Goal: Task Accomplishment & Management: Use online tool/utility

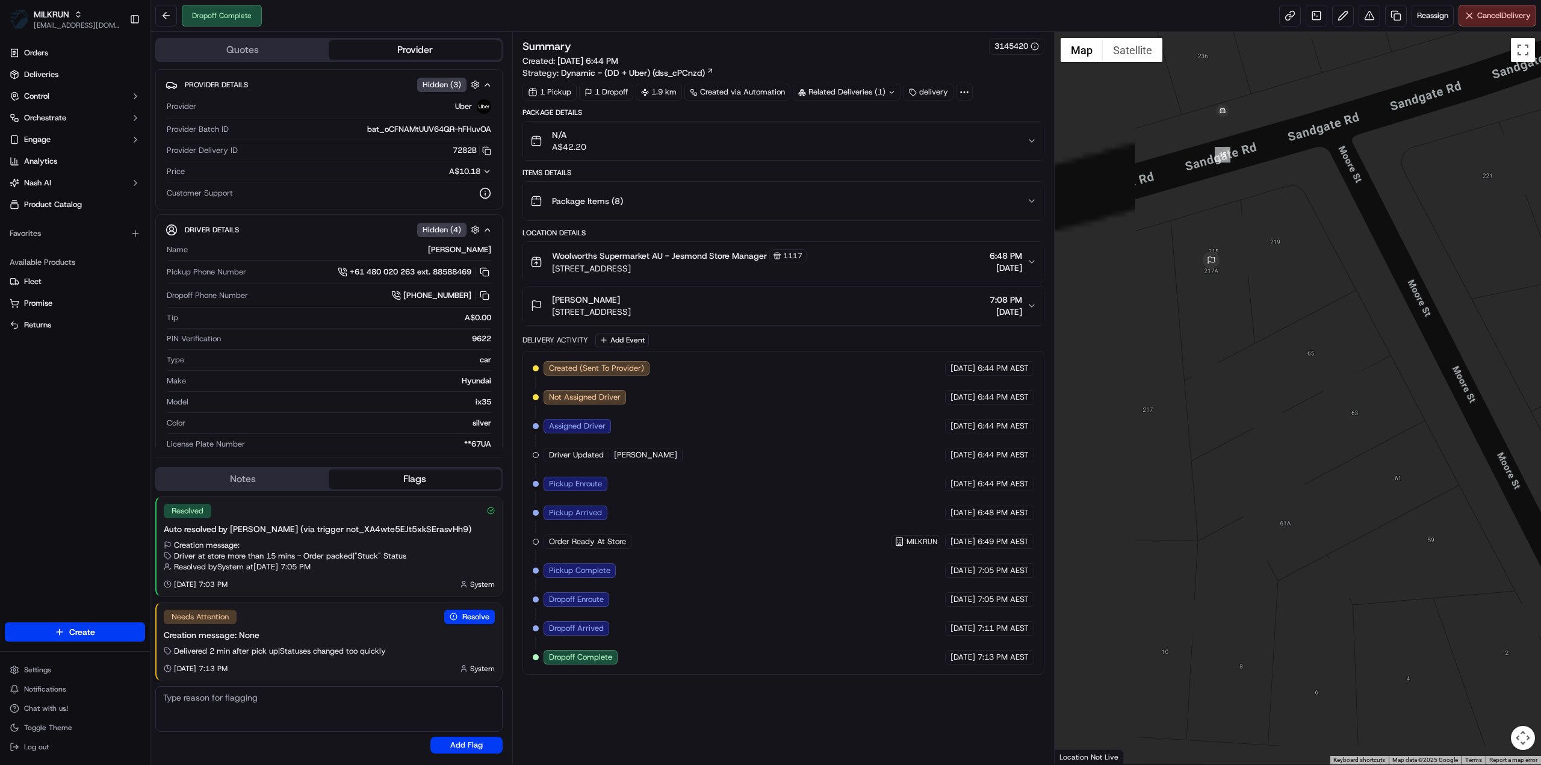
drag, startPoint x: 1210, startPoint y: 271, endPoint x: 1297, endPoint y: 244, distance: 91.6
click at [1297, 244] on div at bounding box center [1297, 398] width 487 height 732
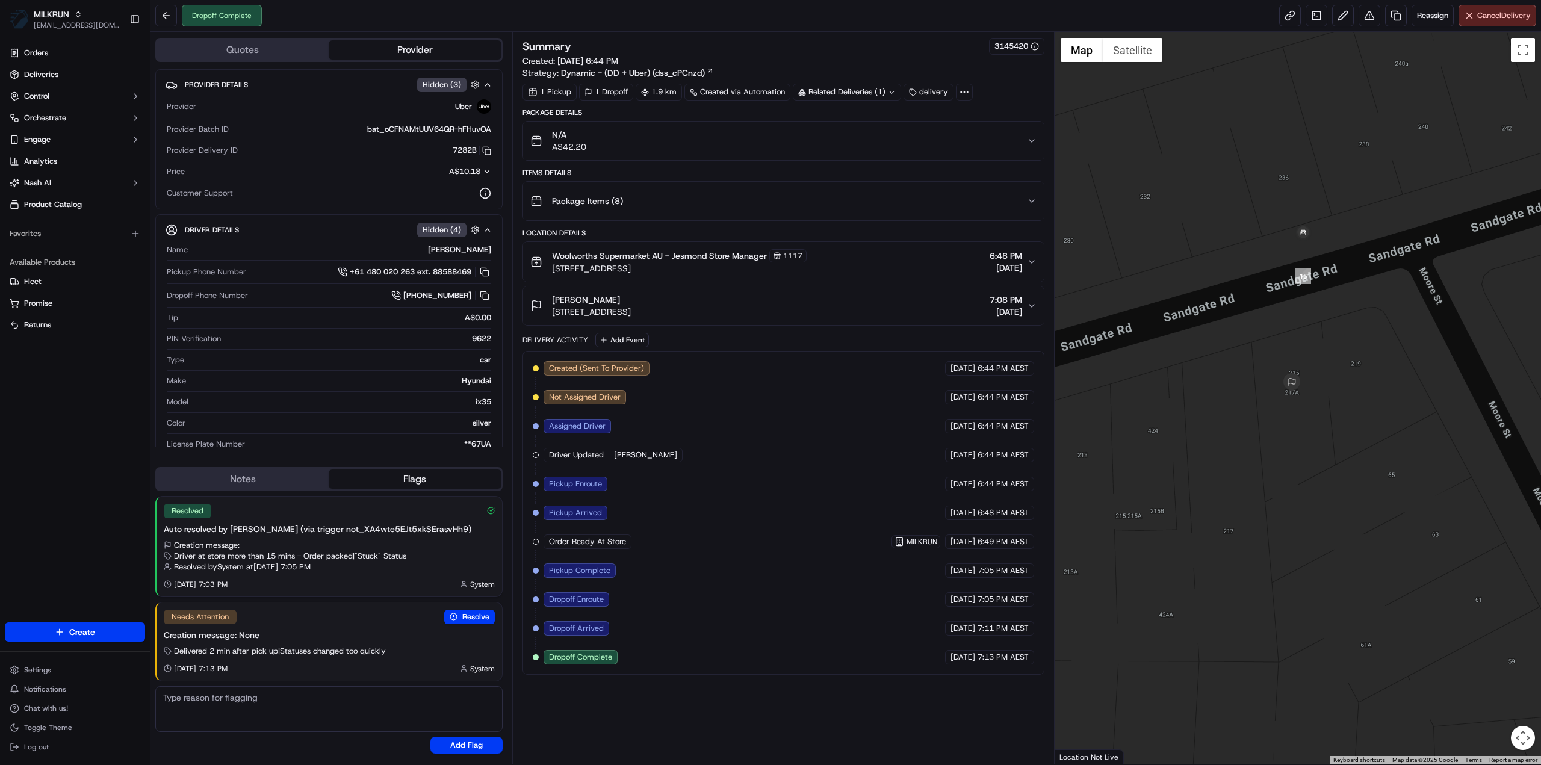
drag, startPoint x: 1202, startPoint y: 365, endPoint x: 1249, endPoint y: 468, distance: 113.1
click at [1249, 468] on div at bounding box center [1297, 398] width 487 height 732
drag, startPoint x: 741, startPoint y: 309, endPoint x: 545, endPoint y: 310, distance: 196.2
click at [545, 310] on div "tatjana marjanovic 217A Sandgate Rd, Birmingham Gardens, NSW 2287, AU 7:08 PM 1…" at bounding box center [778, 306] width 497 height 24
click at [787, 318] on button "tatjana marjanovic 217A Sandgate Rd, Birmingham Gardens, NSW 2287, AU 7:08 PM 1…" at bounding box center [783, 305] width 521 height 39
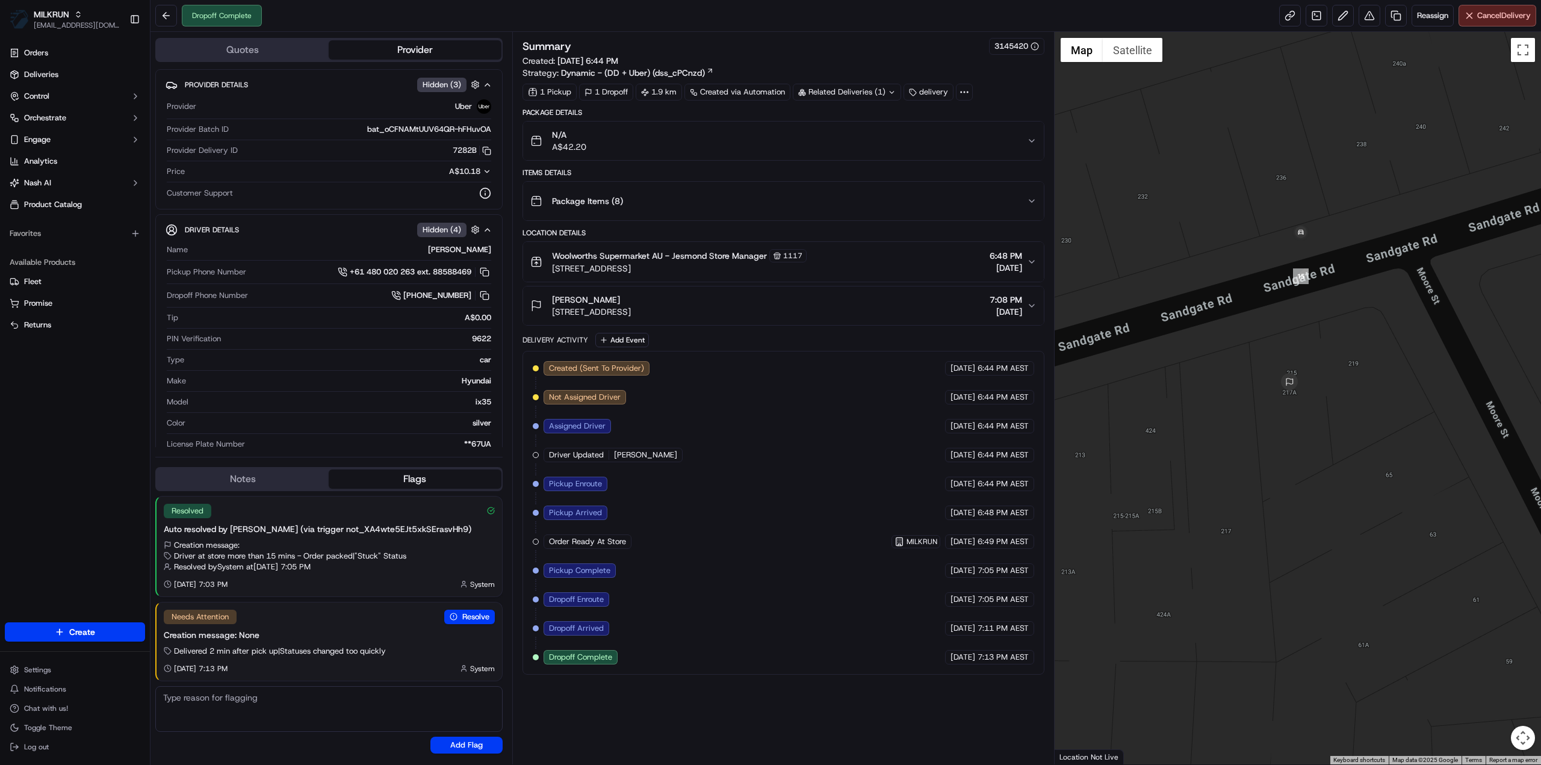
click at [784, 308] on div "tatjana marjanovic 217A Sandgate Rd, Birmingham Gardens, NSW 2287, AU 7:08 PM 1…" at bounding box center [778, 306] width 497 height 24
click at [782, 309] on div "tatjana marjanovic 217A Sandgate Rd, Birmingham Gardens, NSW 2287, AU 7:08 PM 1…" at bounding box center [778, 306] width 497 height 24
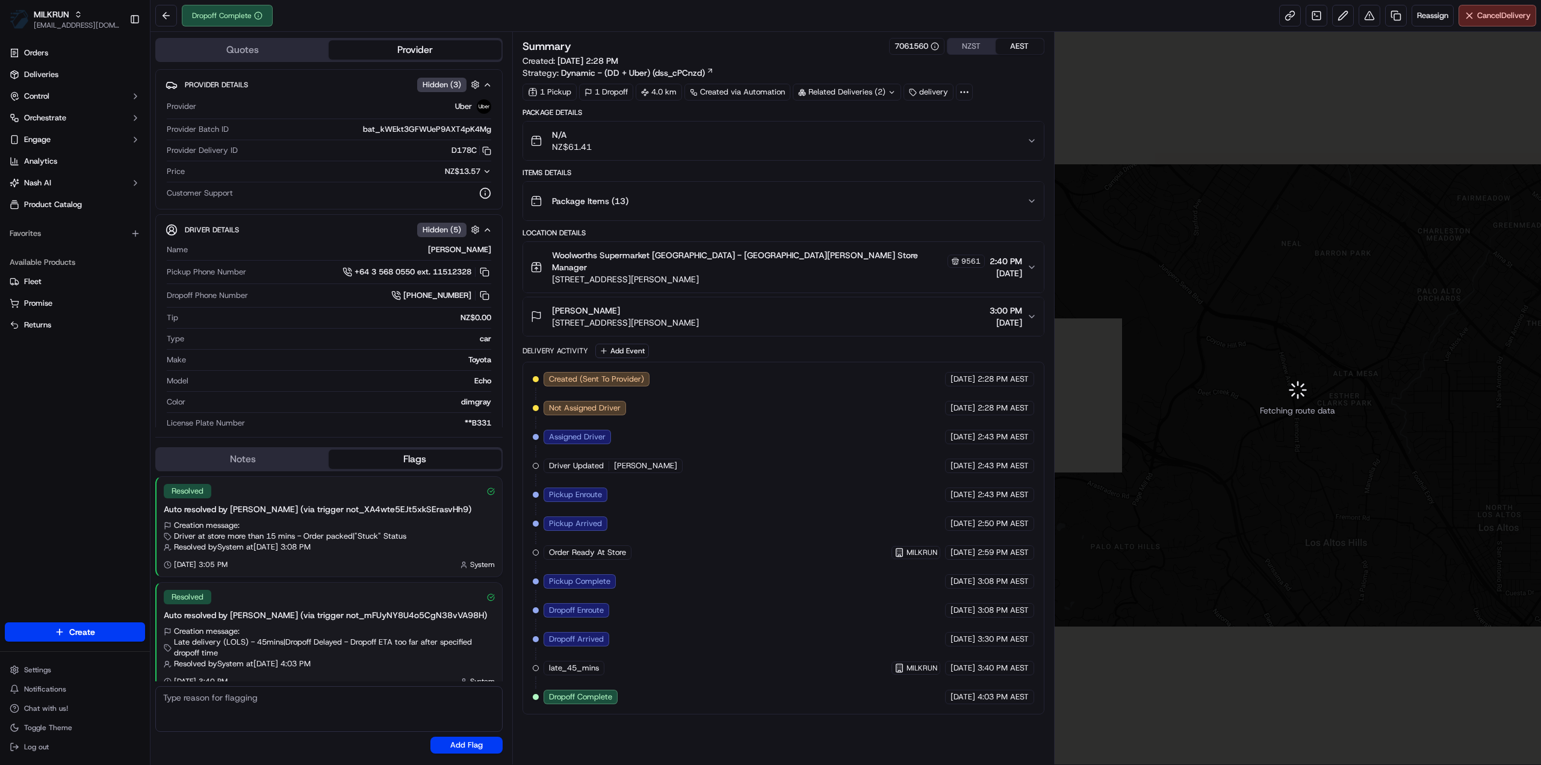
scroll to position [168, 0]
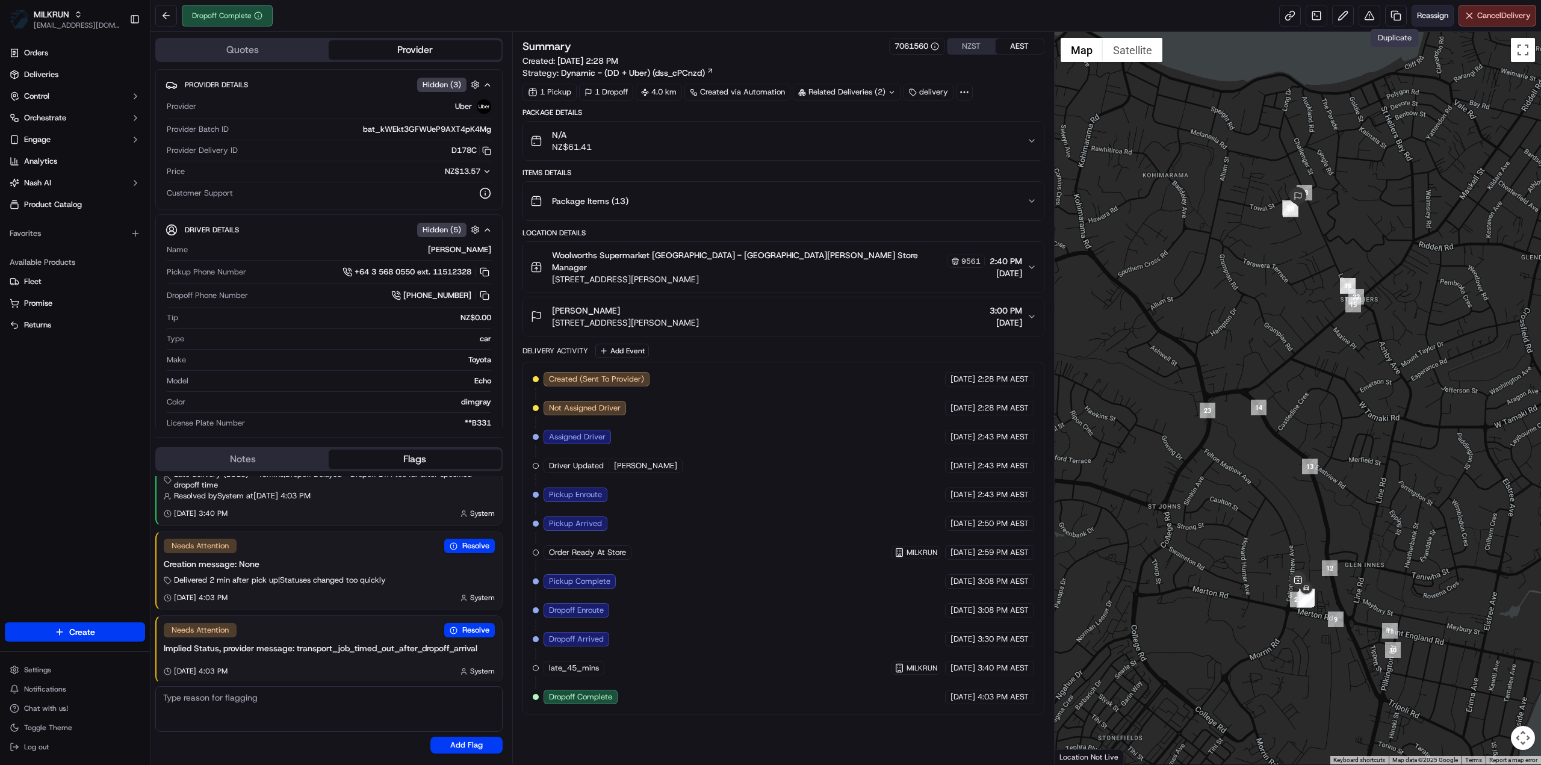
click at [1420, 11] on span "Reassign" at bounding box center [1432, 15] width 31 height 11
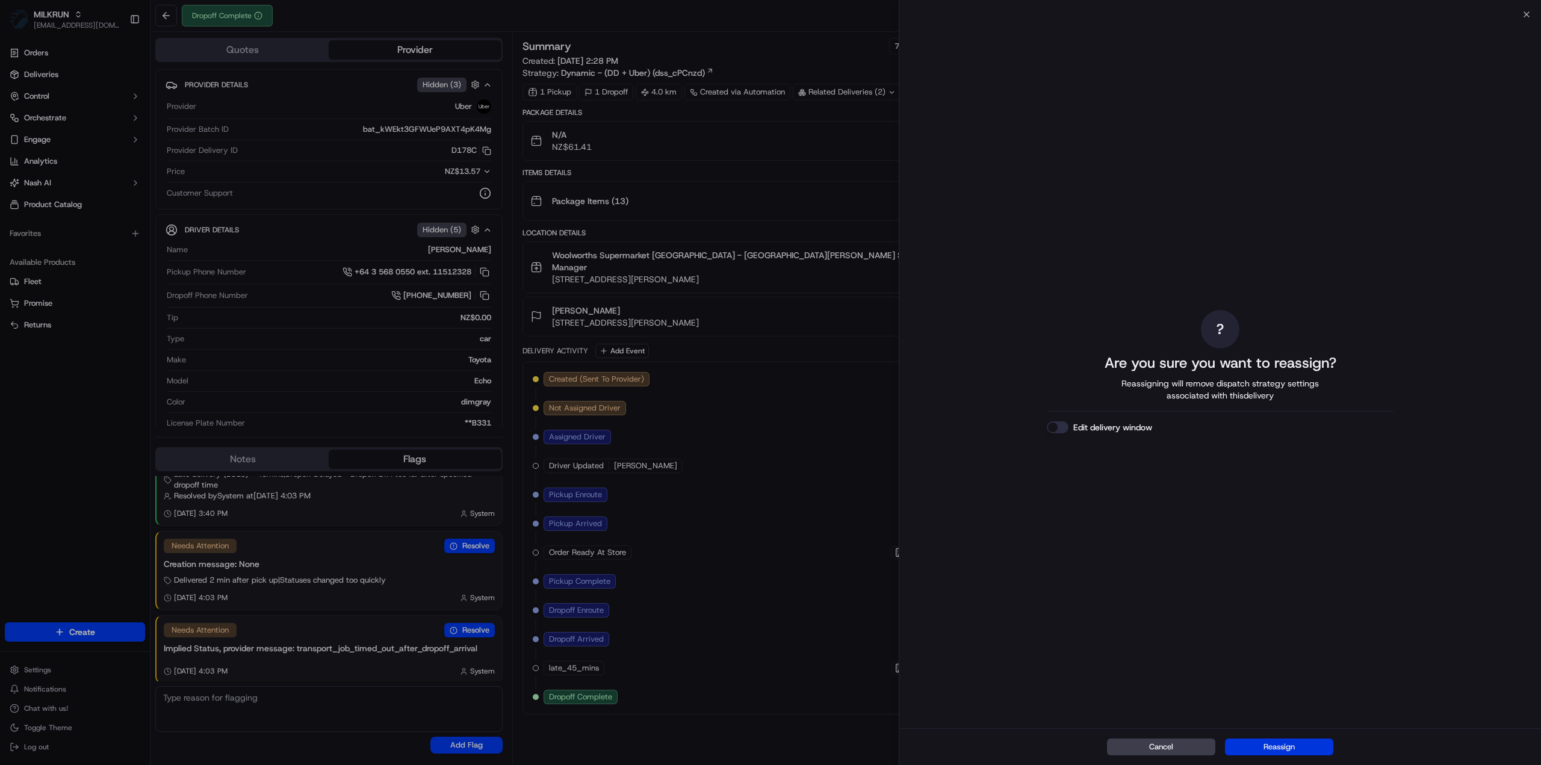
click at [1312, 743] on button "Reassign" at bounding box center [1279, 746] width 108 height 17
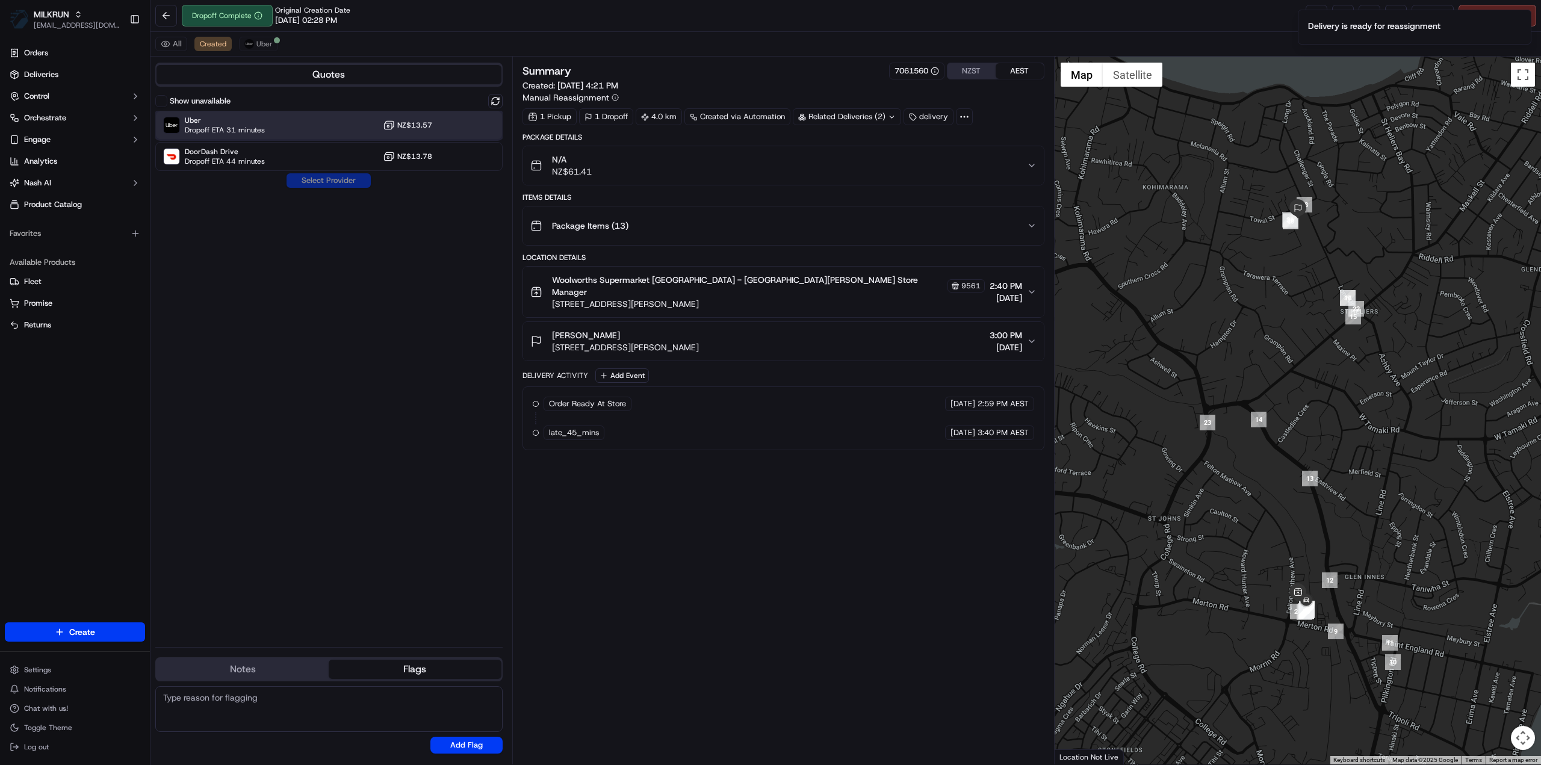
click at [218, 126] on span "Dropoff ETA 31 minutes" at bounding box center [225, 130] width 80 height 10
click at [340, 182] on button "Assign Provider" at bounding box center [328, 180] width 85 height 14
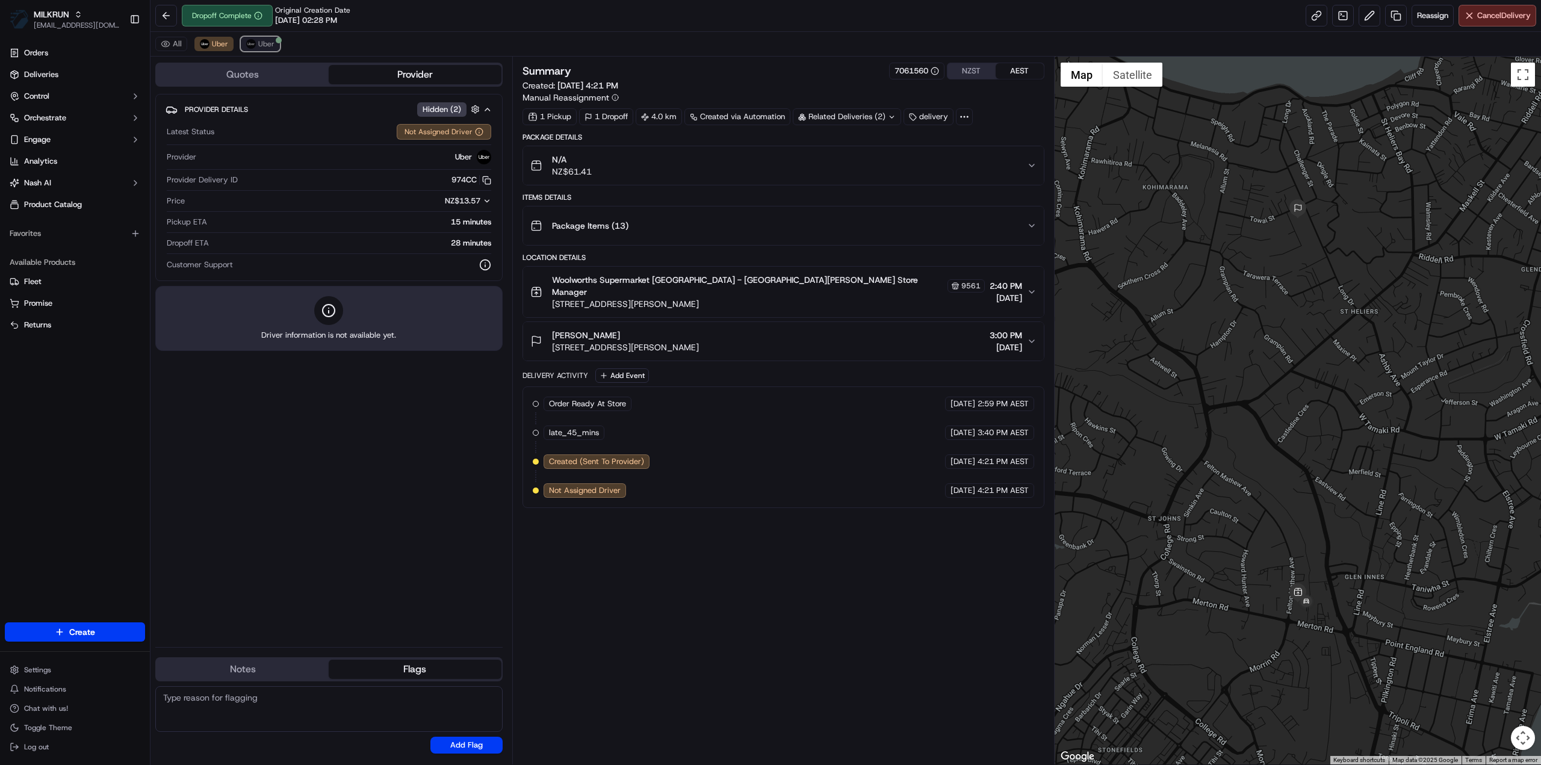
click at [263, 43] on span "Uber" at bounding box center [266, 44] width 16 height 10
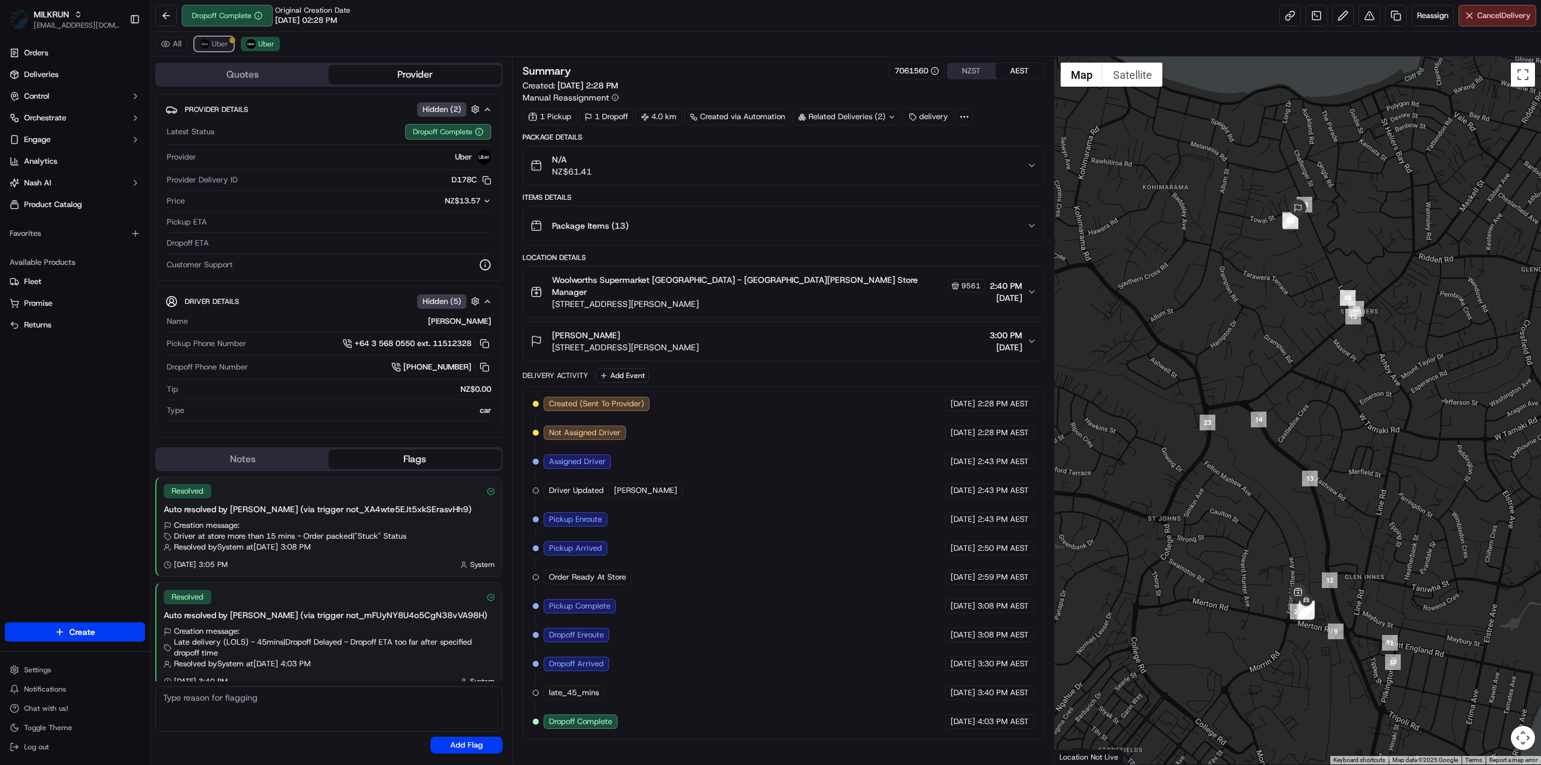
click at [218, 42] on span "Uber" at bounding box center [220, 44] width 16 height 10
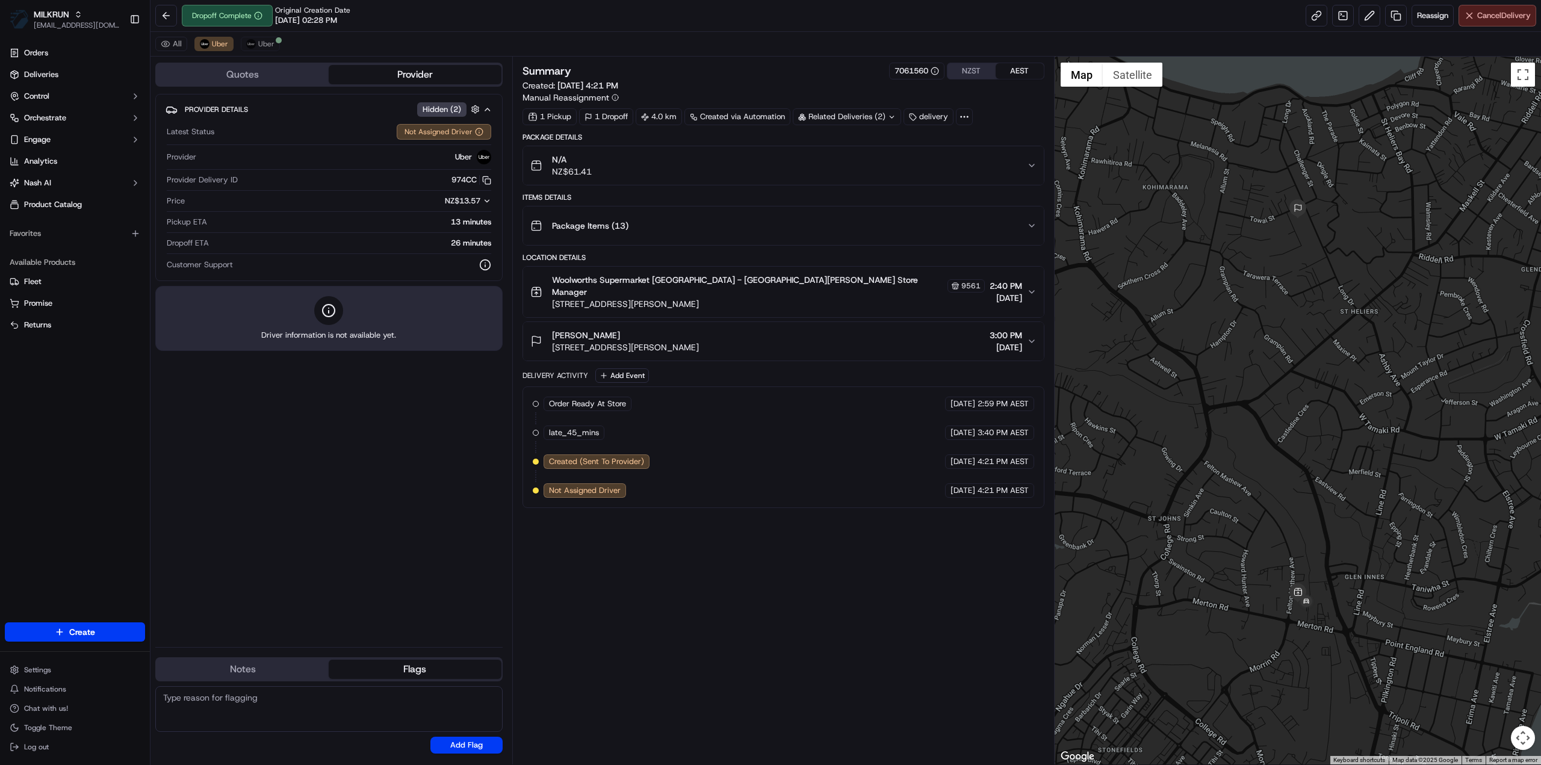
click at [1494, 19] on span "Cancel Delivery" at bounding box center [1504, 15] width 54 height 11
click at [725, 626] on div "Summary 7061560 NZST AEST Created: 16/09/2025 4:21 PM Manual Reassignment 1 Pic…" at bounding box center [783, 411] width 522 height 696
click at [731, 624] on div "Summary 7061560 NZST AEST Created: 16/09/2025 4:21 PM Manual Reassignment 1 Pic…" at bounding box center [783, 411] width 522 height 696
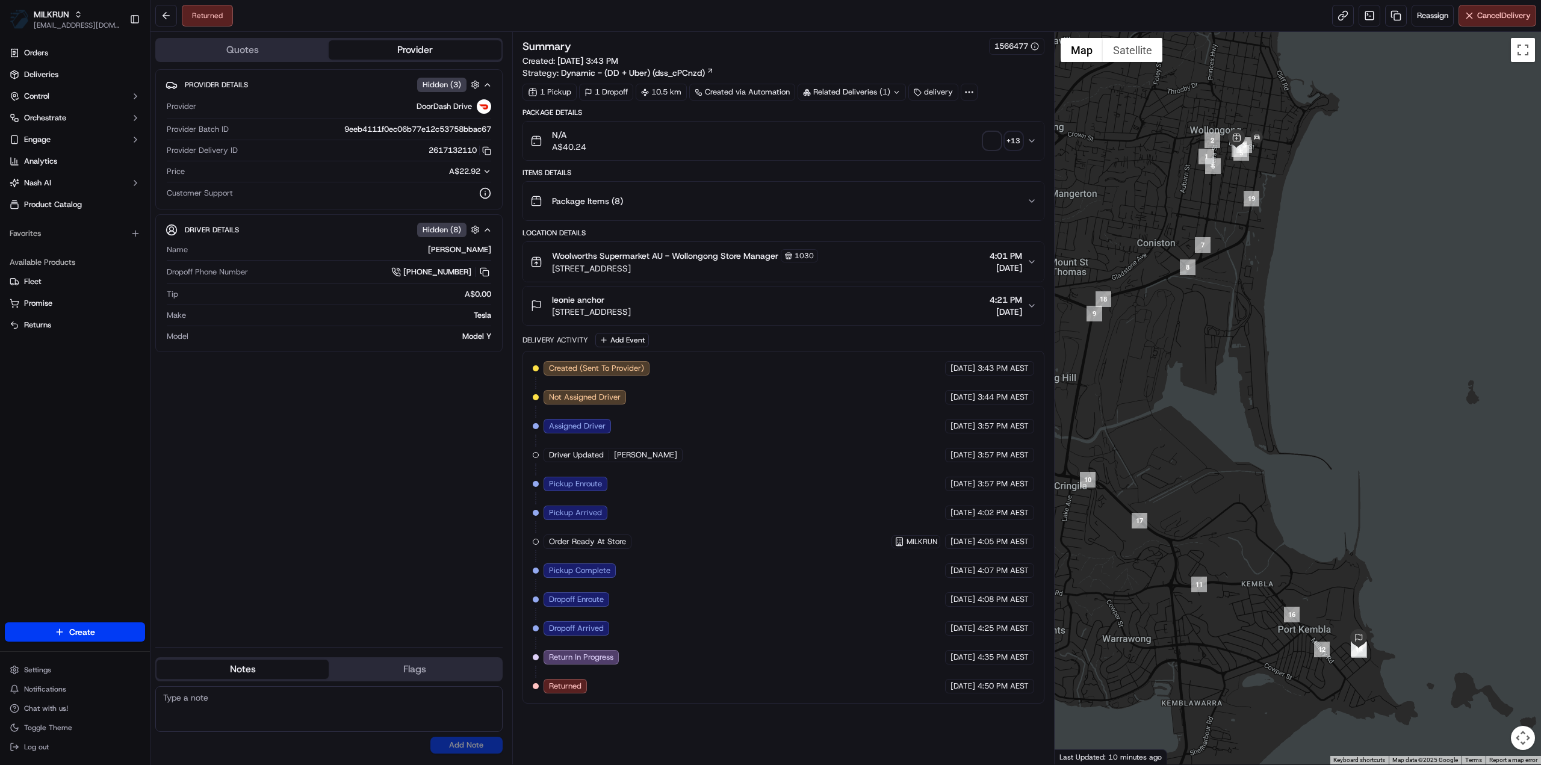
click at [1000, 138] on span "button" at bounding box center [991, 140] width 17 height 17
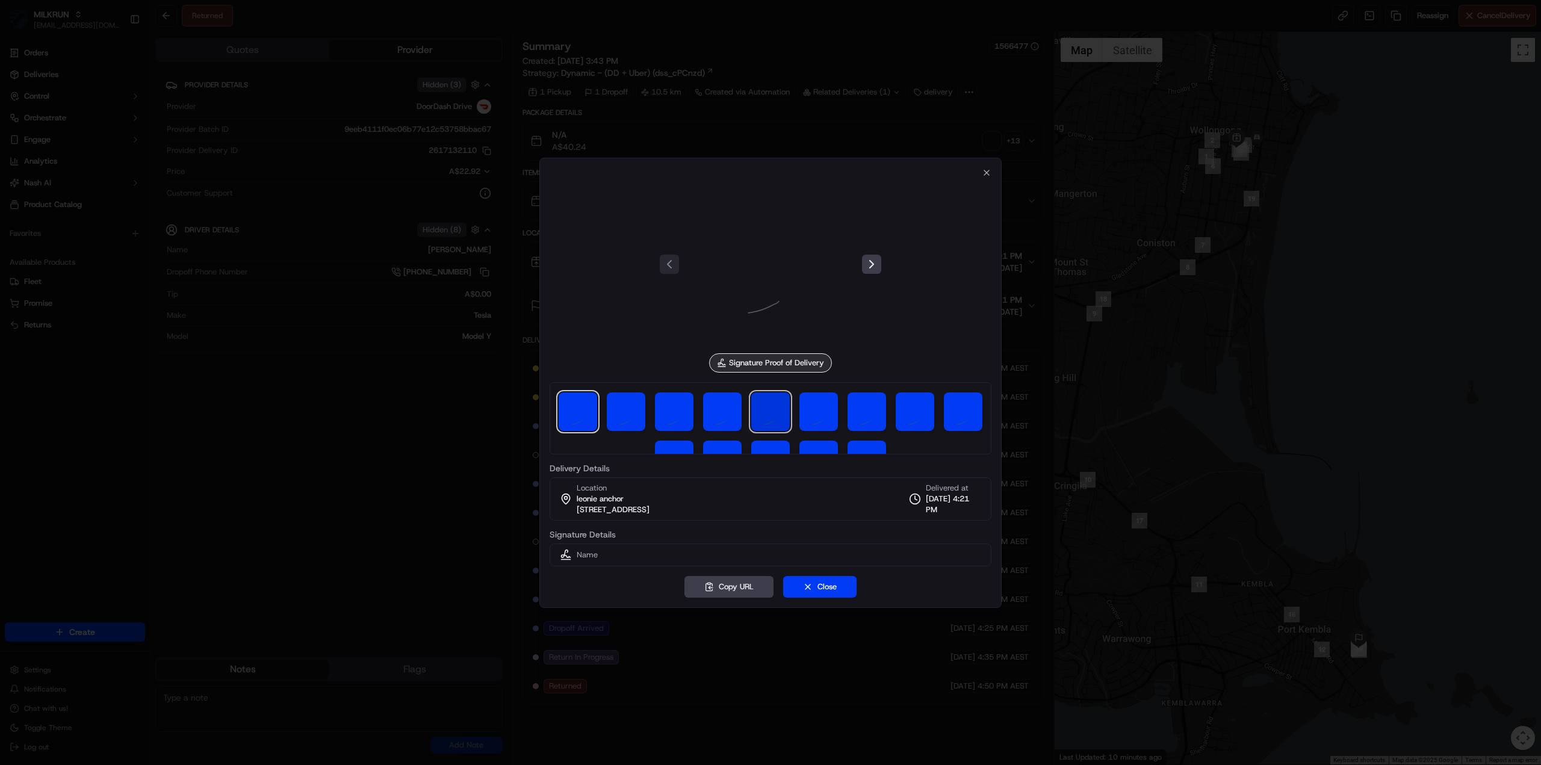
click at [774, 417] on img at bounding box center [770, 411] width 39 height 39
click at [983, 175] on icon "button" at bounding box center [987, 173] width 10 height 10
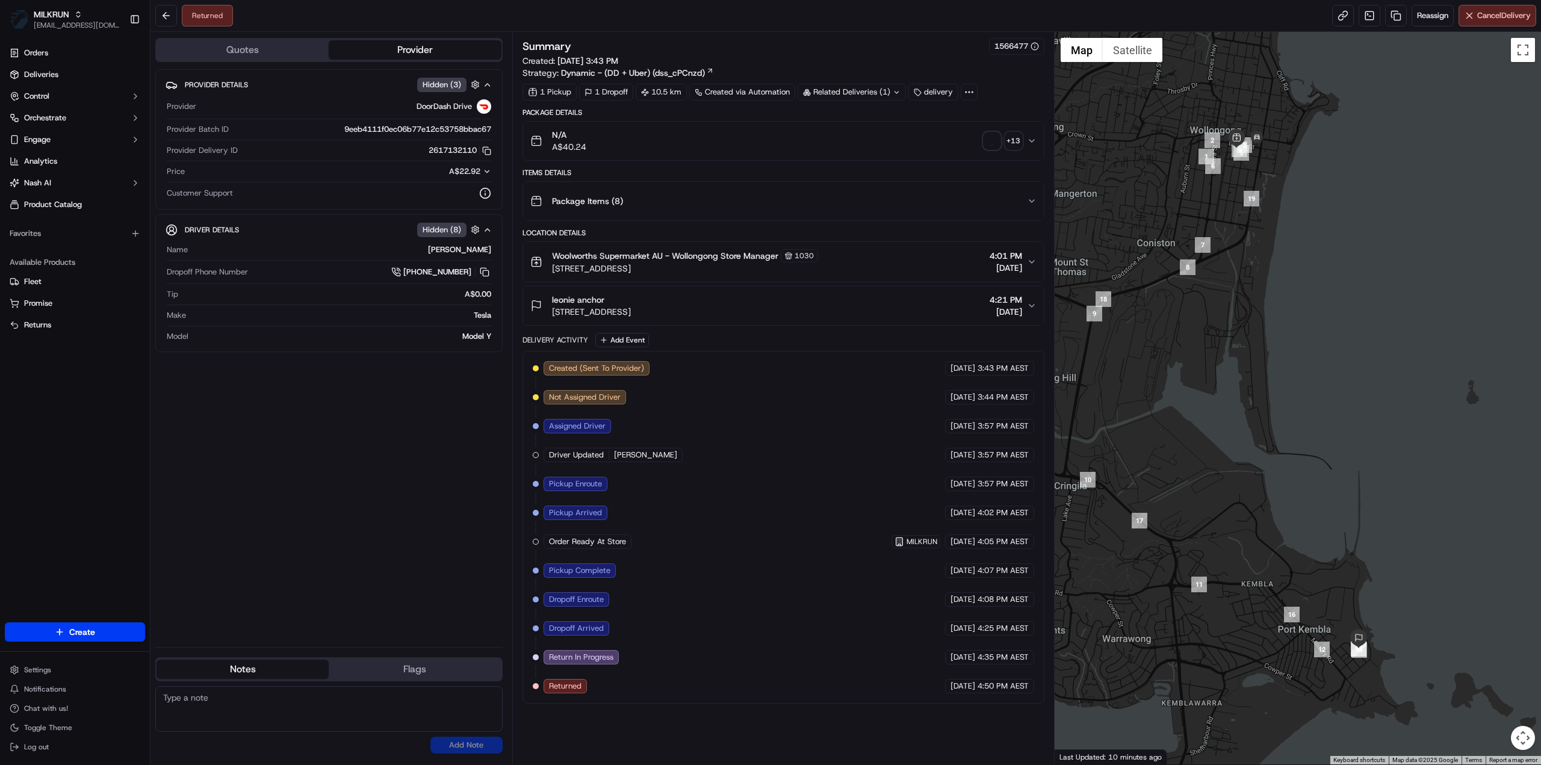
click at [838, 93] on div "Related Deliveries (1)" at bounding box center [851, 92] width 108 height 17
click at [632, 173] on div "Items Details" at bounding box center [783, 173] width 522 height 10
click at [79, 11] on icon "button" at bounding box center [78, 14] width 8 height 8
click at [177, 60] on span "HomeRun" at bounding box center [172, 62] width 34 height 11
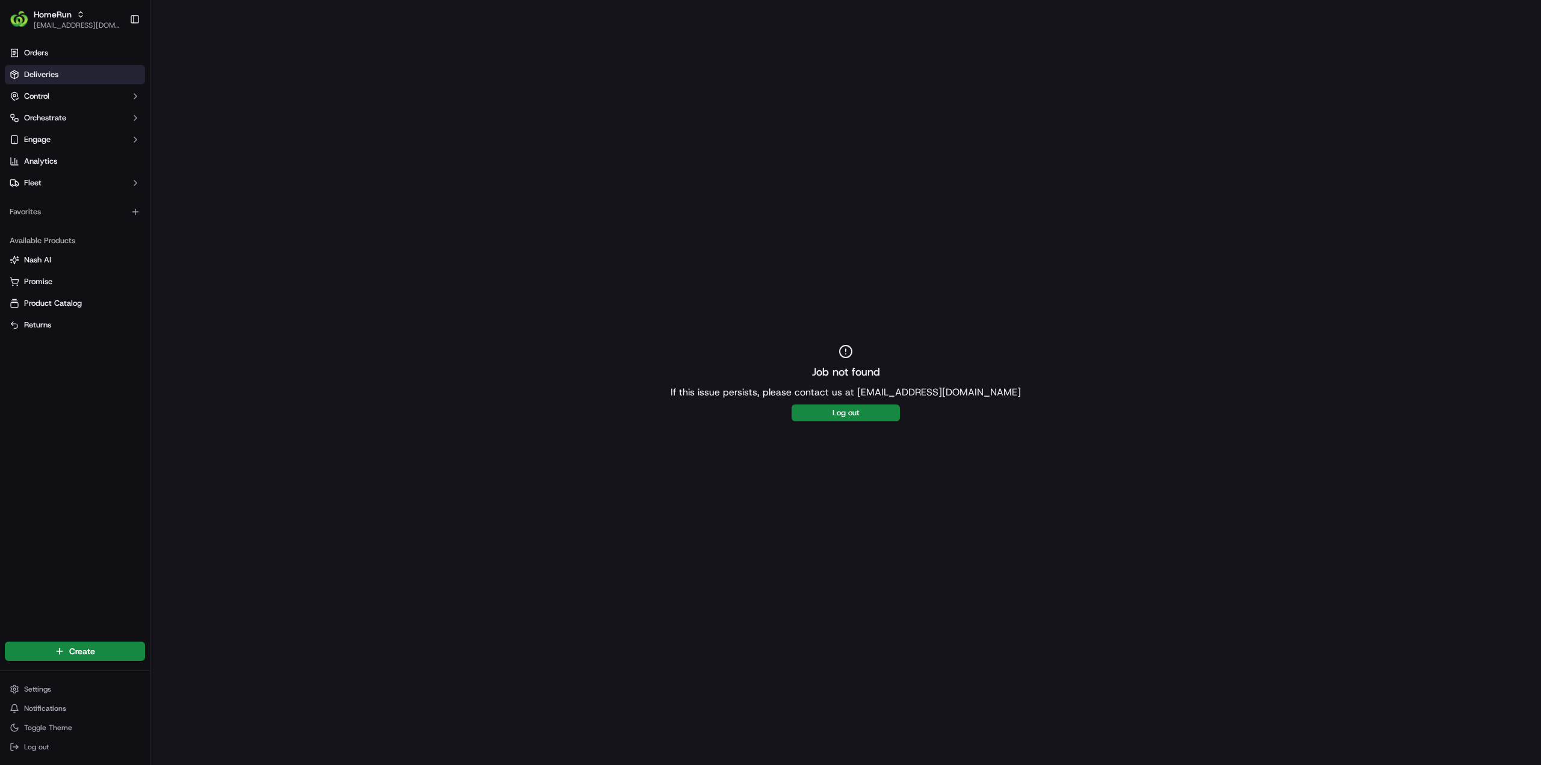
click at [63, 75] on link "Deliveries" at bounding box center [75, 74] width 140 height 19
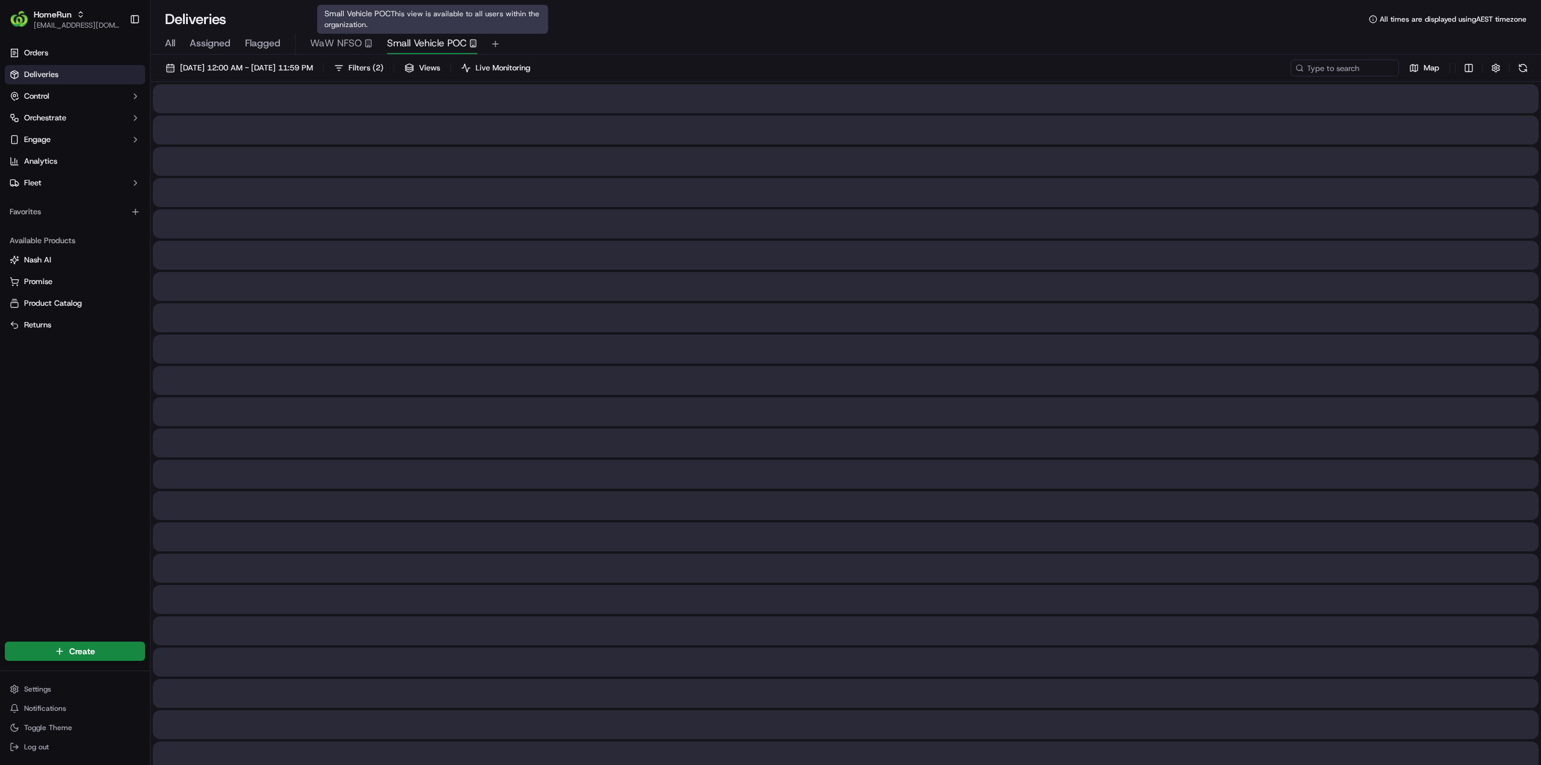
click at [392, 40] on span "Small Vehicle POC" at bounding box center [426, 43] width 79 height 14
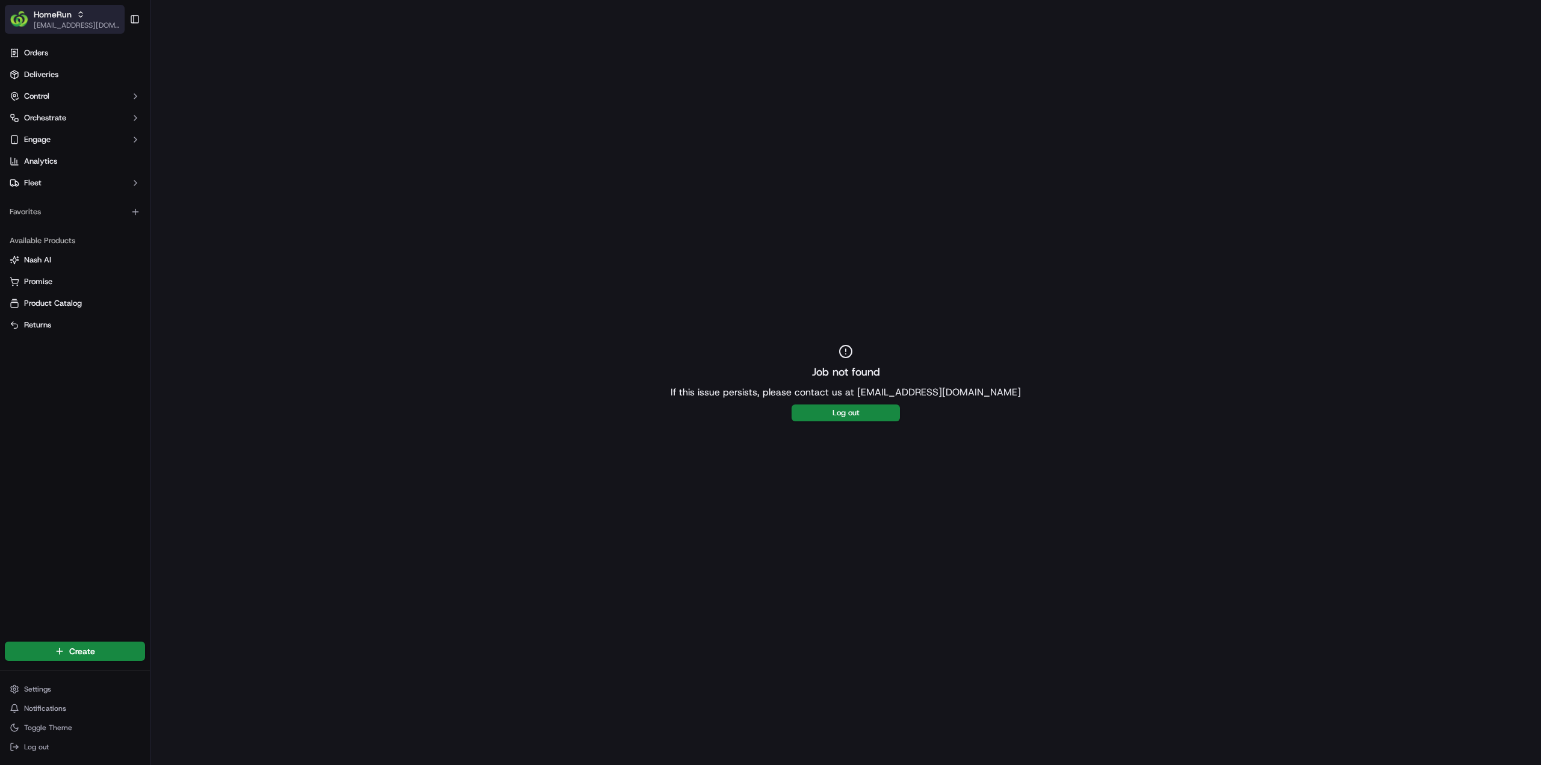
click at [55, 16] on span "HomeRun" at bounding box center [53, 14] width 38 height 12
click at [193, 88] on div "MILKRUN" at bounding box center [218, 87] width 175 height 24
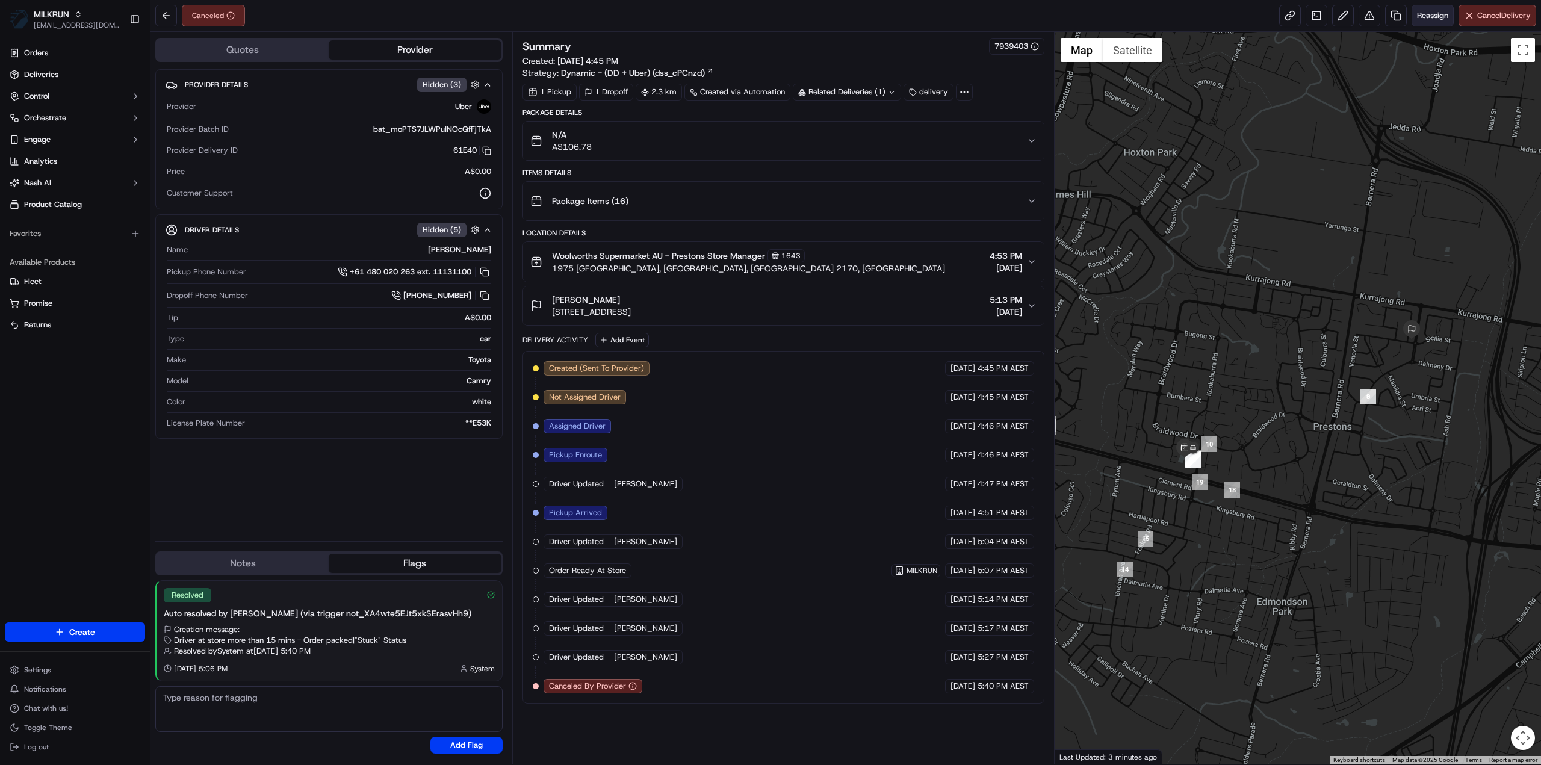
click at [1434, 22] on button "Reassign" at bounding box center [1432, 16] width 42 height 22
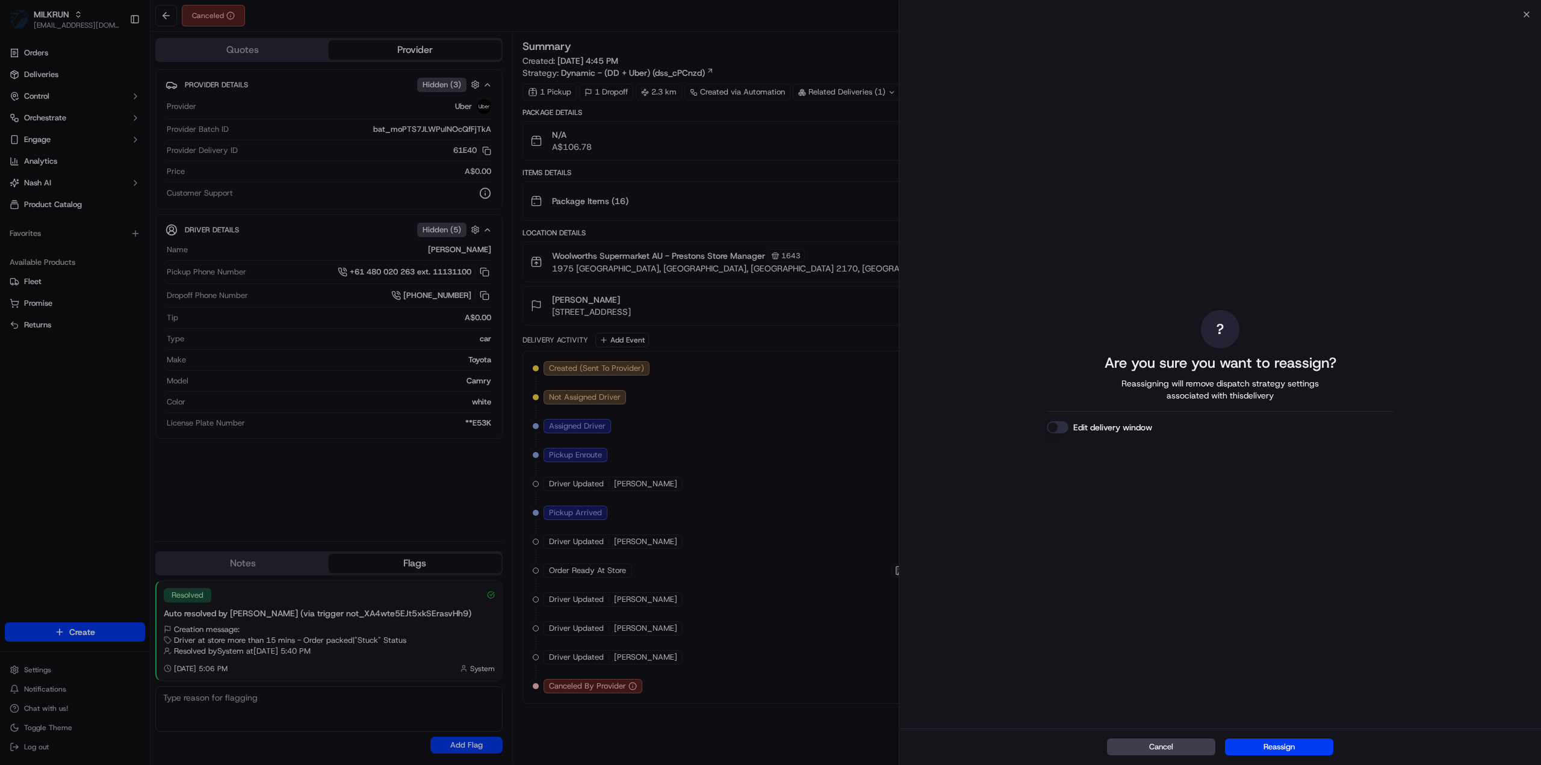
click at [1279, 740] on button "Reassign" at bounding box center [1279, 746] width 108 height 17
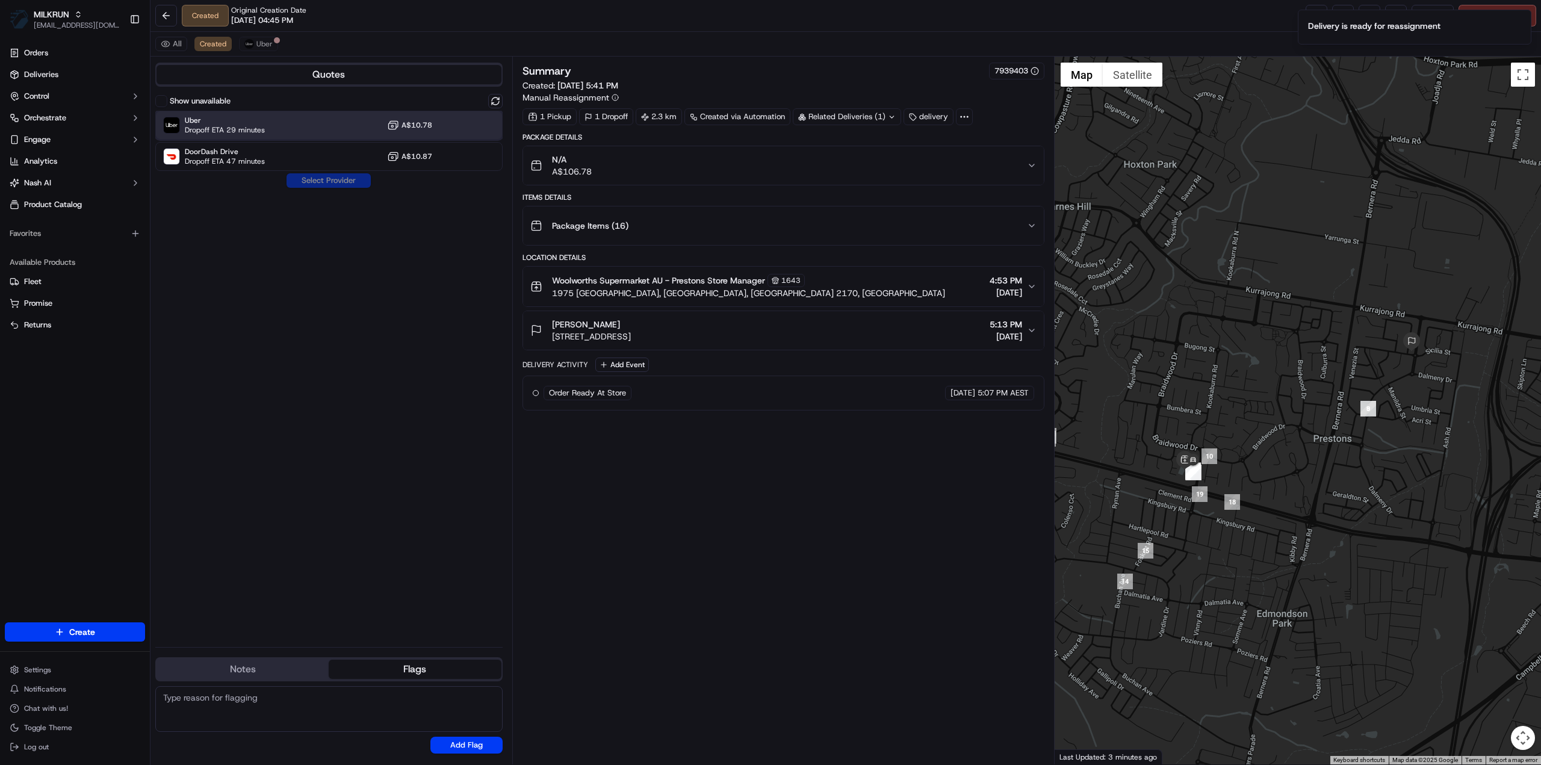
click at [278, 126] on div "Uber Dropoff ETA 29 minutes A$10.78" at bounding box center [328, 125] width 347 height 29
click at [309, 176] on button "Assign Provider" at bounding box center [328, 180] width 85 height 14
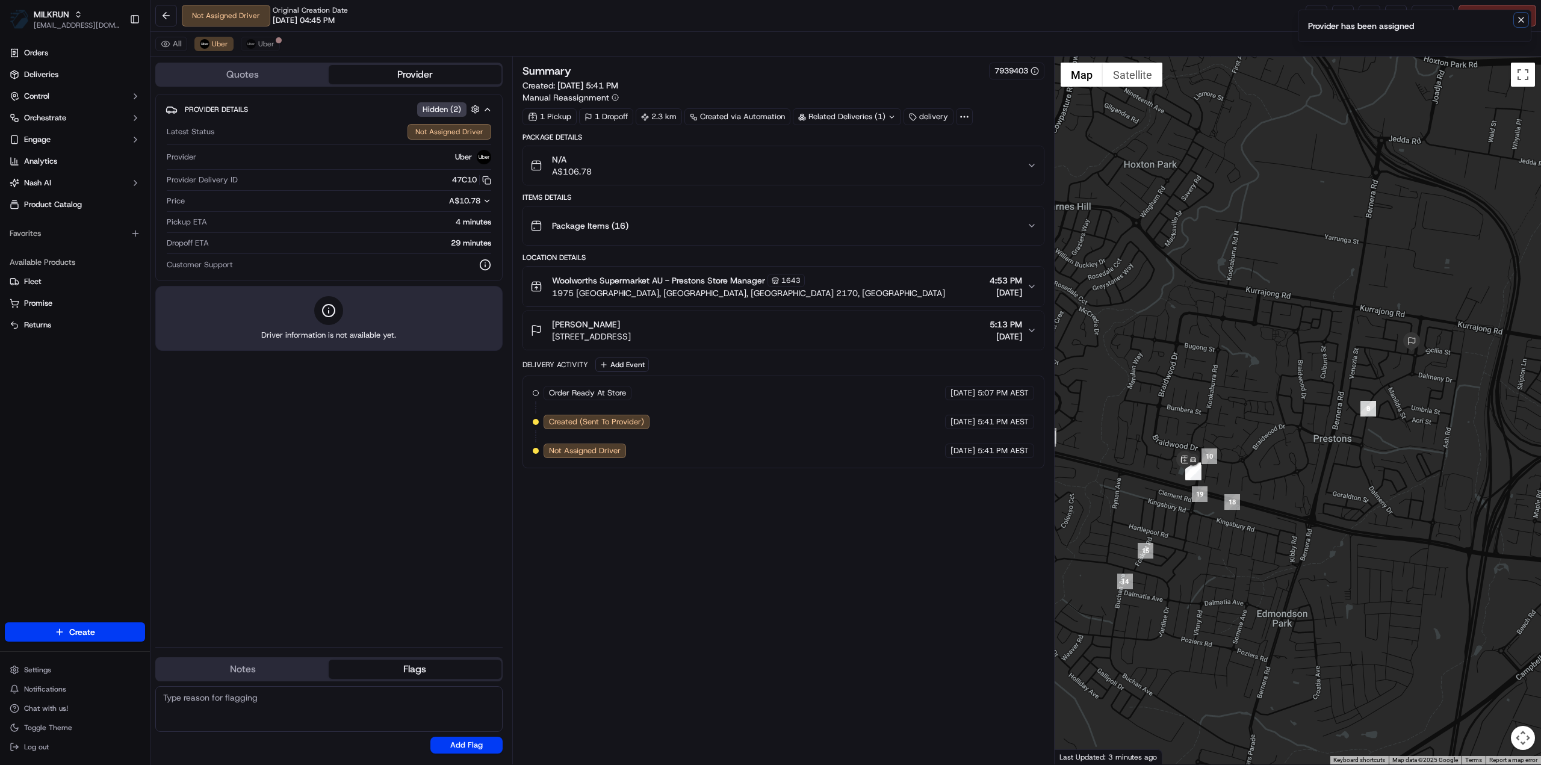
click at [1524, 20] on icon "Notifications (F8)" at bounding box center [1521, 20] width 10 height 10
click at [1317, 19] on link at bounding box center [1316, 16] width 22 height 22
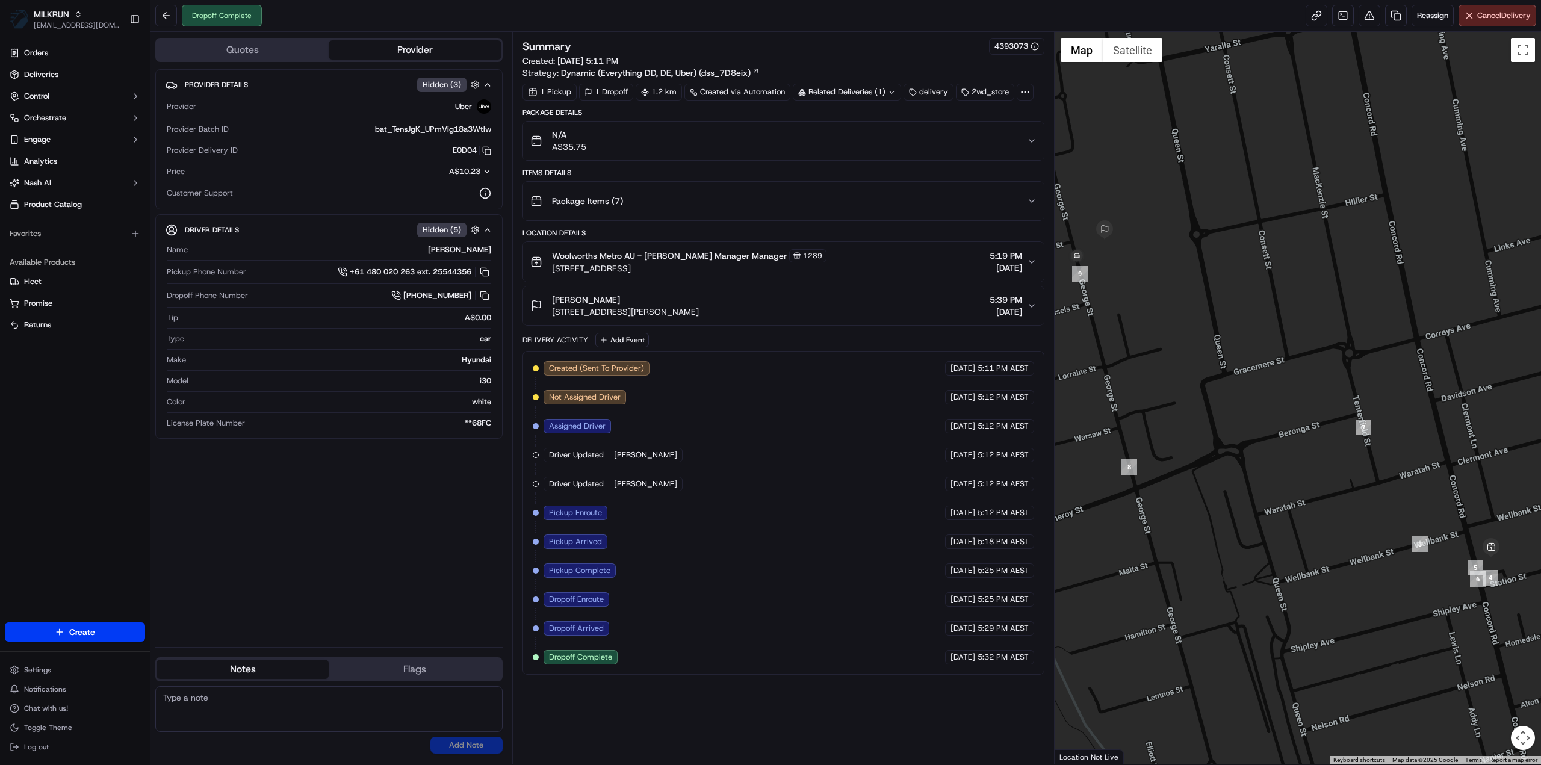
click at [1020, 141] on div "N/A A$35.75" at bounding box center [778, 141] width 497 height 24
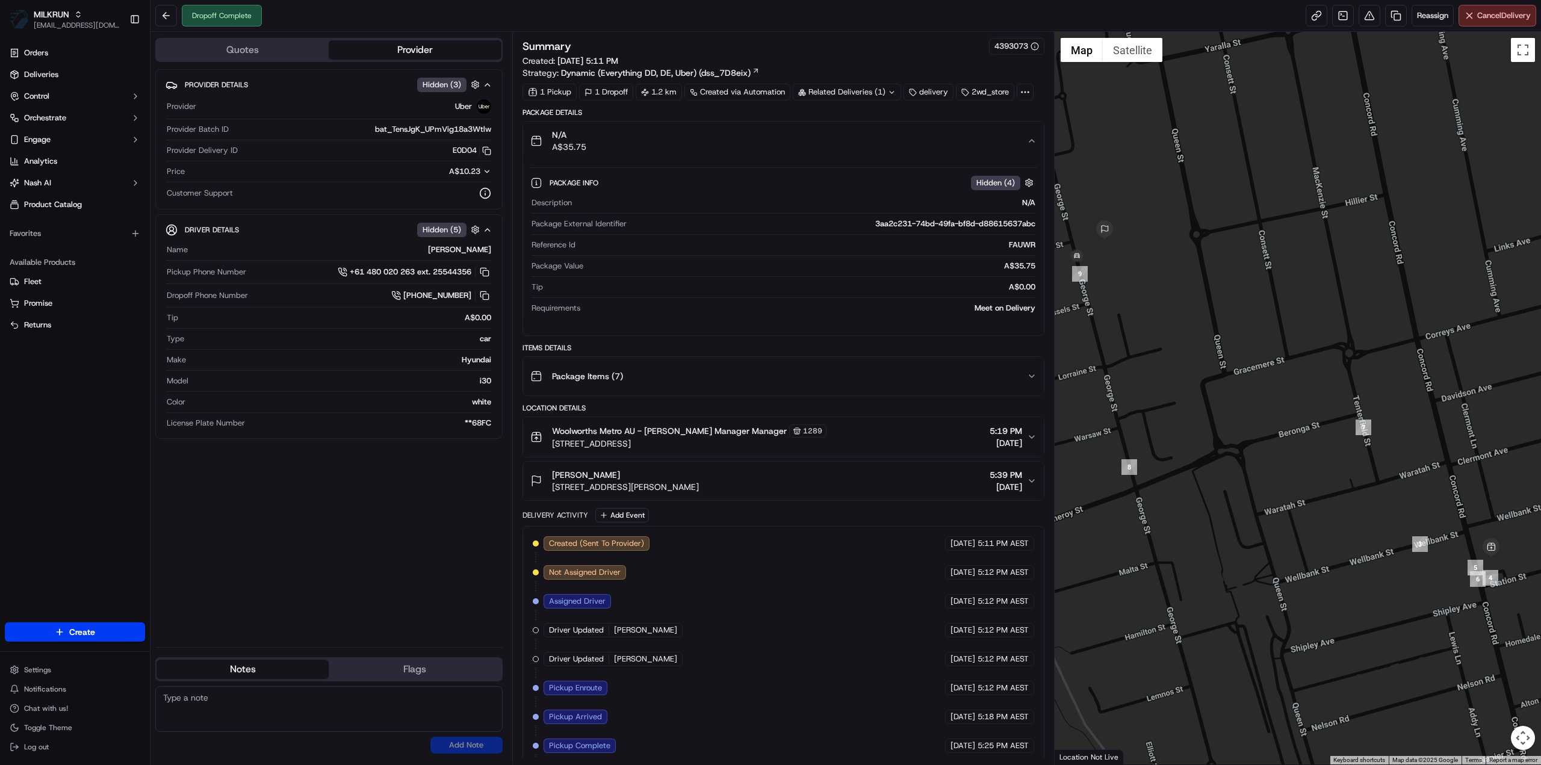
click at [997, 146] on div "N/A A$35.75" at bounding box center [778, 141] width 497 height 24
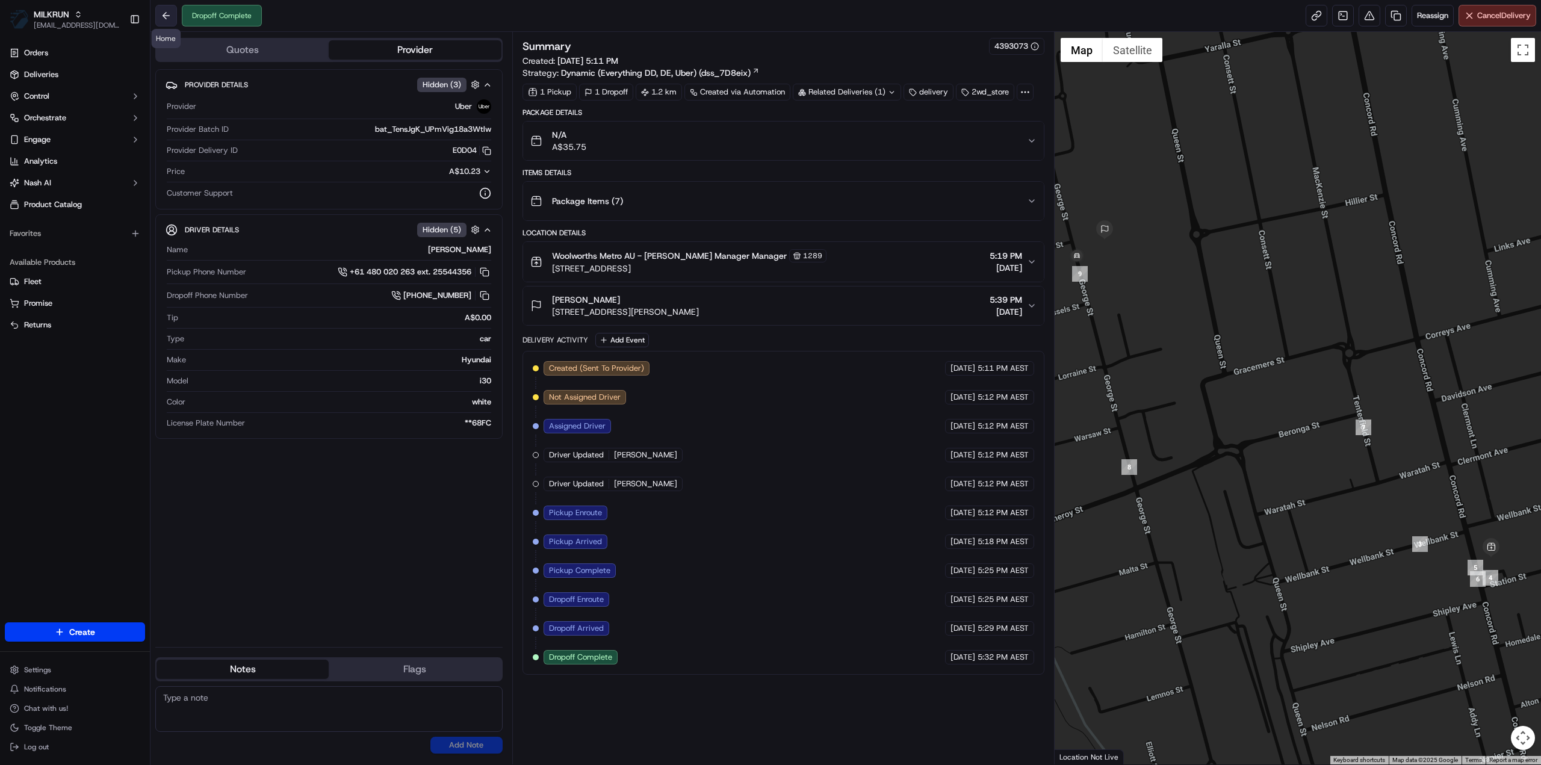
click at [163, 15] on button at bounding box center [166, 16] width 22 height 22
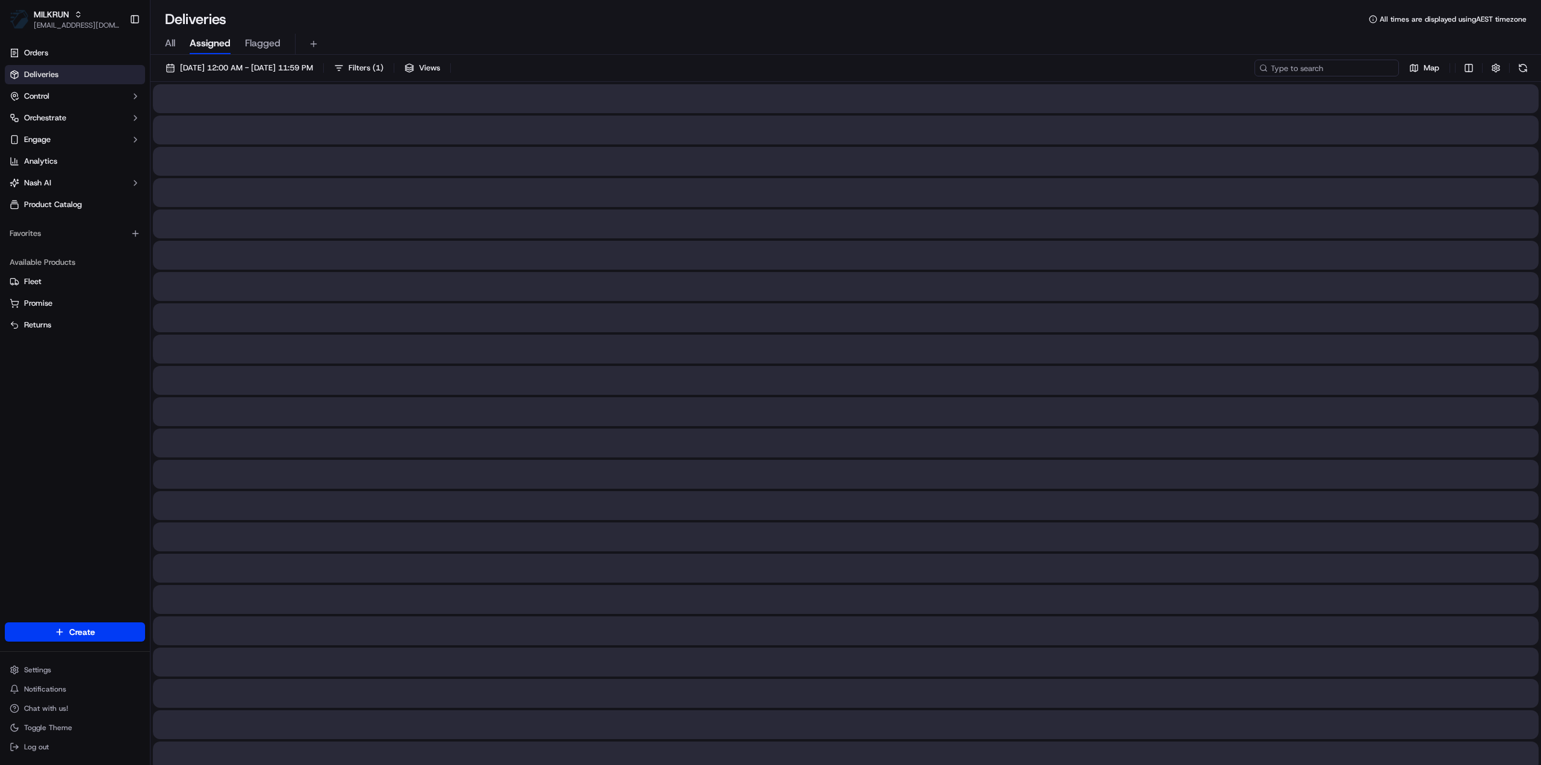
click at [1321, 69] on input at bounding box center [1326, 68] width 144 height 17
paste input "0979b255-3bdb-400d-afe3-1cbee10b50f6"
type input "0979b255-3bdb-400d-afe3-1cbee10b50f6"
click at [290, 66] on span "16/09/2025 12:00 AM - 16/09/2025 11:59 PM" at bounding box center [246, 68] width 133 height 11
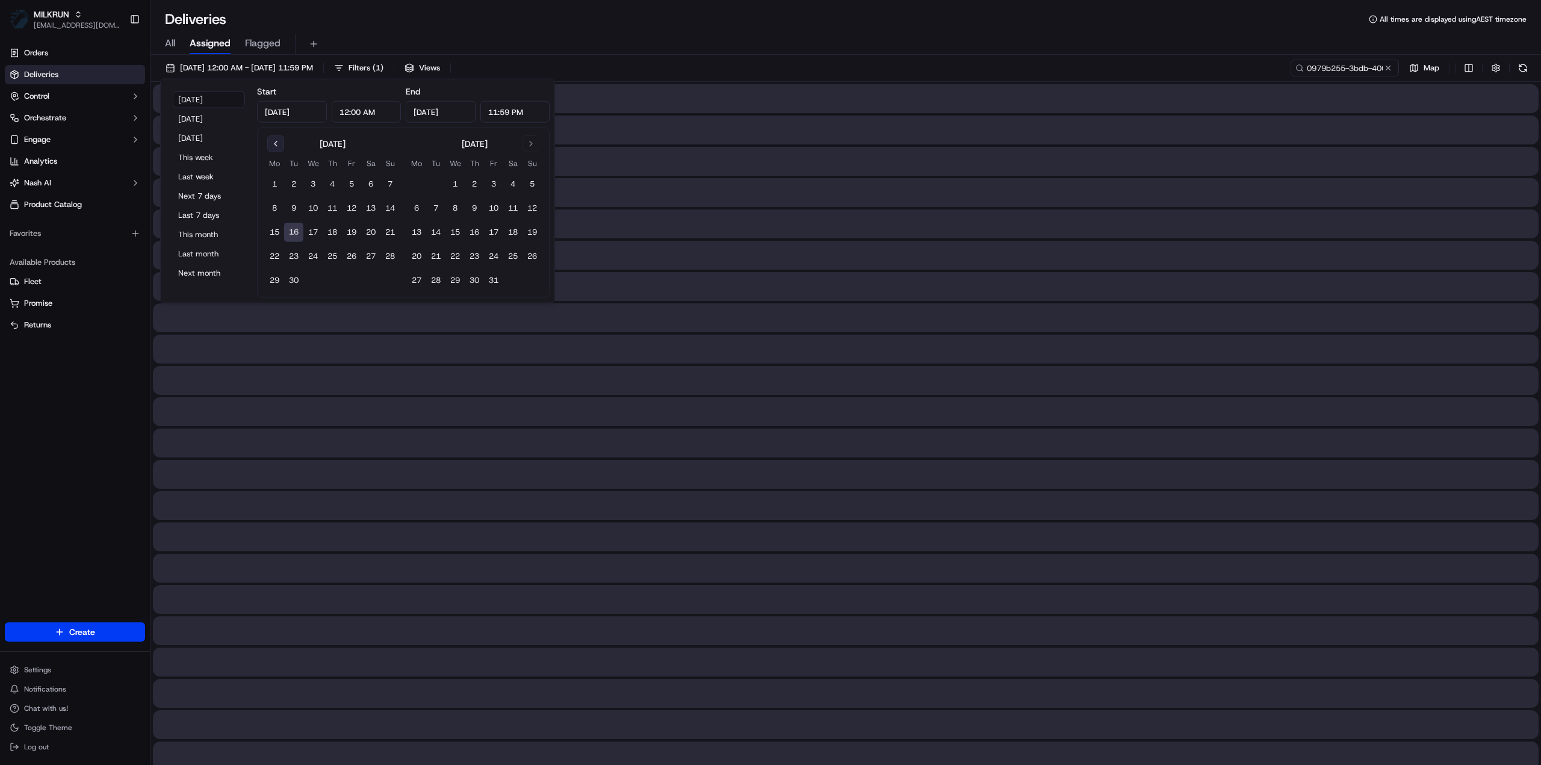
click at [277, 145] on button "Go to previous month" at bounding box center [275, 143] width 17 height 17
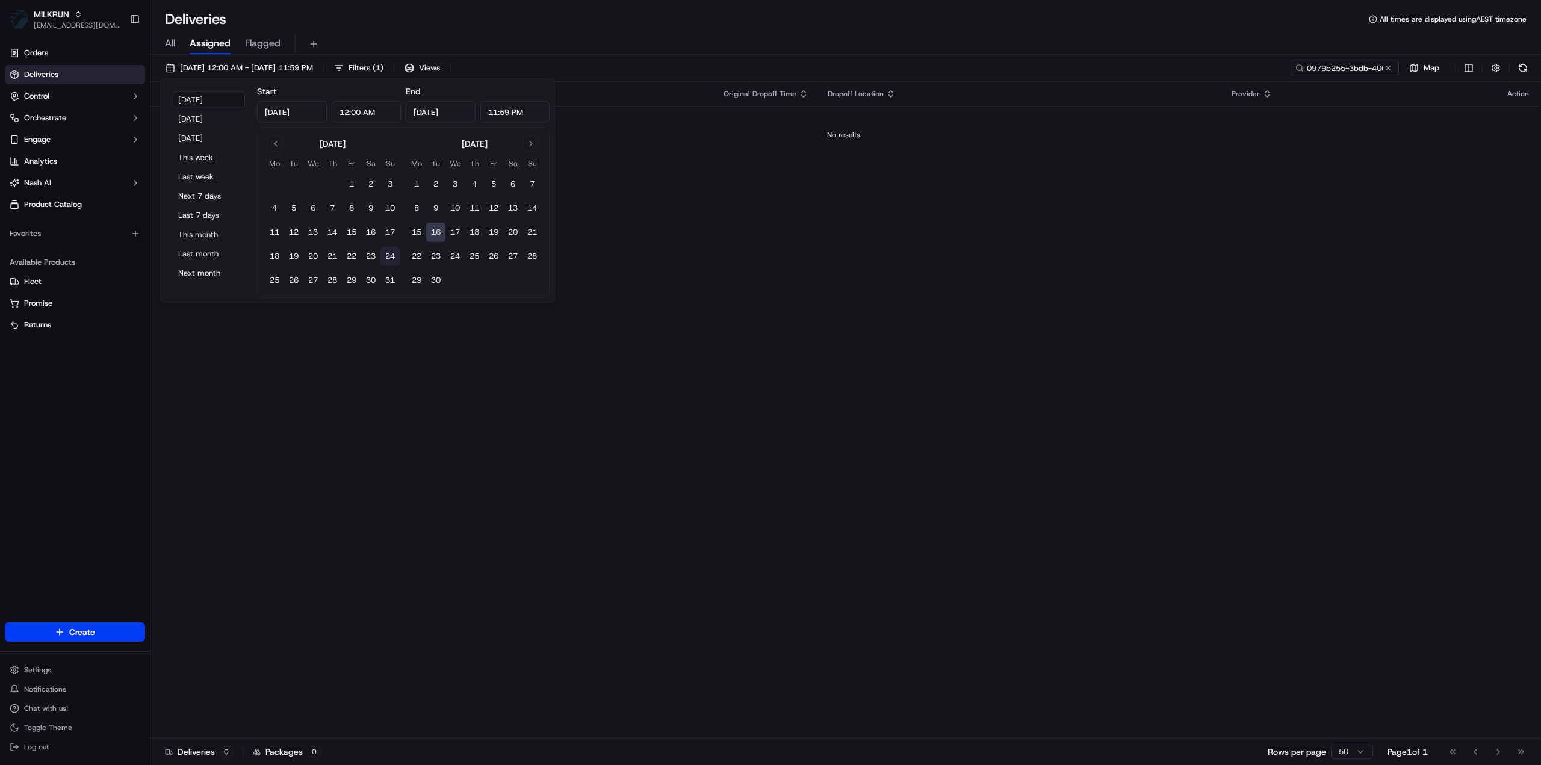
click at [389, 255] on button "24" at bounding box center [389, 256] width 19 height 19
type input "Aug 24, 2025"
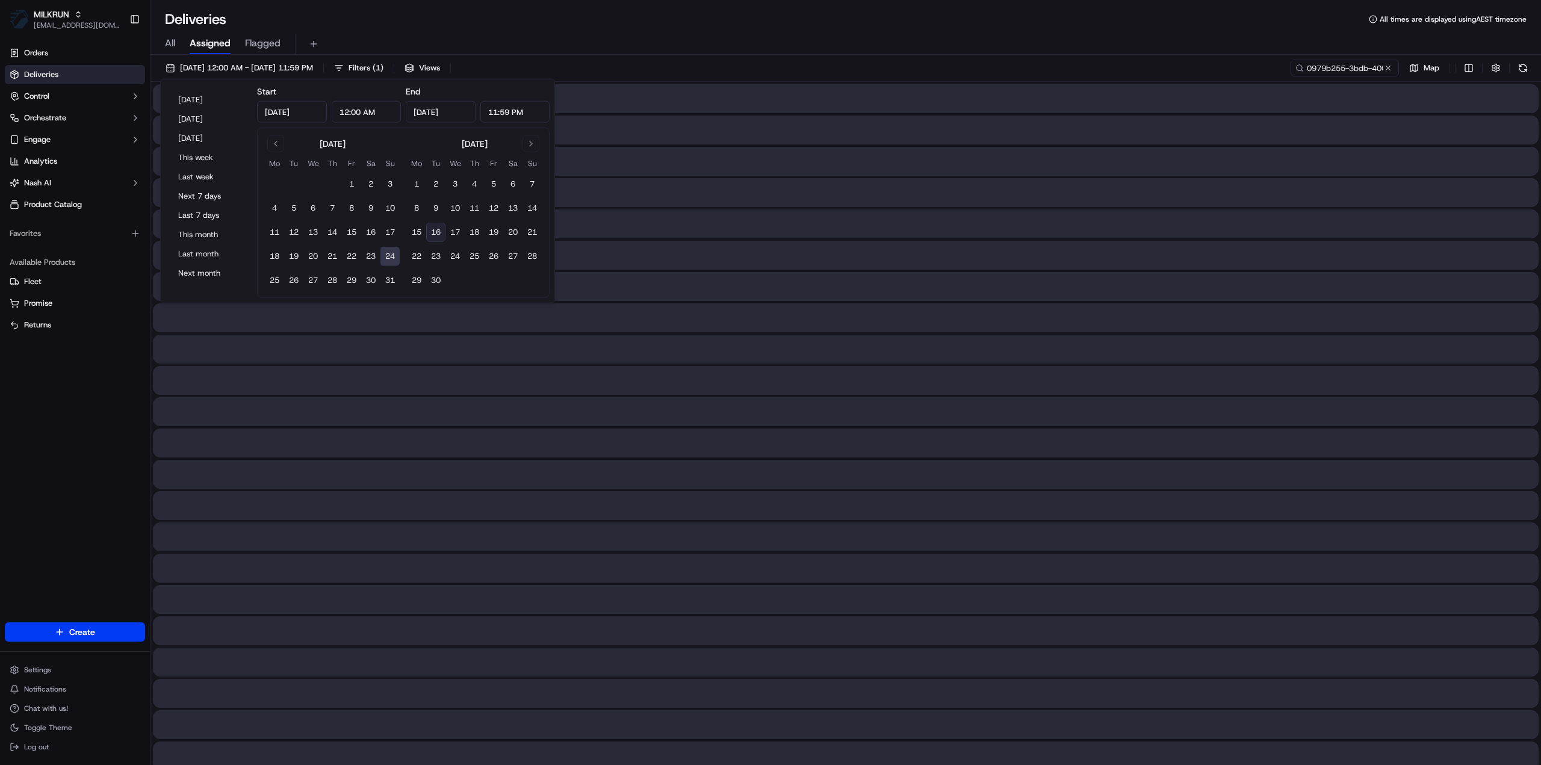
click at [389, 255] on button "24" at bounding box center [389, 256] width 19 height 19
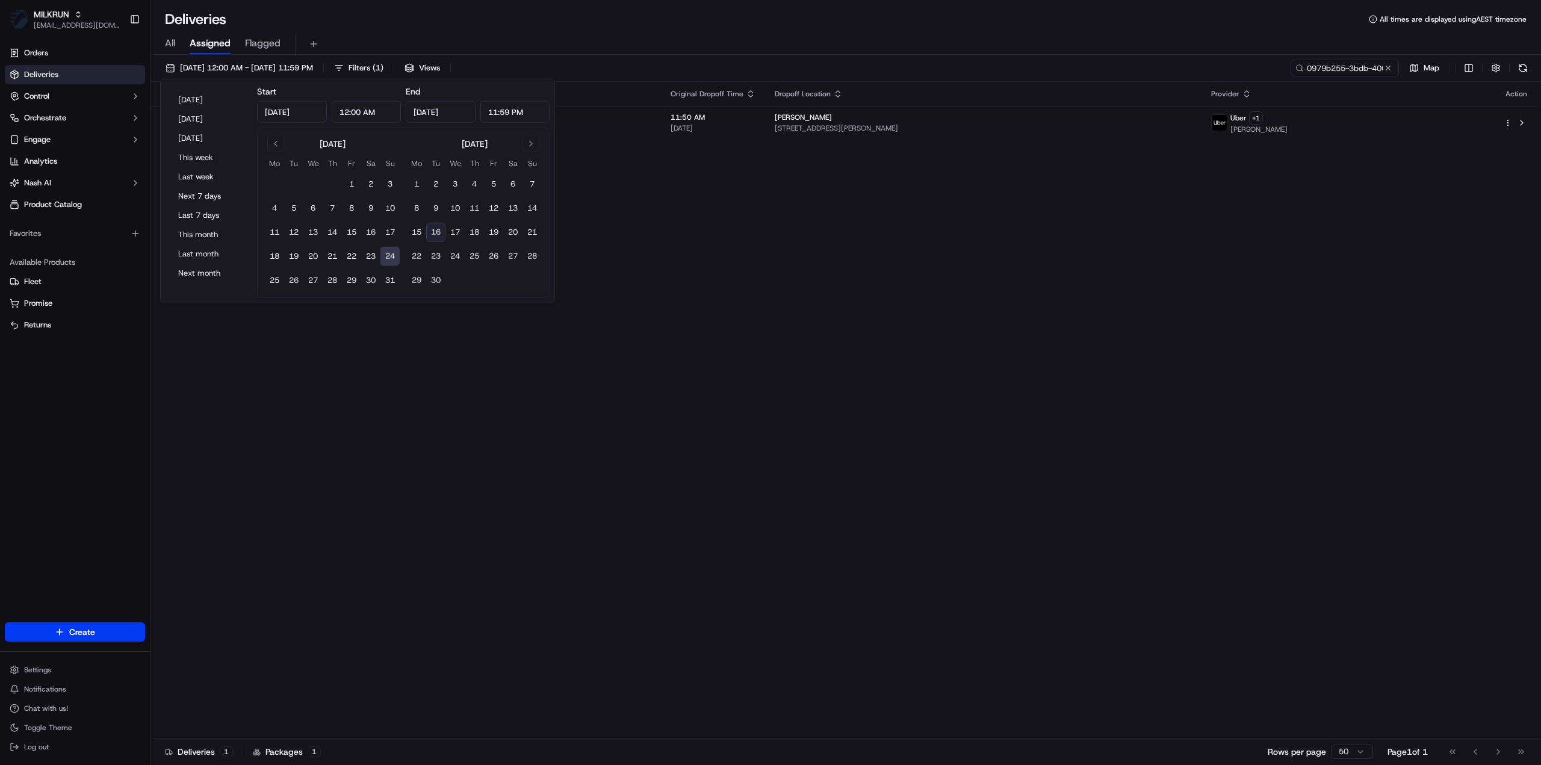
click at [1119, 233] on div "Status Original Pickup Time Pickup Location Original Dropoff Time Dropoff Locat…" at bounding box center [844, 410] width 1388 height 657
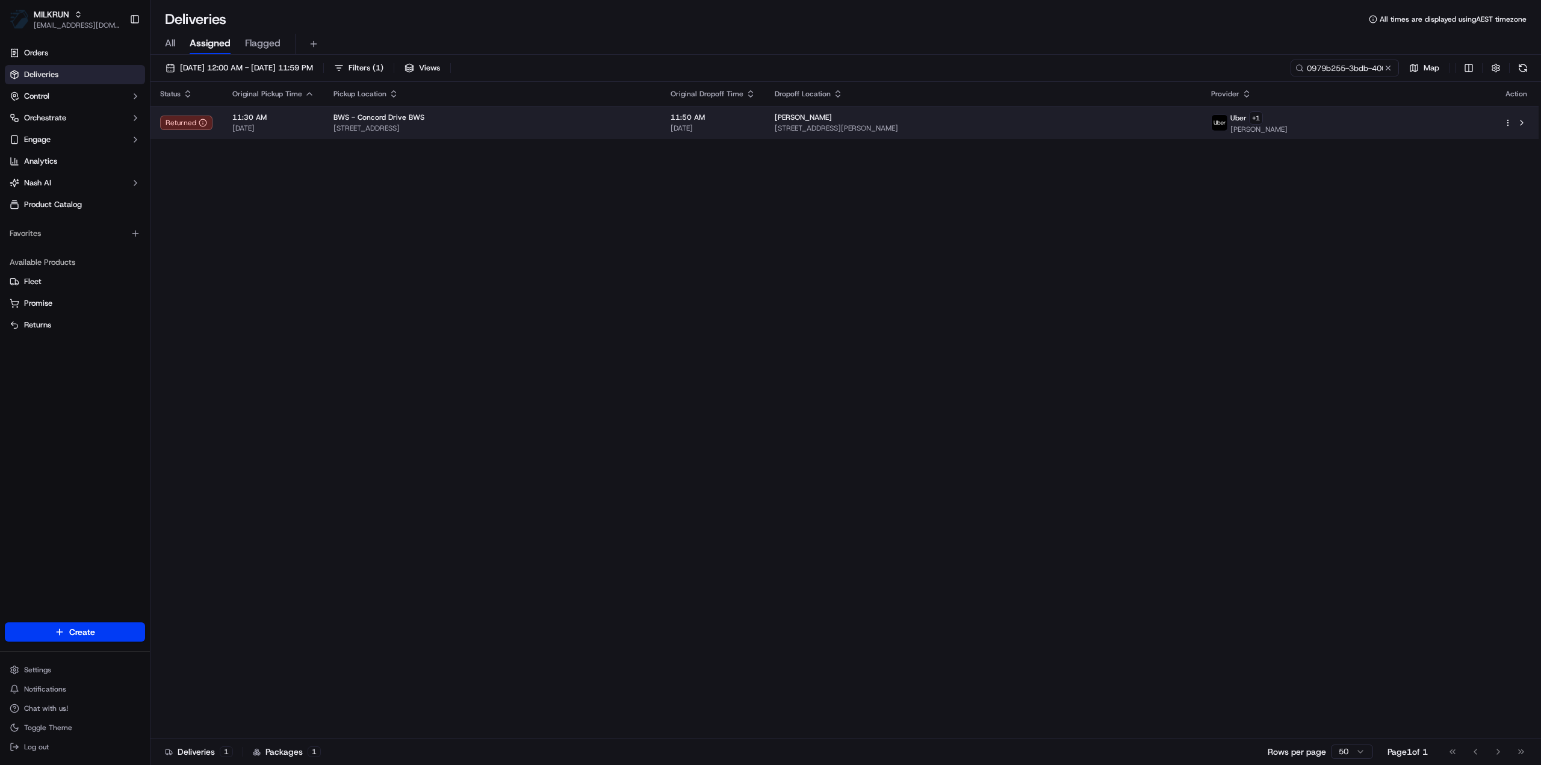
click at [1053, 138] on td "Simon Maurice Unit 22/23 George St, North Strathfield, NSW 2137, AU" at bounding box center [983, 122] width 436 height 33
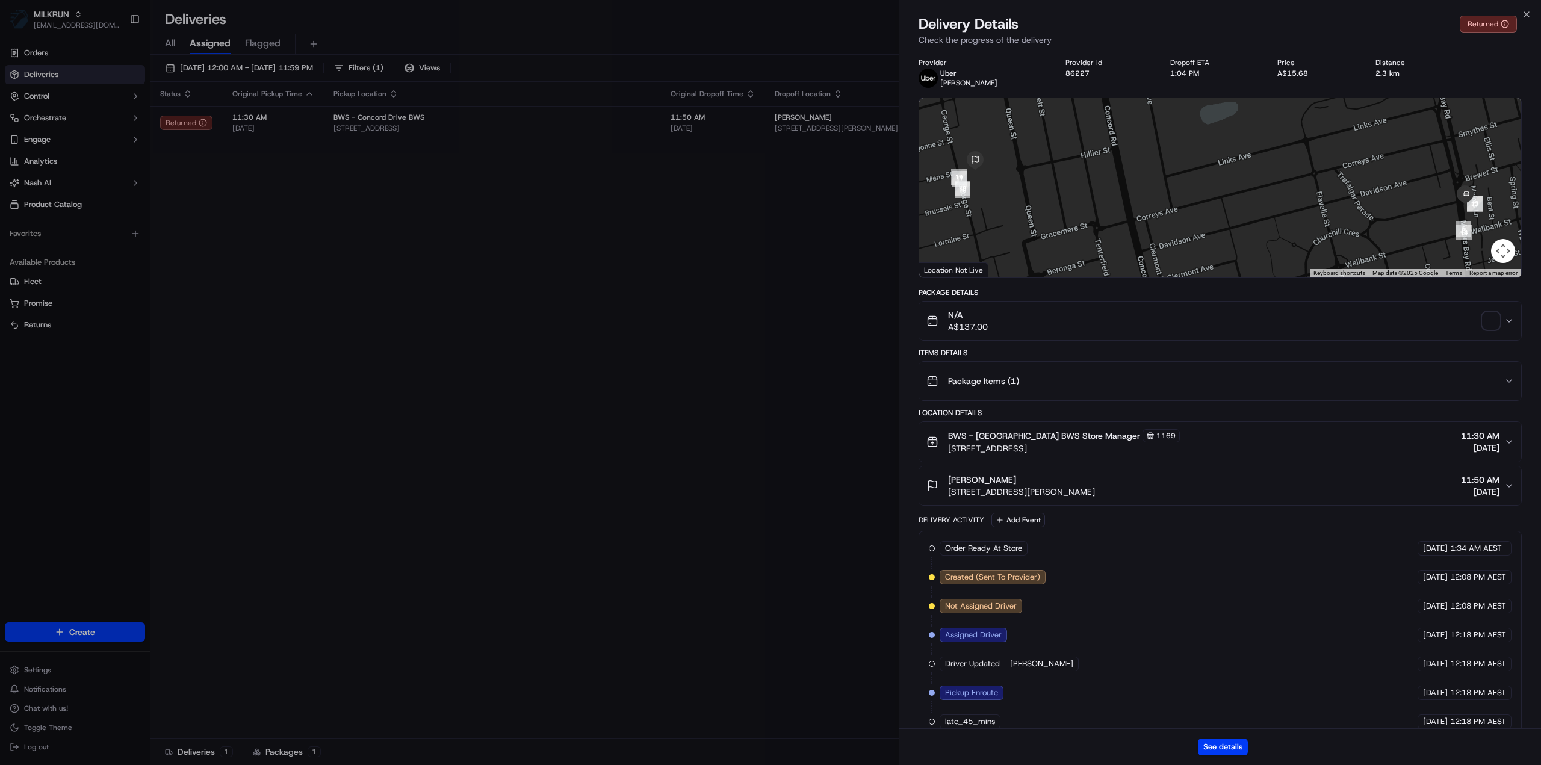
click at [1489, 320] on span "button" at bounding box center [1490, 320] width 17 height 17
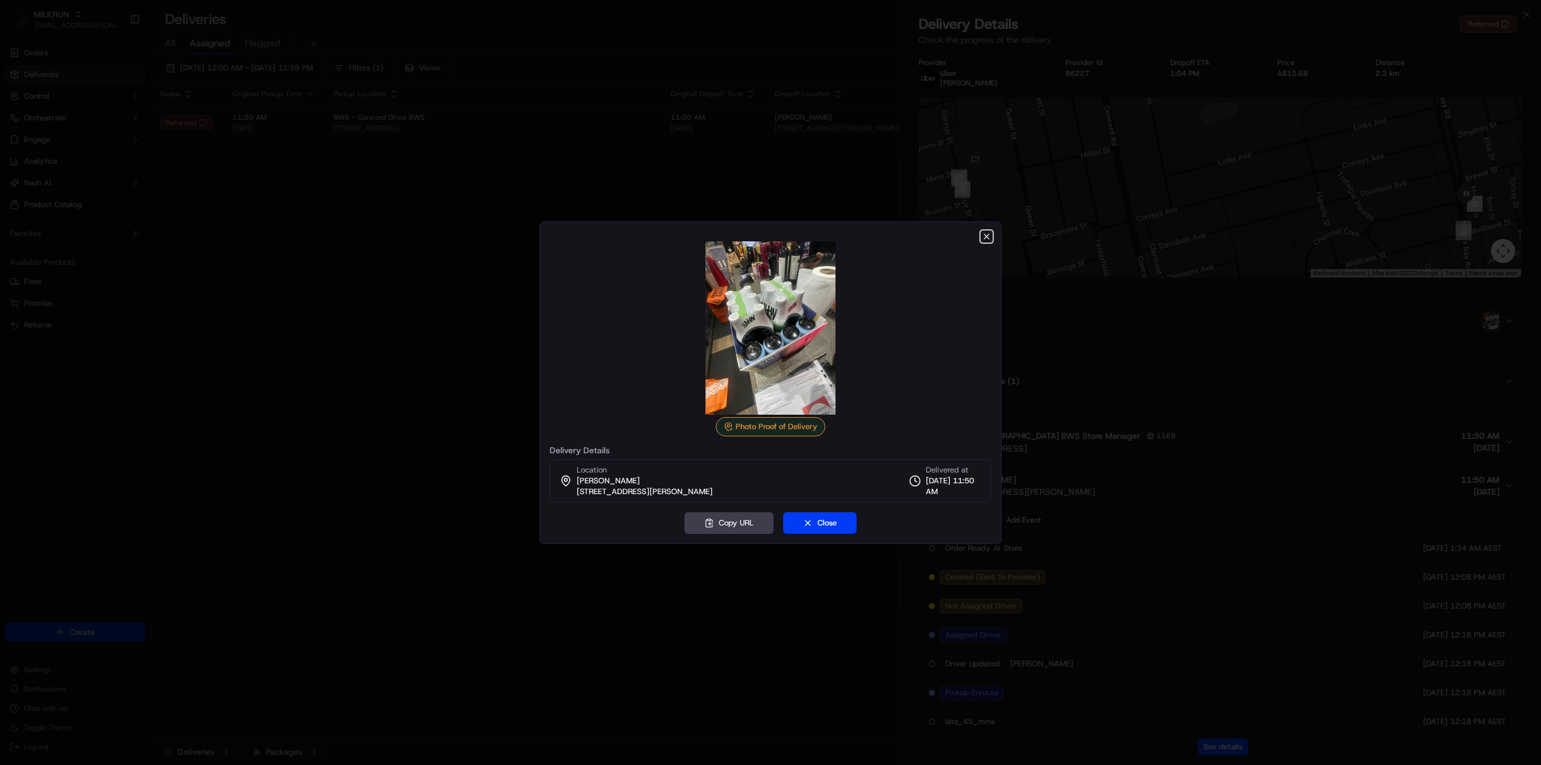
click at [987, 237] on icon "button" at bounding box center [986, 236] width 5 height 5
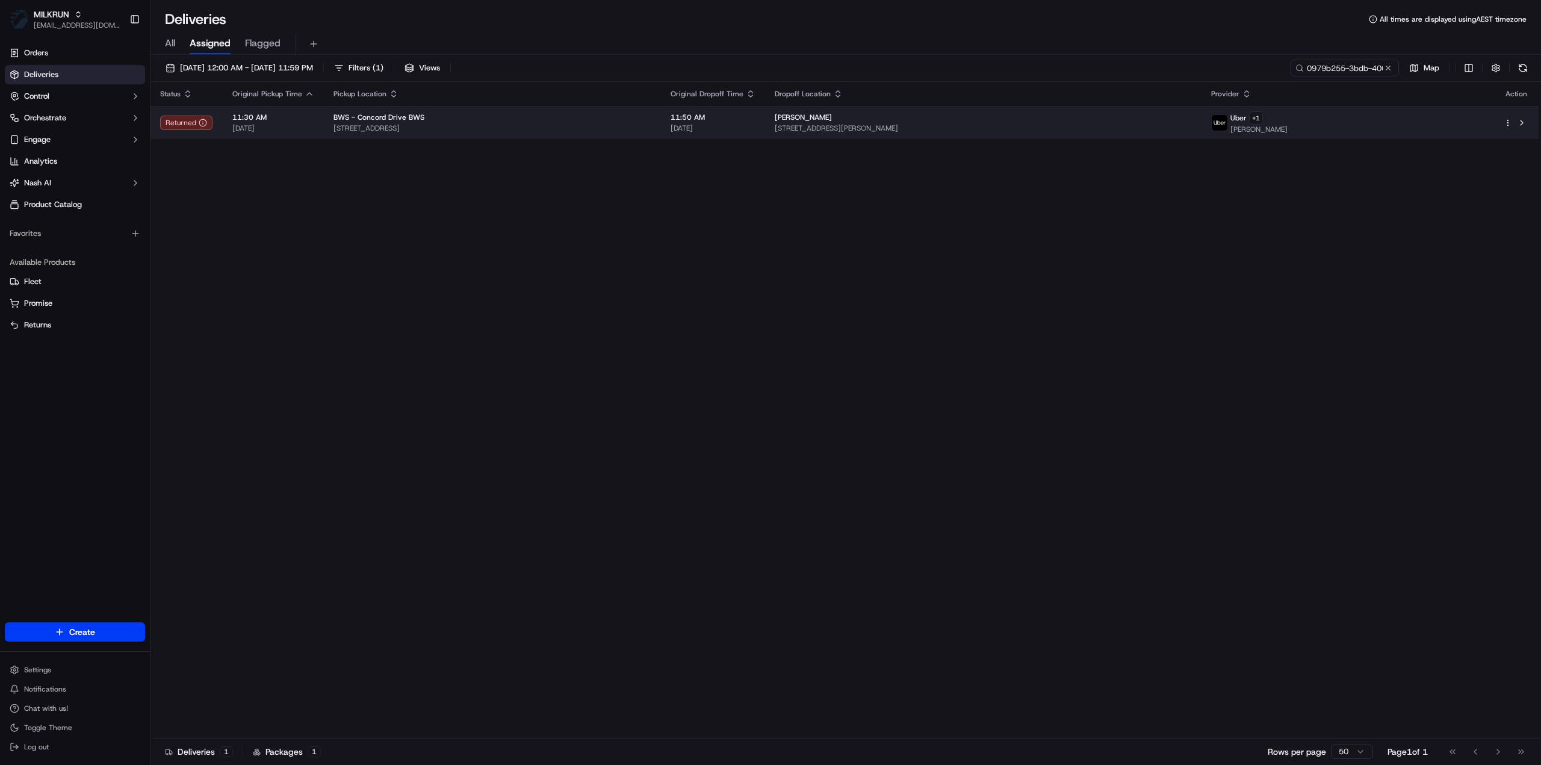
click at [956, 119] on div "Simon Maurice" at bounding box center [983, 118] width 417 height 10
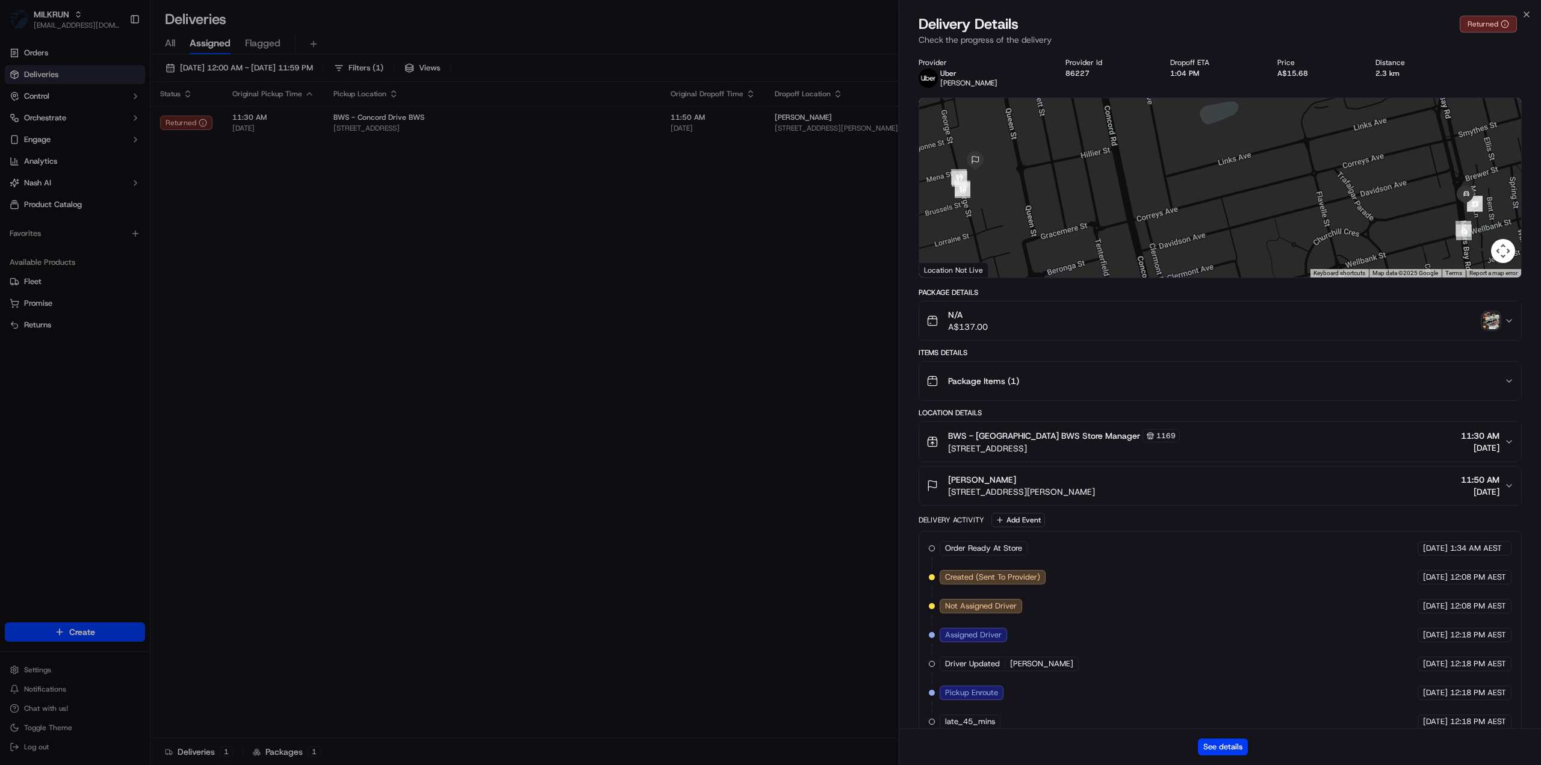
click at [1060, 330] on div "N/A A$137.00" at bounding box center [1215, 321] width 578 height 24
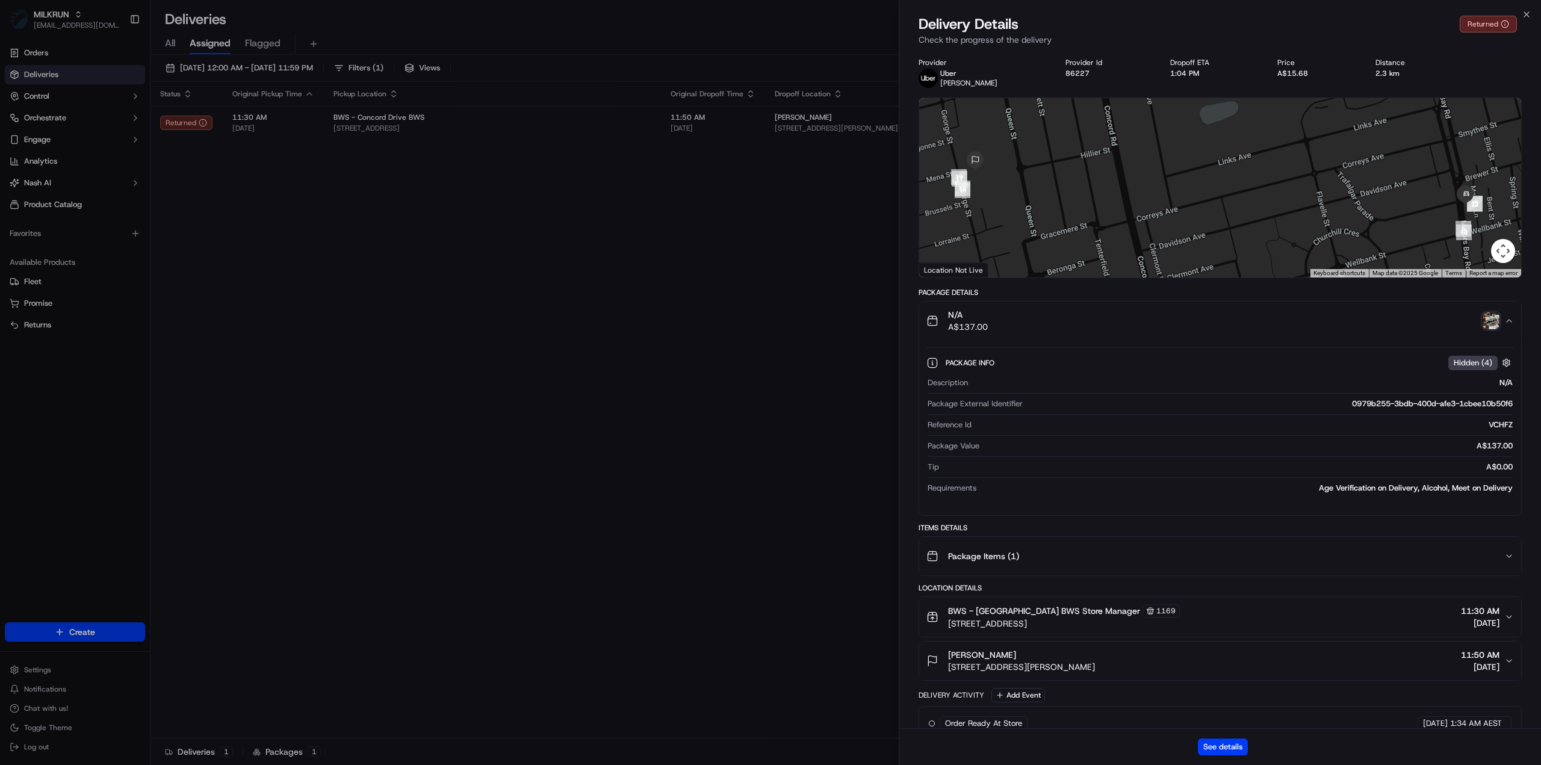
click at [1491, 323] on img "button" at bounding box center [1490, 320] width 17 height 17
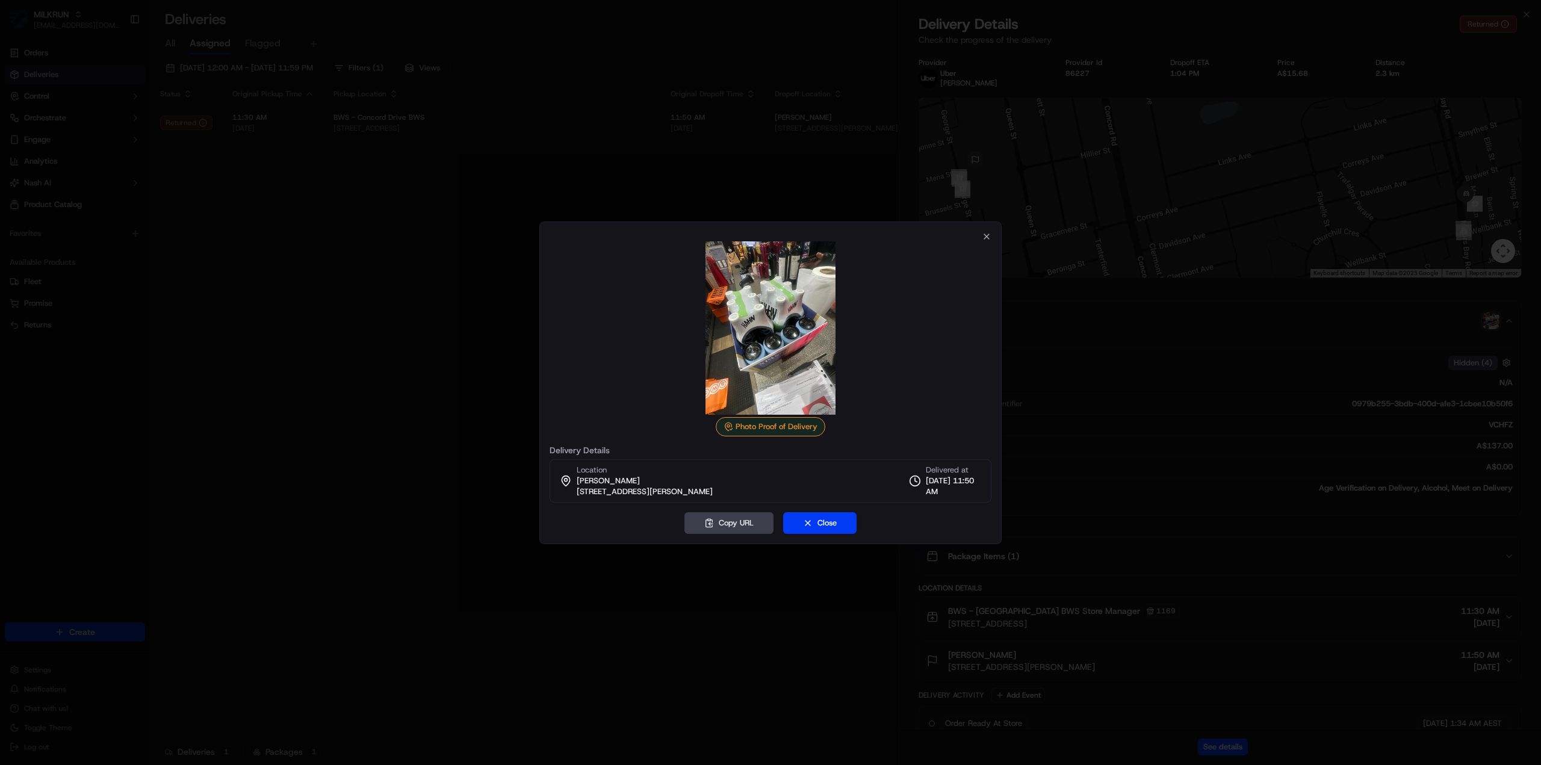
click at [757, 317] on img at bounding box center [770, 327] width 173 height 173
click at [986, 237] on icon "button" at bounding box center [986, 236] width 5 height 5
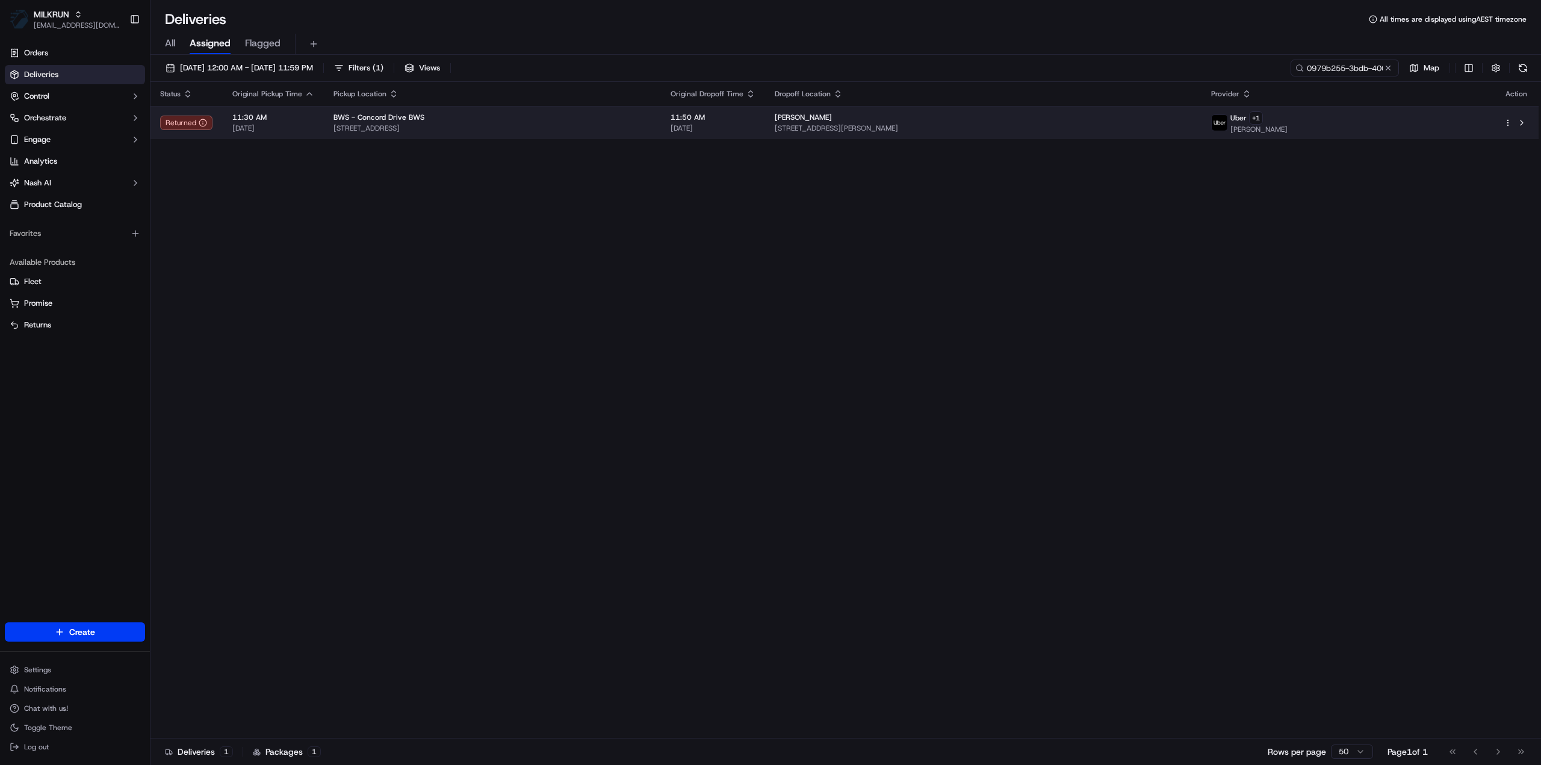
click at [929, 125] on span "Unit 22/23 George St, North Strathfield, NSW 2137, AU" at bounding box center [983, 128] width 417 height 10
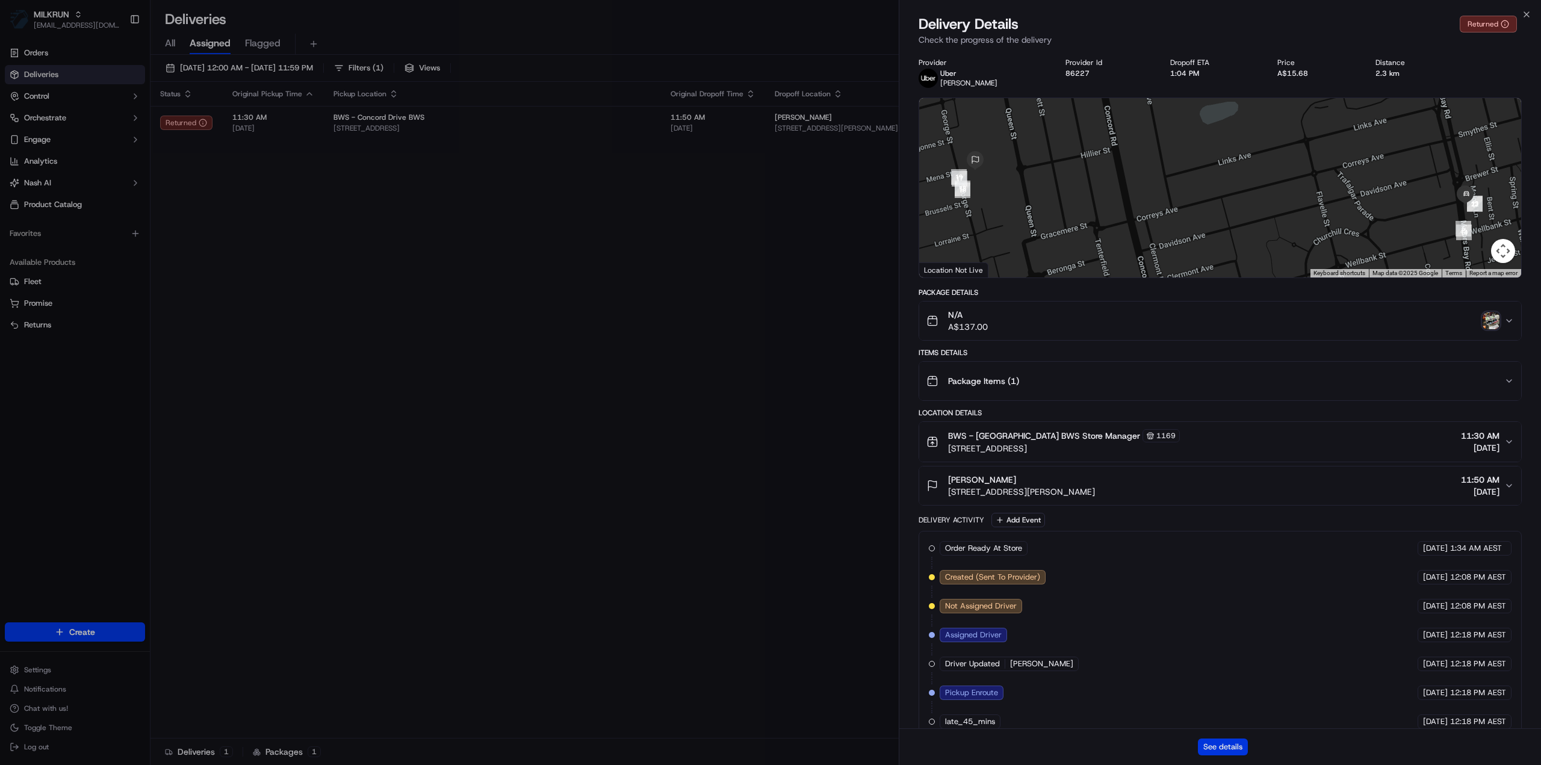
click at [1235, 752] on button "See details" at bounding box center [1223, 746] width 50 height 17
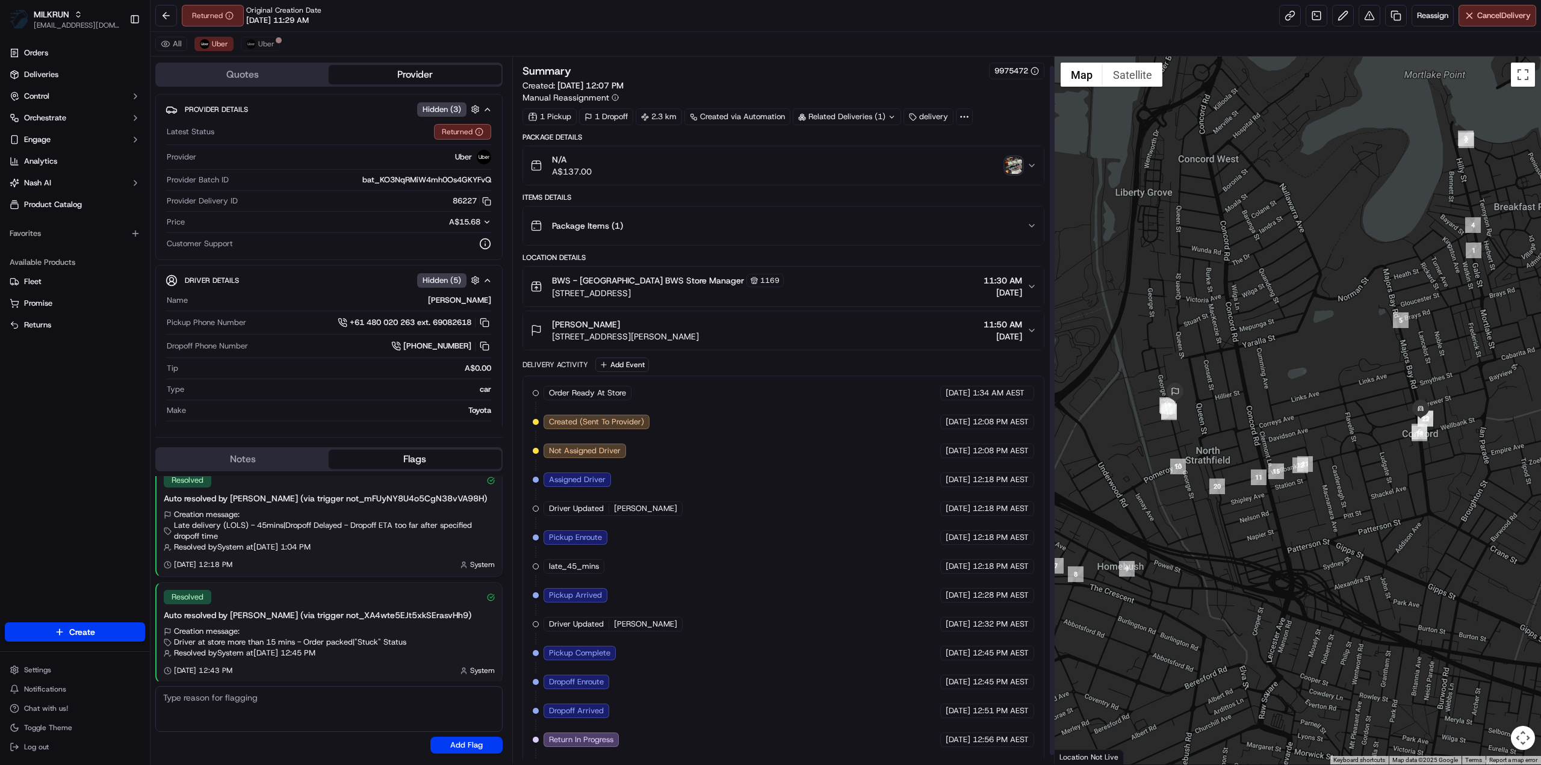
scroll to position [18, 0]
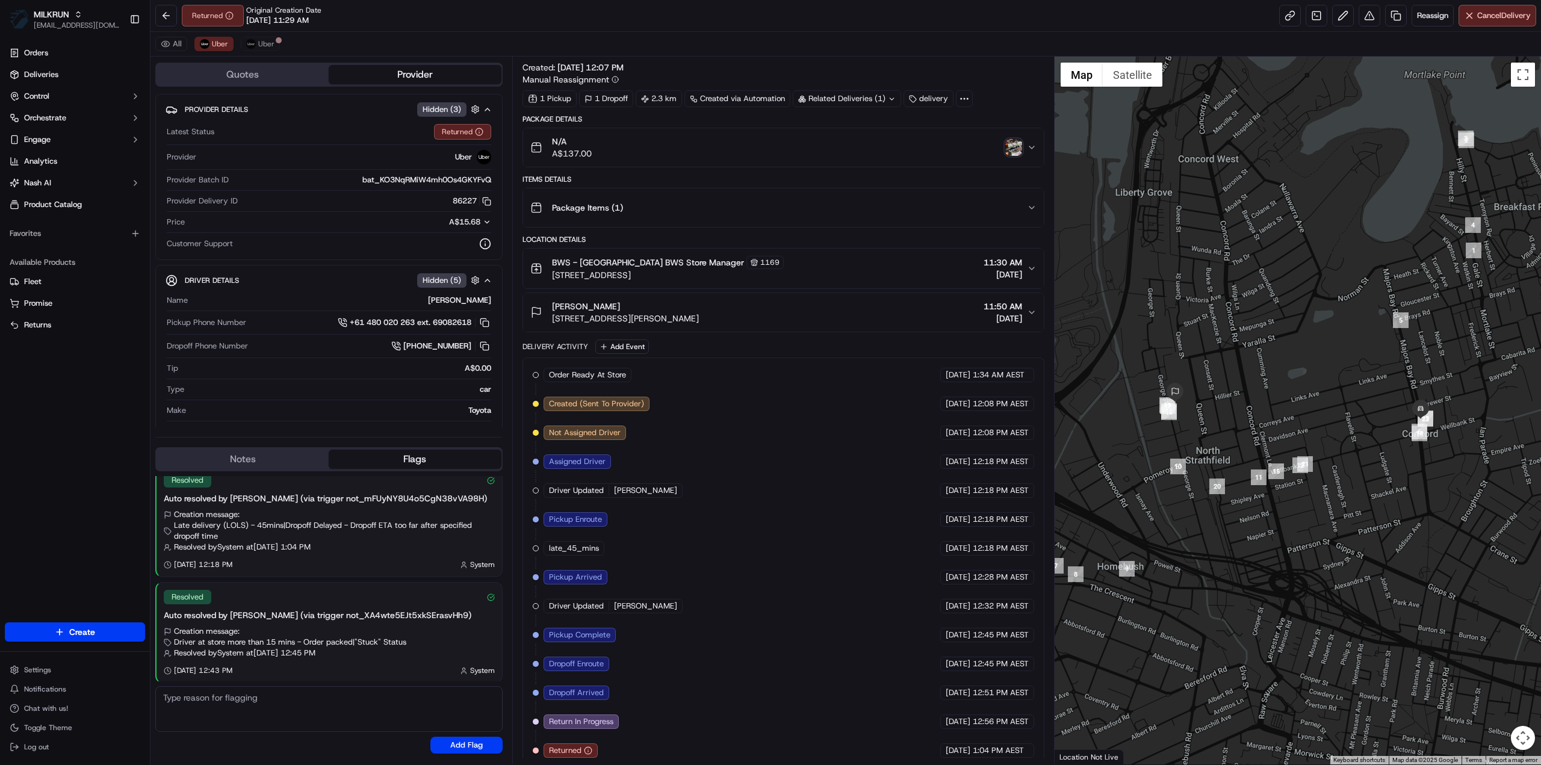
click at [871, 98] on div "Related Deliveries (1)" at bounding box center [847, 98] width 108 height 17
click at [893, 143] on span "job_ZQVyF9M9W5a8drHySy5uBt" at bounding box center [926, 145] width 122 height 11
click at [913, 143] on span "job_ZQVyF9M9W5a8drHySy5uBt" at bounding box center [926, 145] width 122 height 11
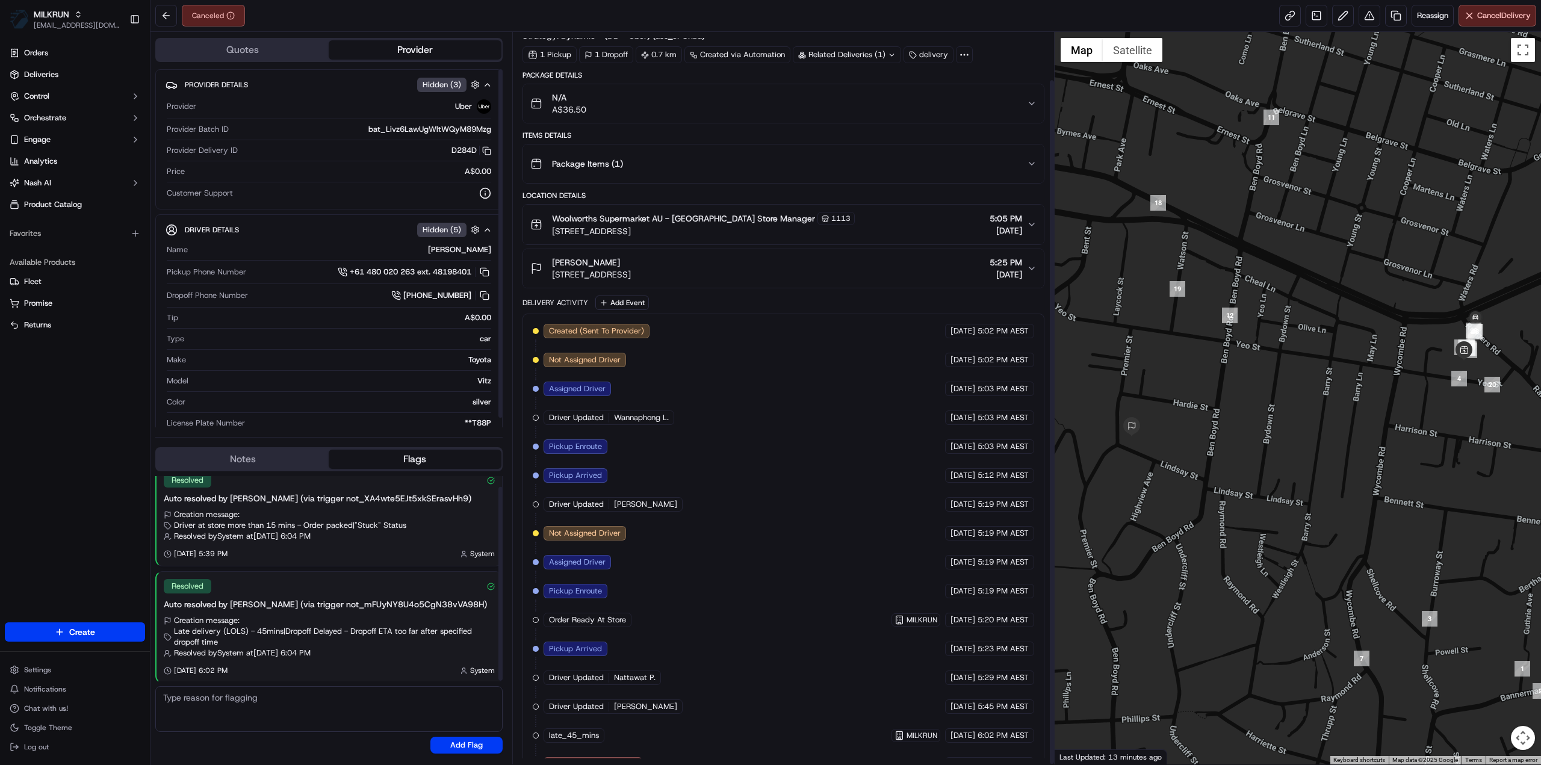
scroll to position [51, 0]
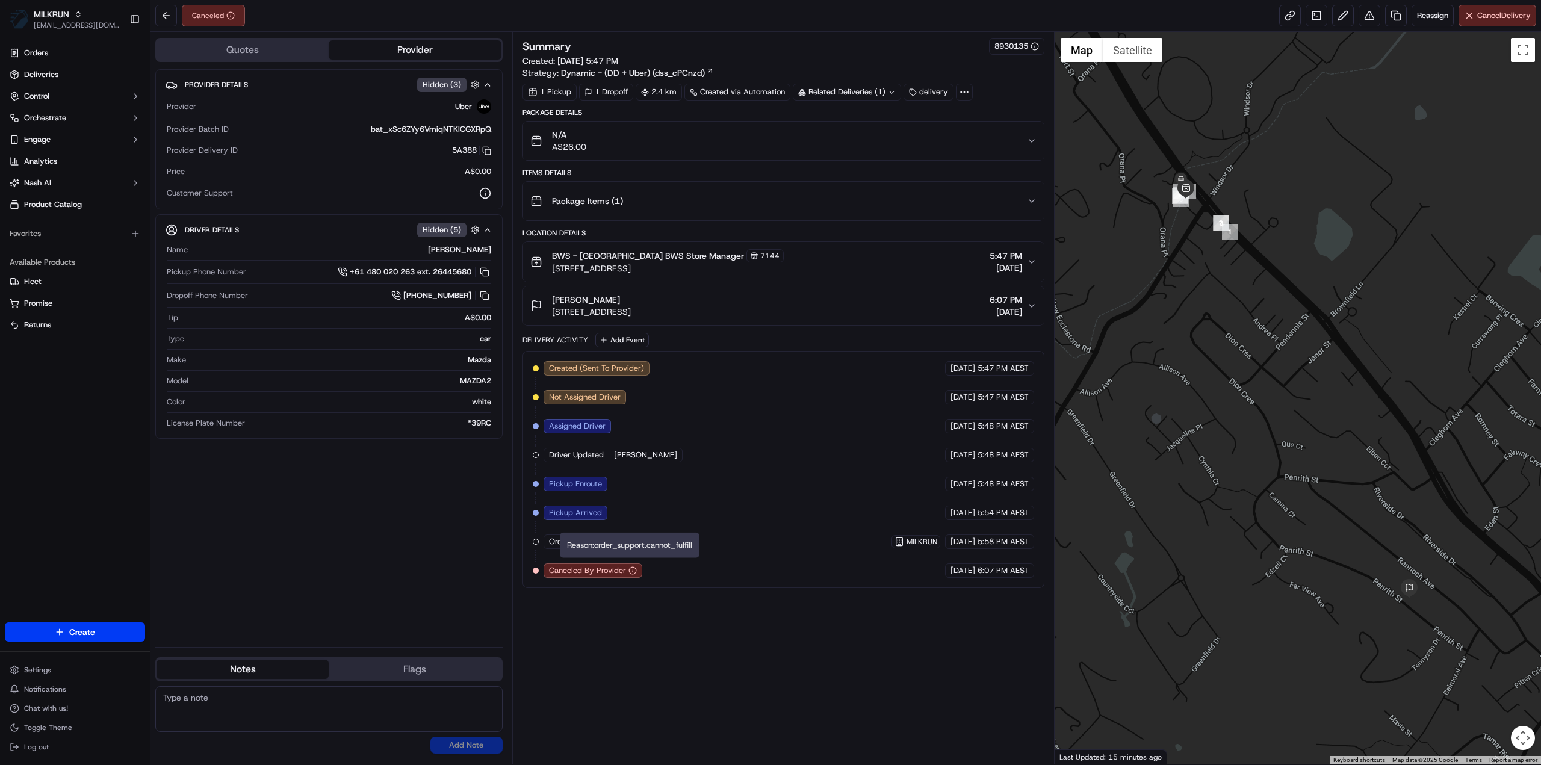
drag, startPoint x: 725, startPoint y: 497, endPoint x: 719, endPoint y: 468, distance: 29.5
click at [725, 497] on div "Created (Sent To Provider) Uber 16/09/2025 5:47 PM AEST Not Assigned Driver Ube…" at bounding box center [783, 469] width 501 height 217
click at [924, 203] on div "Package Items ( 1 )" at bounding box center [778, 201] width 497 height 24
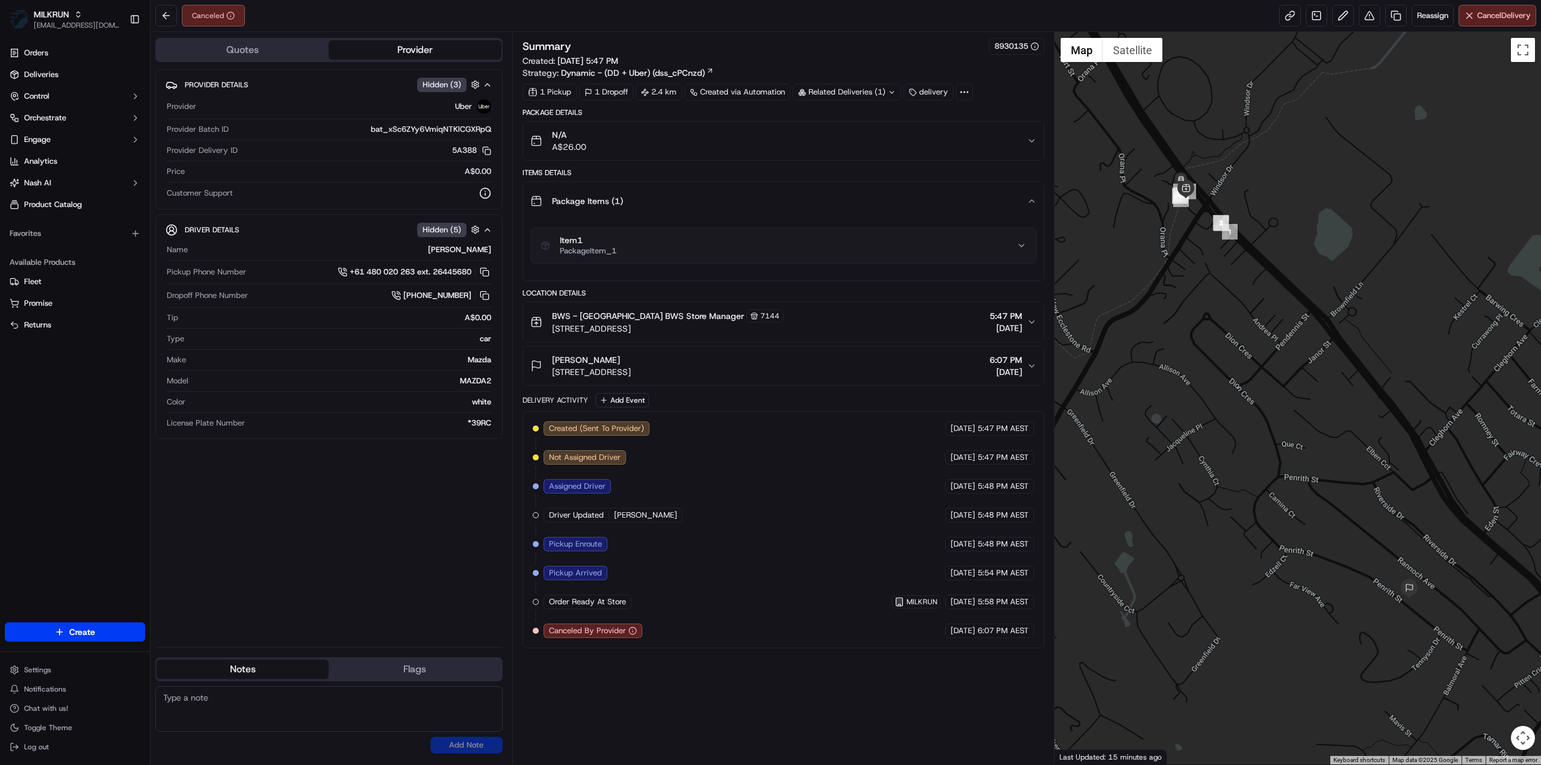
click at [906, 200] on div "Package Items ( 1 )" at bounding box center [778, 201] width 497 height 24
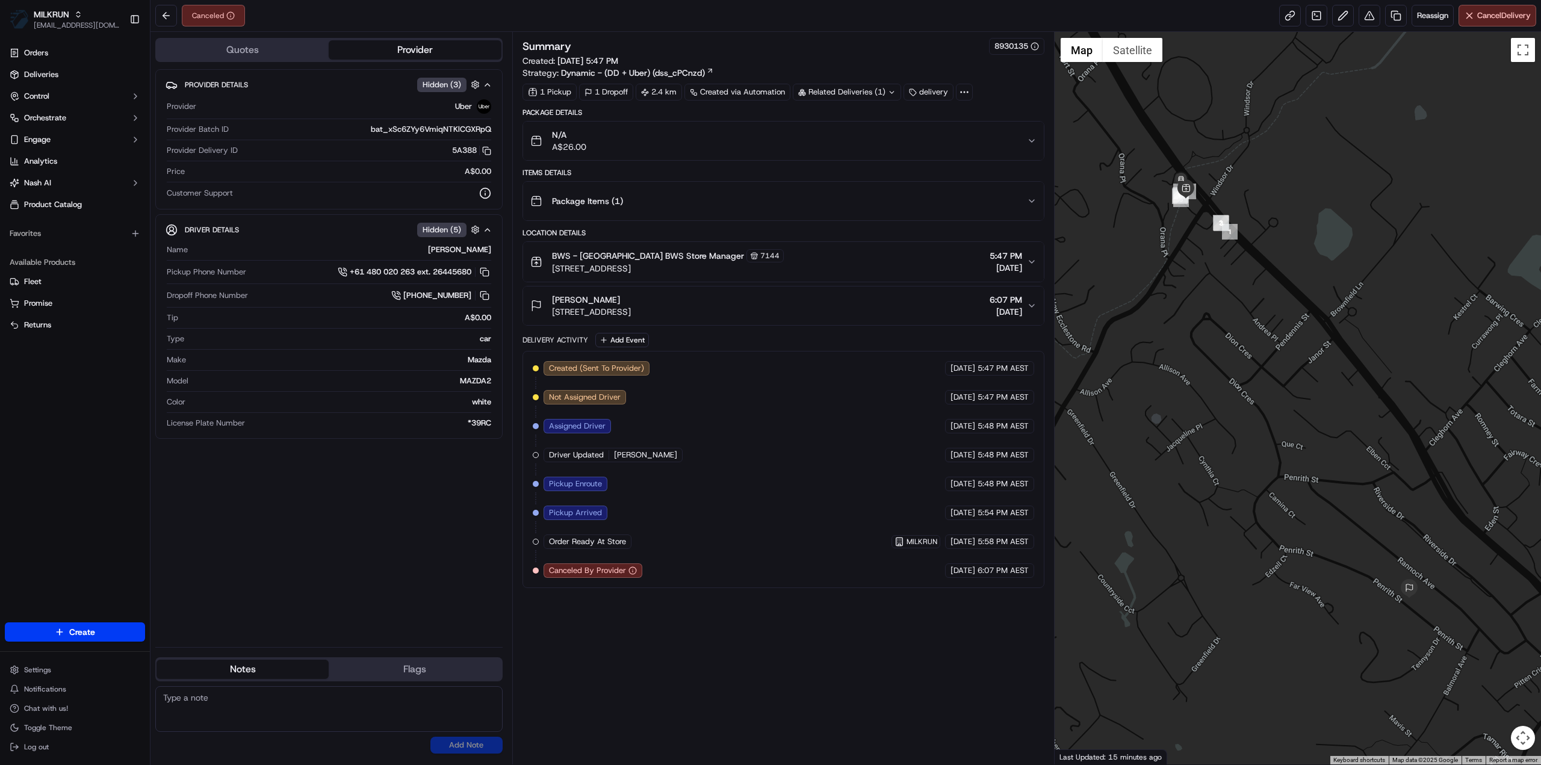
click at [887, 147] on div "N/A A$26.00" at bounding box center [778, 141] width 497 height 24
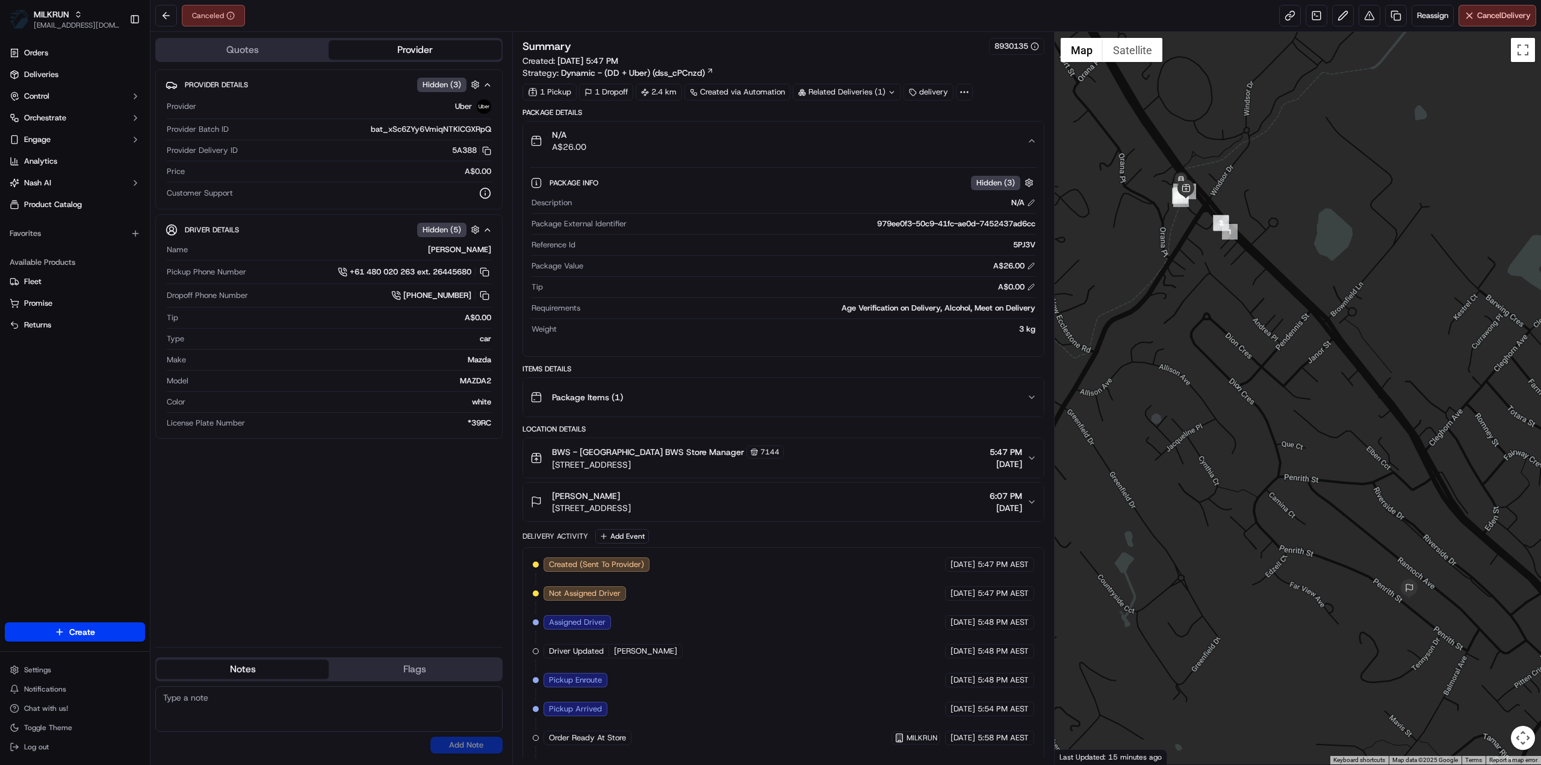
click at [885, 148] on div "N/A A$26.00" at bounding box center [778, 141] width 497 height 24
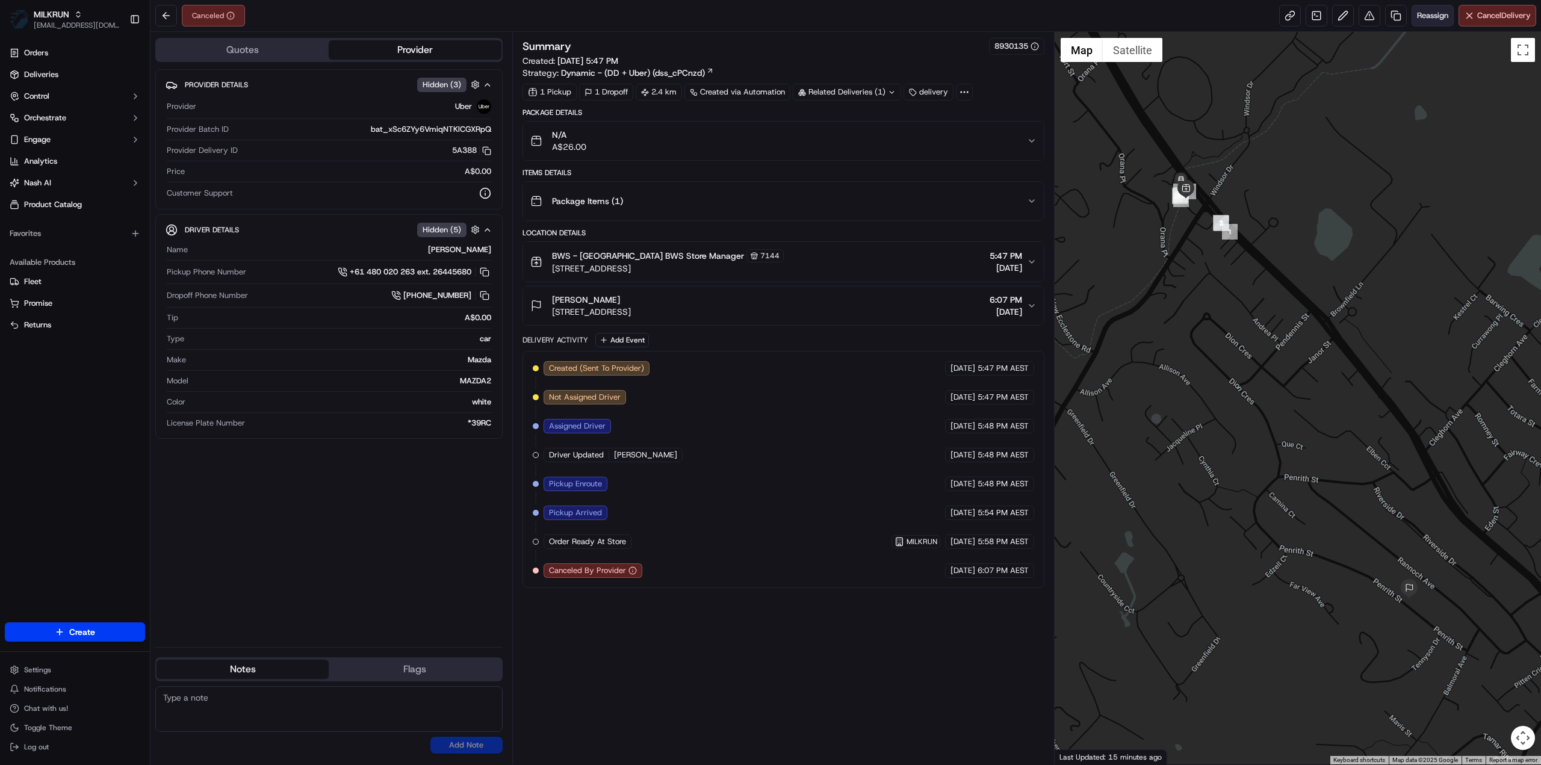
click at [1424, 16] on span "Reassign" at bounding box center [1432, 15] width 31 height 11
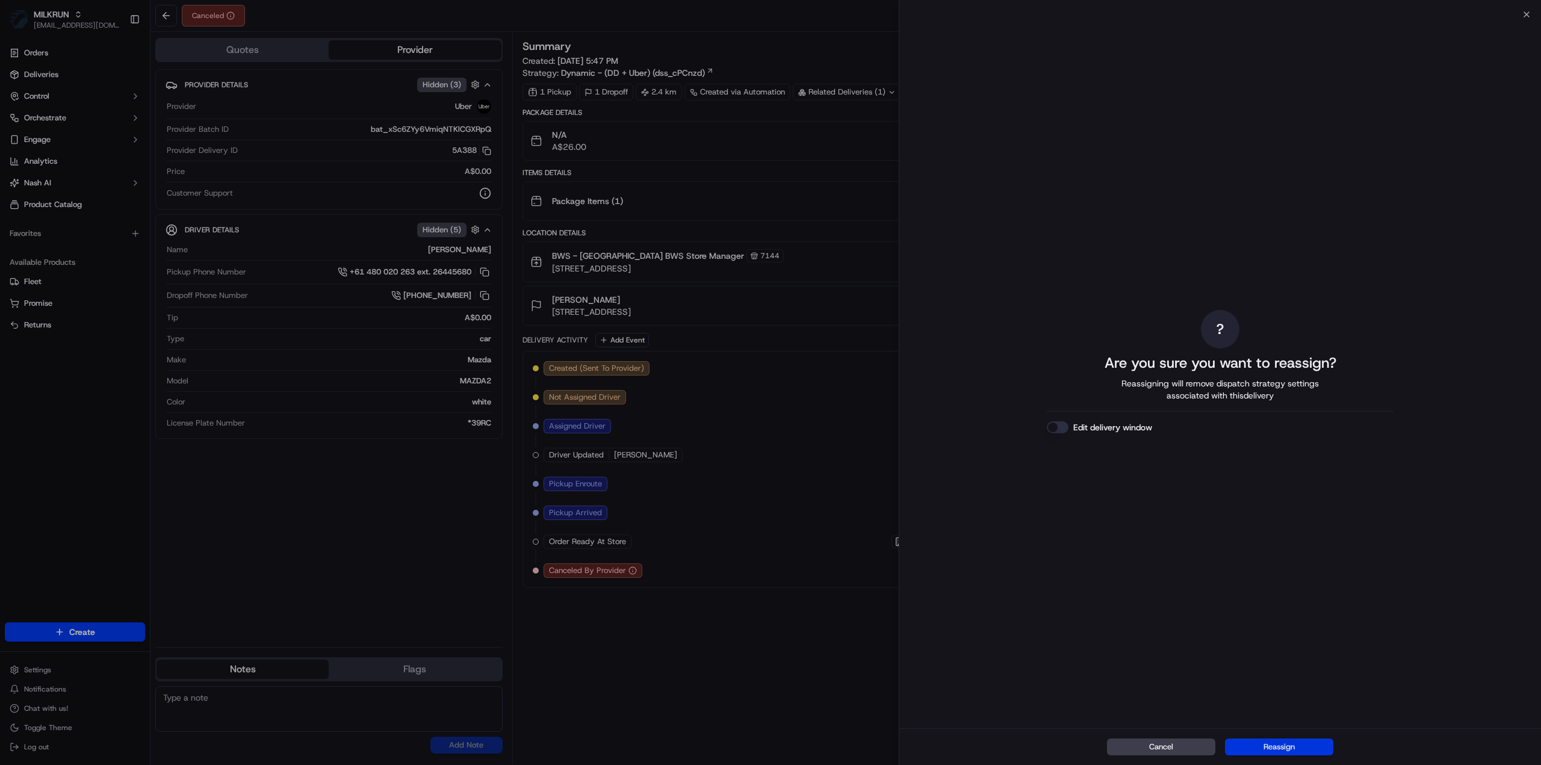
click at [1308, 752] on button "Reassign" at bounding box center [1279, 746] width 108 height 17
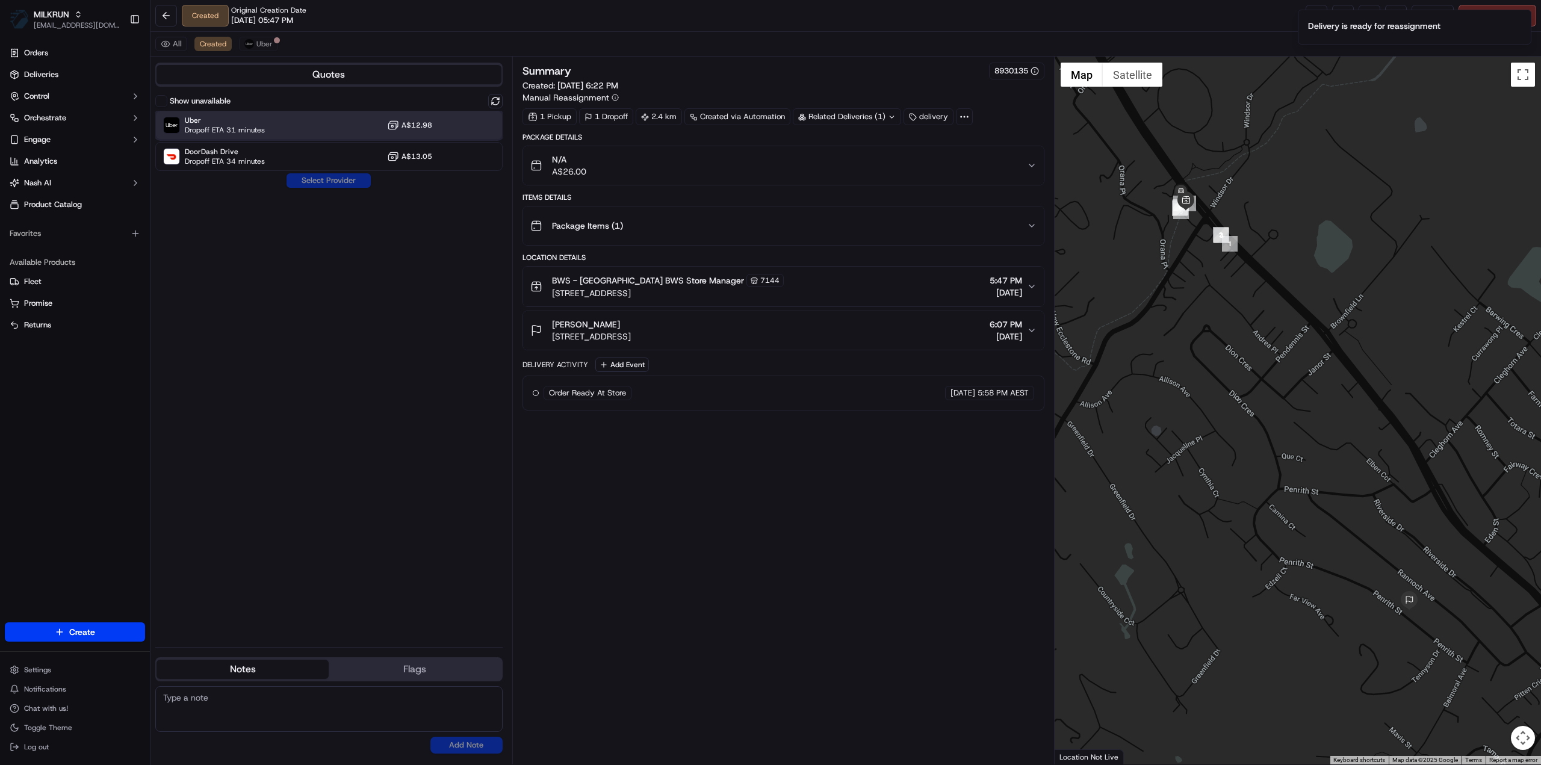
click at [259, 128] on span "Dropoff ETA 31 minutes" at bounding box center [225, 130] width 80 height 10
click at [265, 39] on span "Uber" at bounding box center [264, 44] width 16 height 10
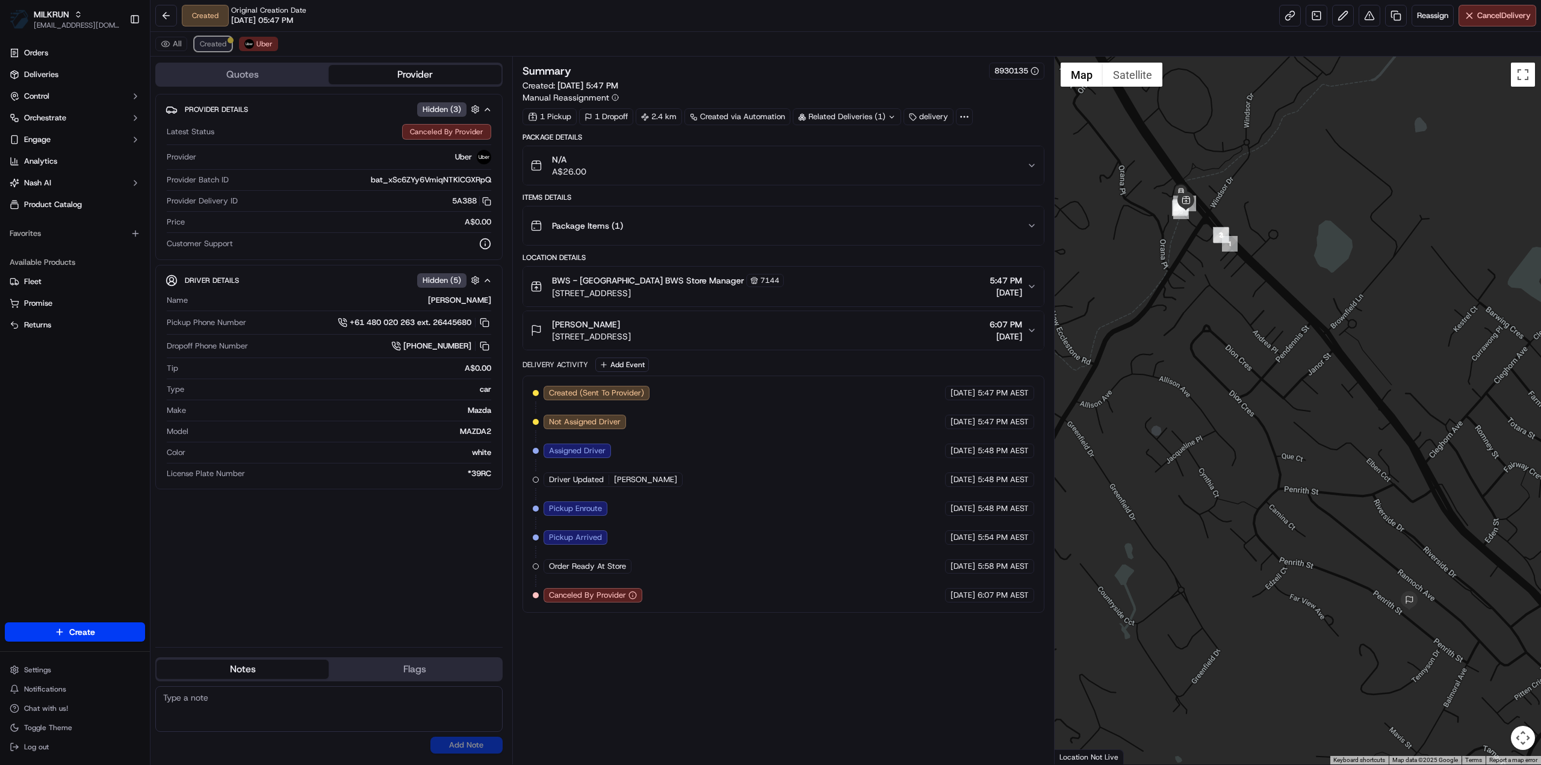
click at [219, 48] on span "Created" at bounding box center [213, 44] width 26 height 10
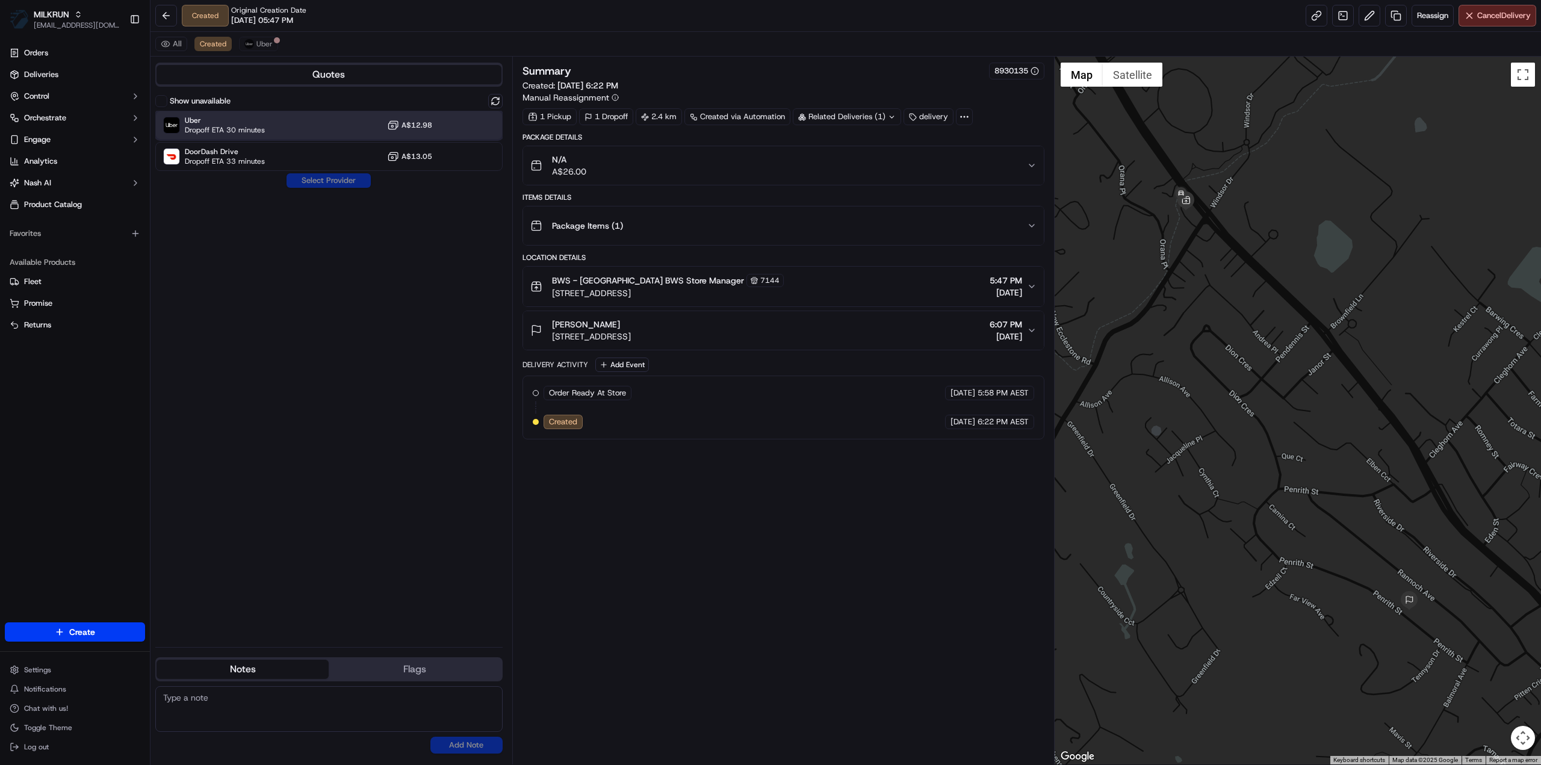
click at [224, 119] on span "Uber" at bounding box center [225, 121] width 80 height 10
click at [326, 187] on button "Assign Provider" at bounding box center [328, 180] width 85 height 14
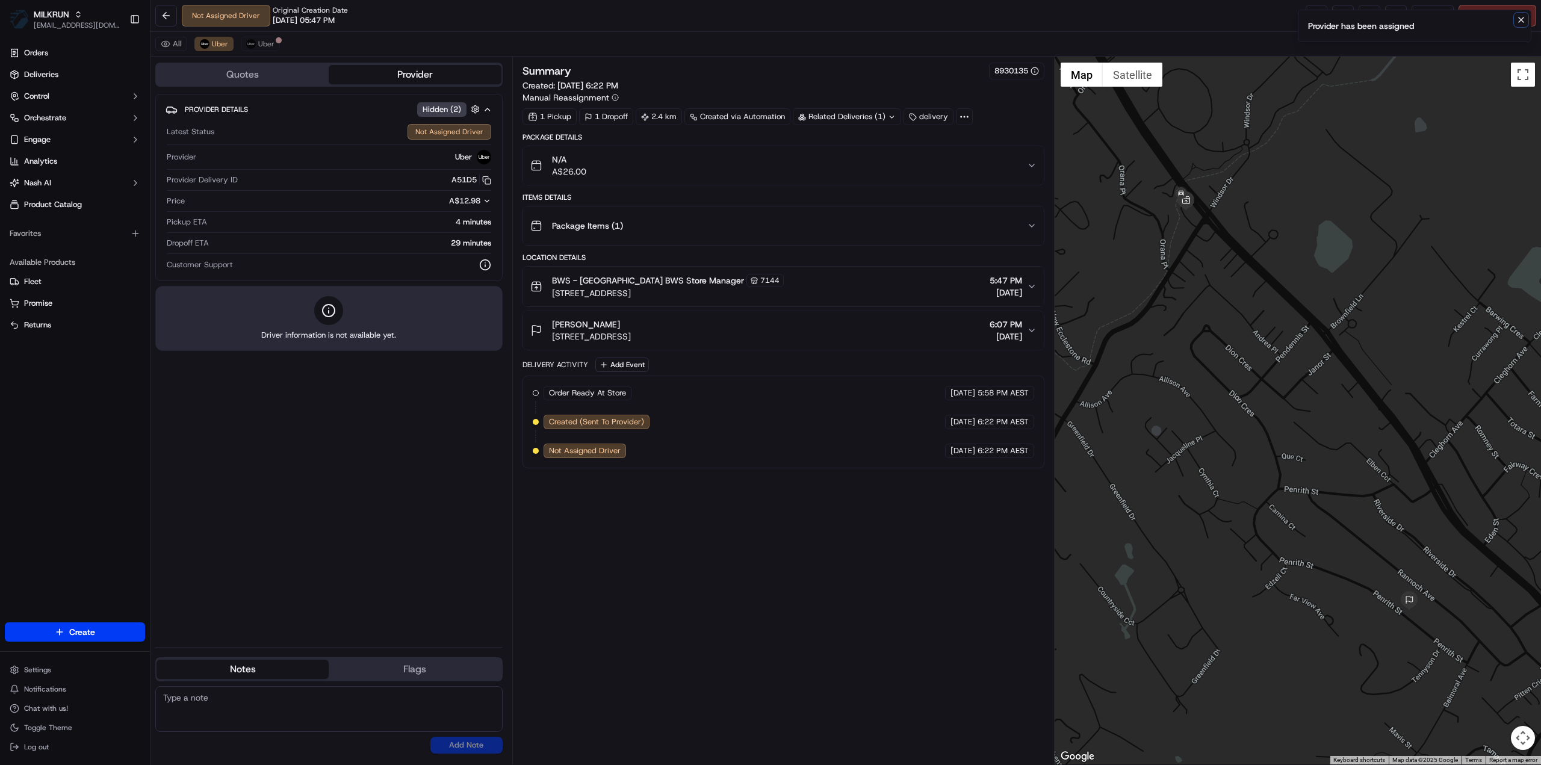
click at [1520, 23] on icon "Notifications (F8)" at bounding box center [1521, 20] width 10 height 10
click at [1310, 16] on link at bounding box center [1316, 16] width 22 height 22
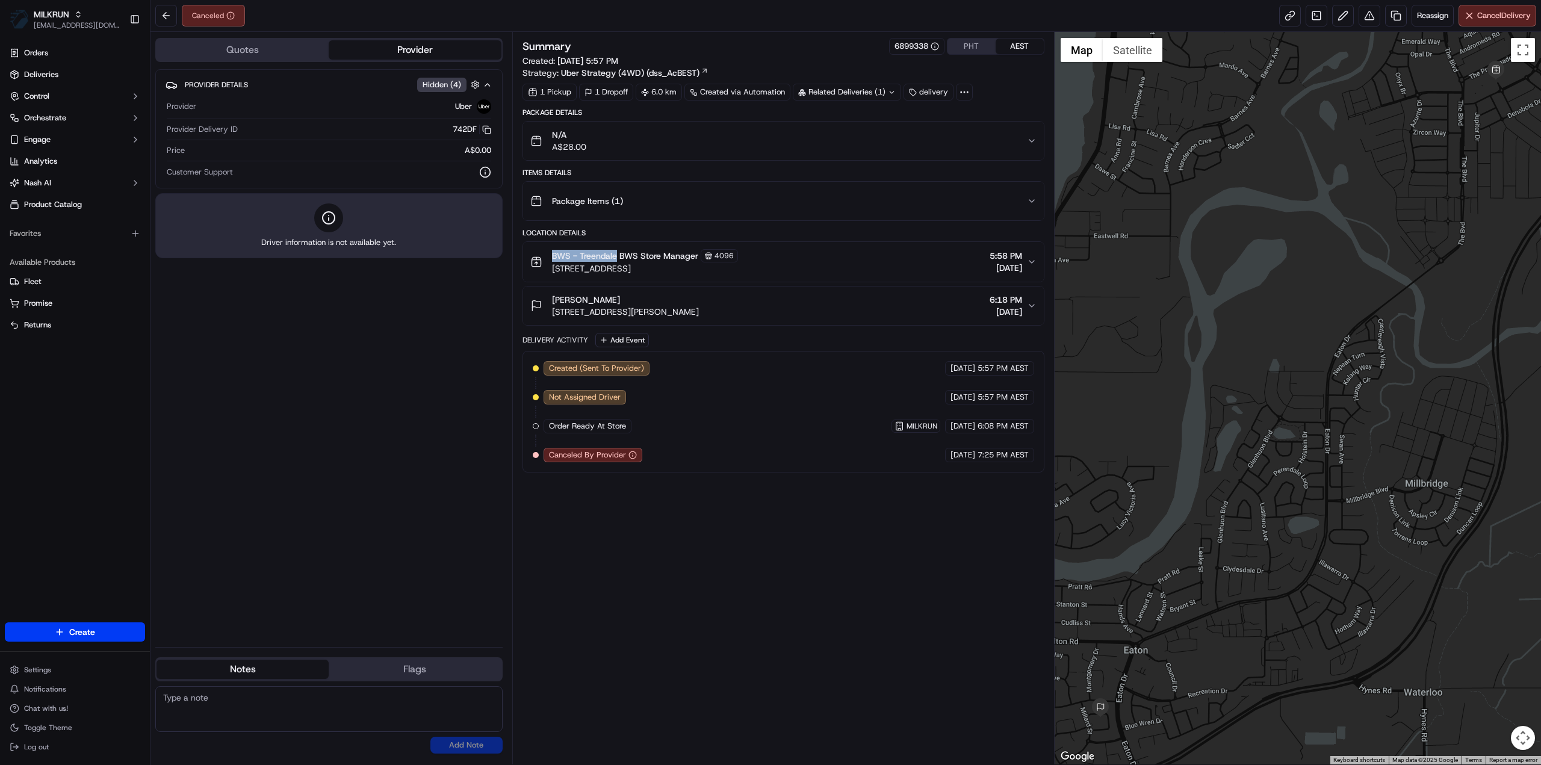
drag, startPoint x: 550, startPoint y: 253, endPoint x: 615, endPoint y: 258, distance: 65.2
click at [615, 258] on div "BWS - Treendale BWS Store Manager 4096 Ditchingham Place, Australind, WA 6233, …" at bounding box center [634, 261] width 208 height 25
copy span "BWS - Treendale"
click at [1435, 16] on span "Reassign" at bounding box center [1432, 15] width 31 height 11
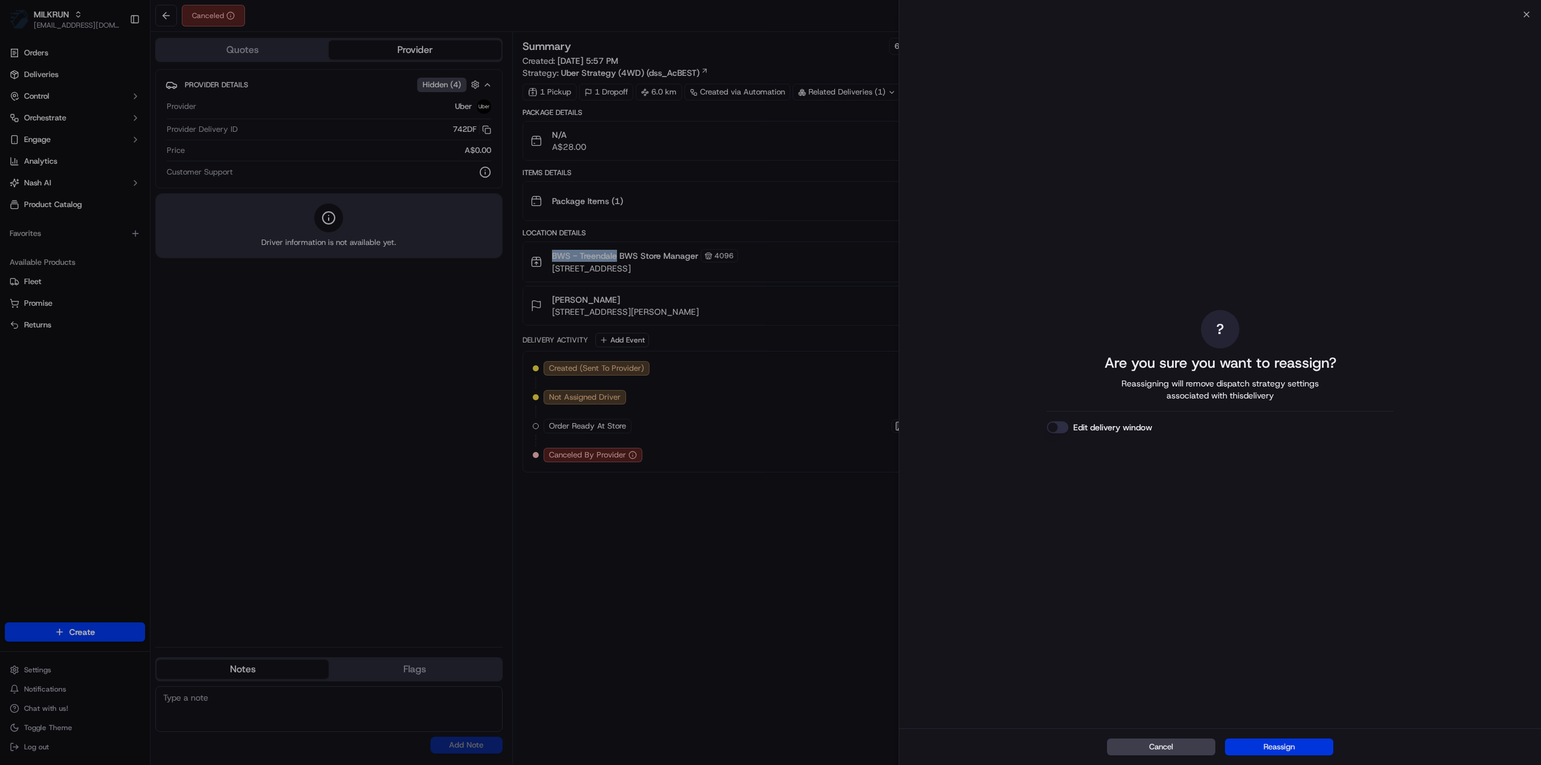
click at [1305, 744] on button "Reassign" at bounding box center [1279, 746] width 108 height 17
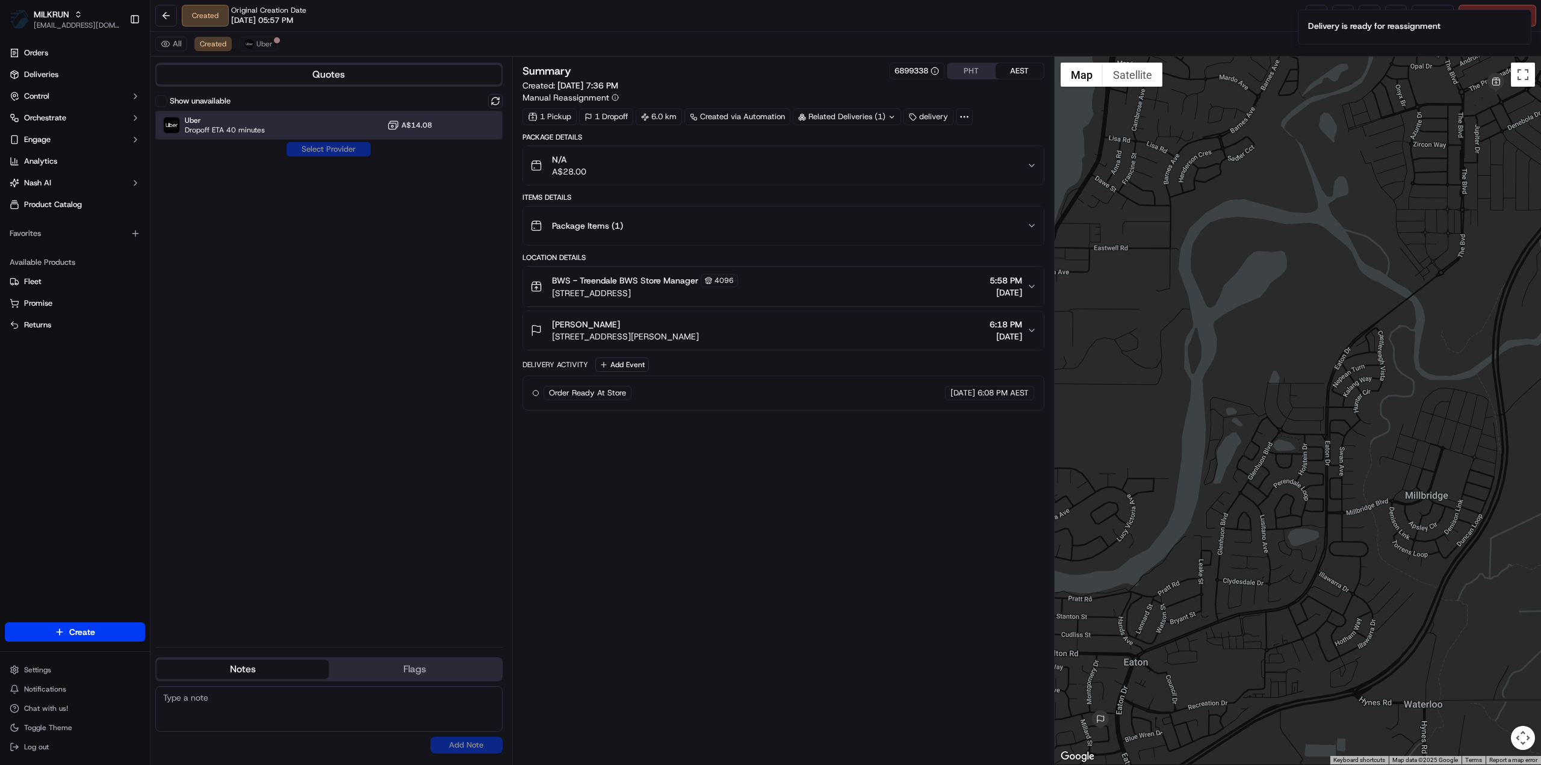
click at [237, 123] on span "Uber" at bounding box center [225, 121] width 80 height 10
click at [326, 149] on button "Assign Provider" at bounding box center [328, 149] width 85 height 14
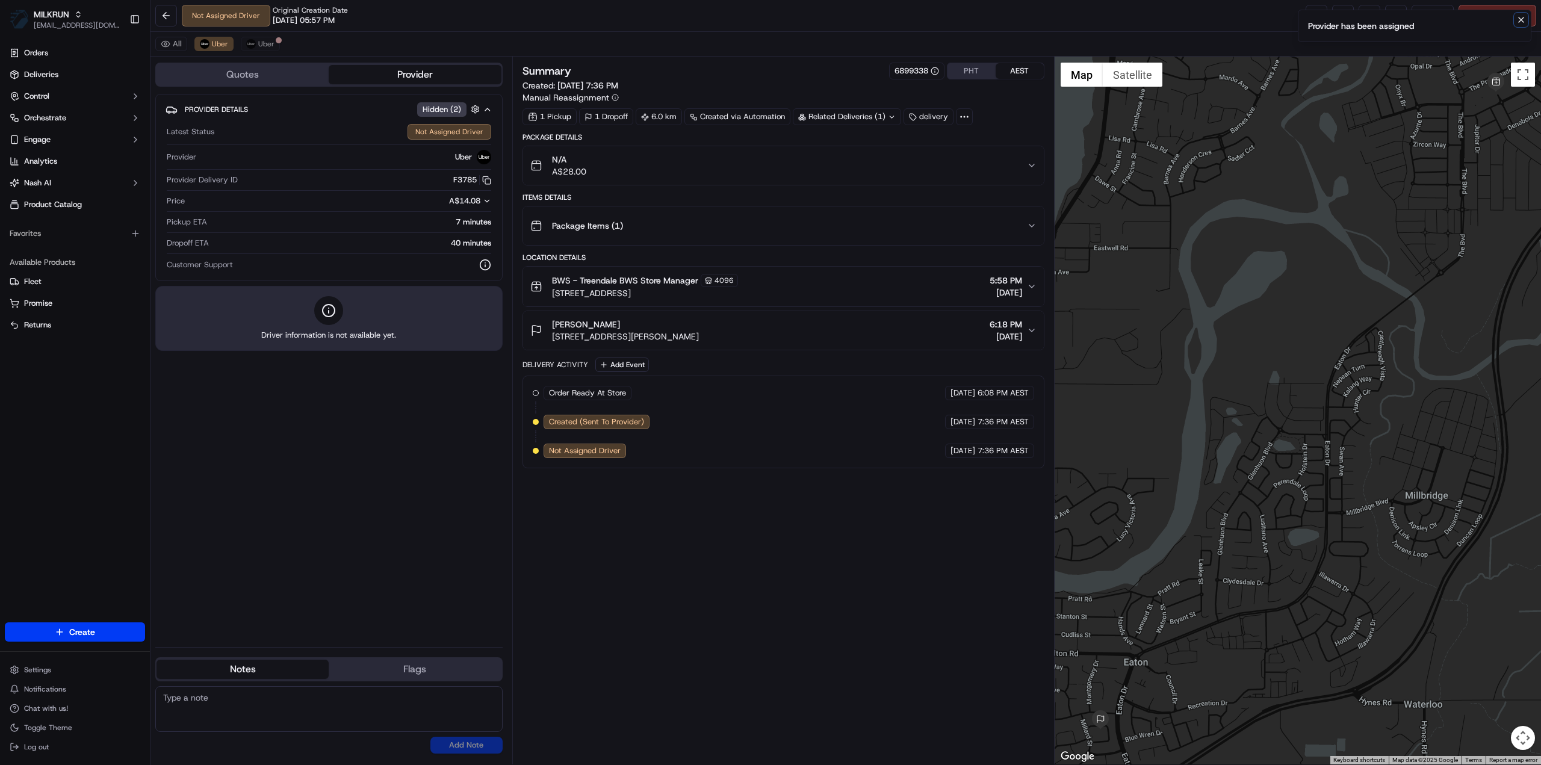
click at [1524, 21] on icon "Notifications (F8)" at bounding box center [1521, 20] width 10 height 10
click at [1313, 16] on link at bounding box center [1316, 16] width 22 height 22
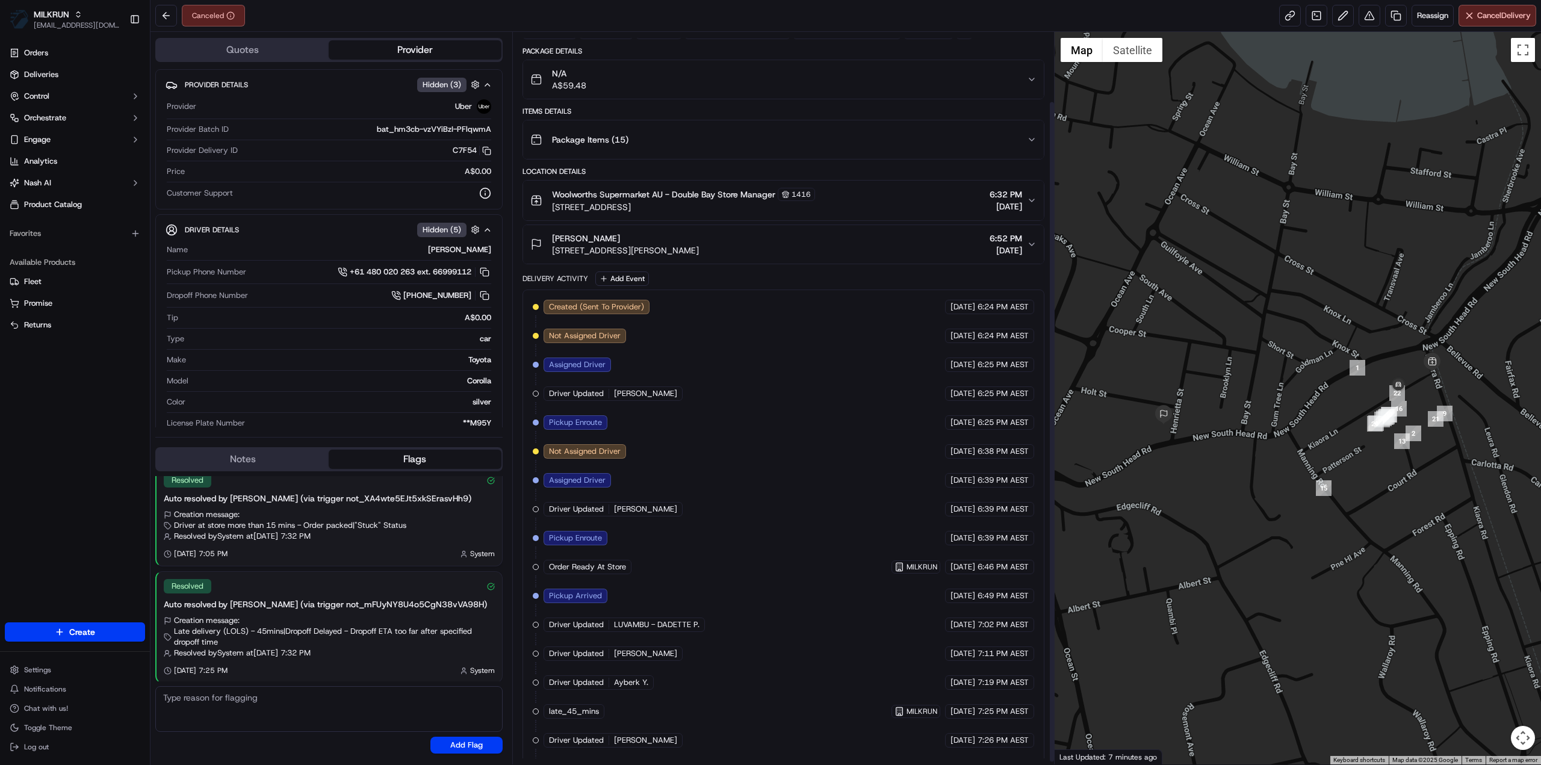
scroll to position [79, 0]
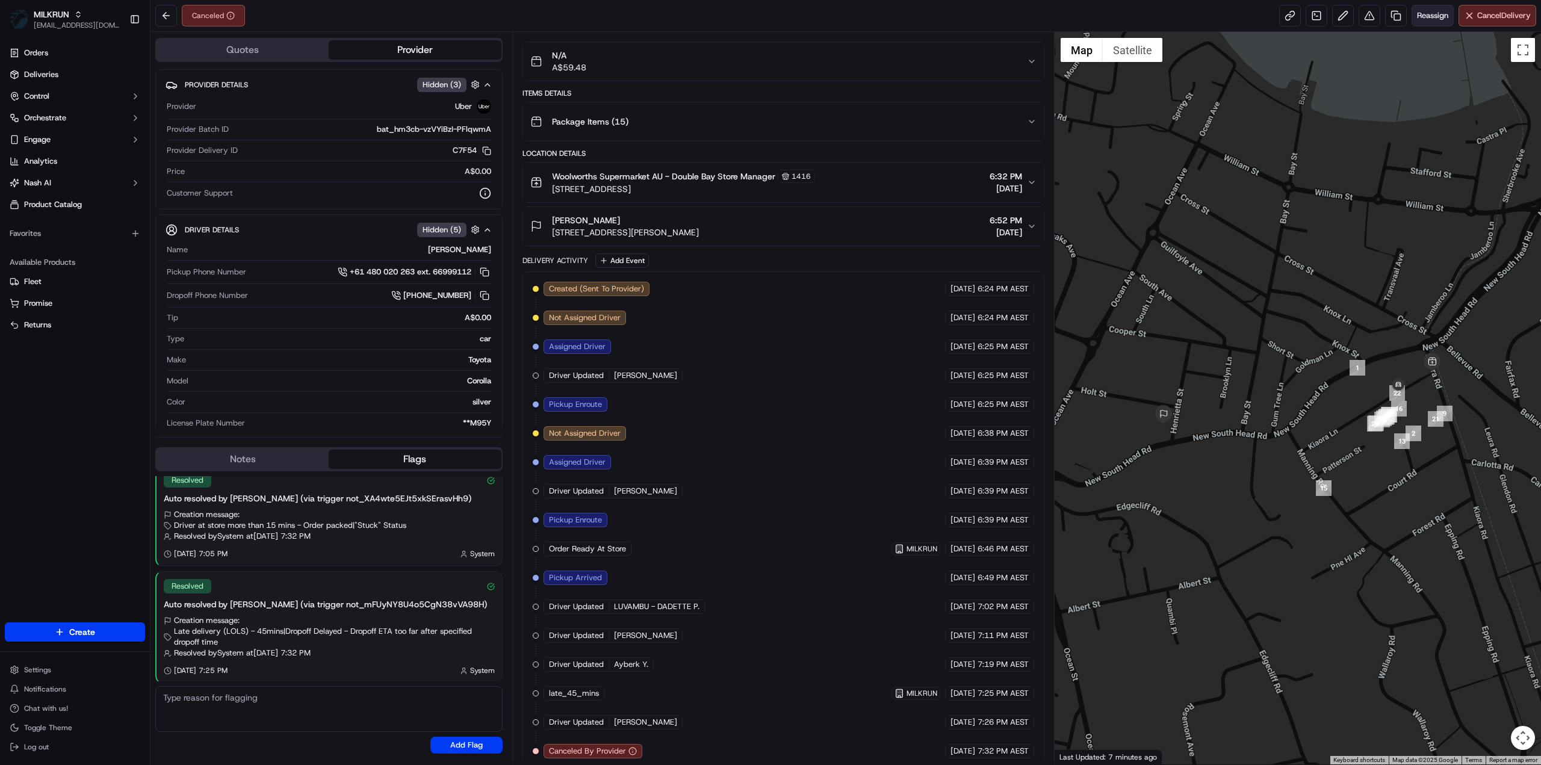
click at [1426, 20] on span "Reassign" at bounding box center [1432, 15] width 31 height 11
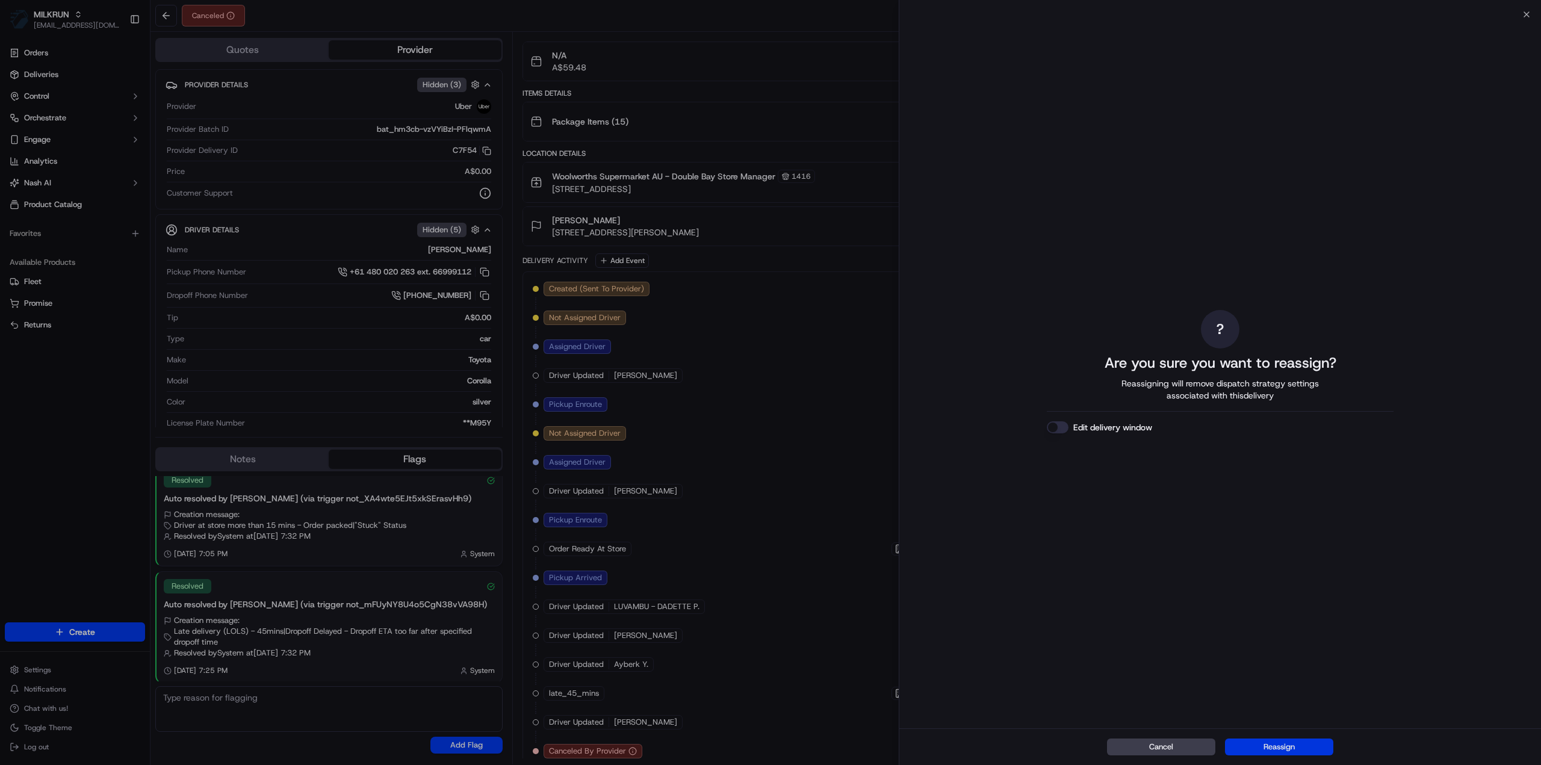
click at [1287, 743] on button "Reassign" at bounding box center [1279, 746] width 108 height 17
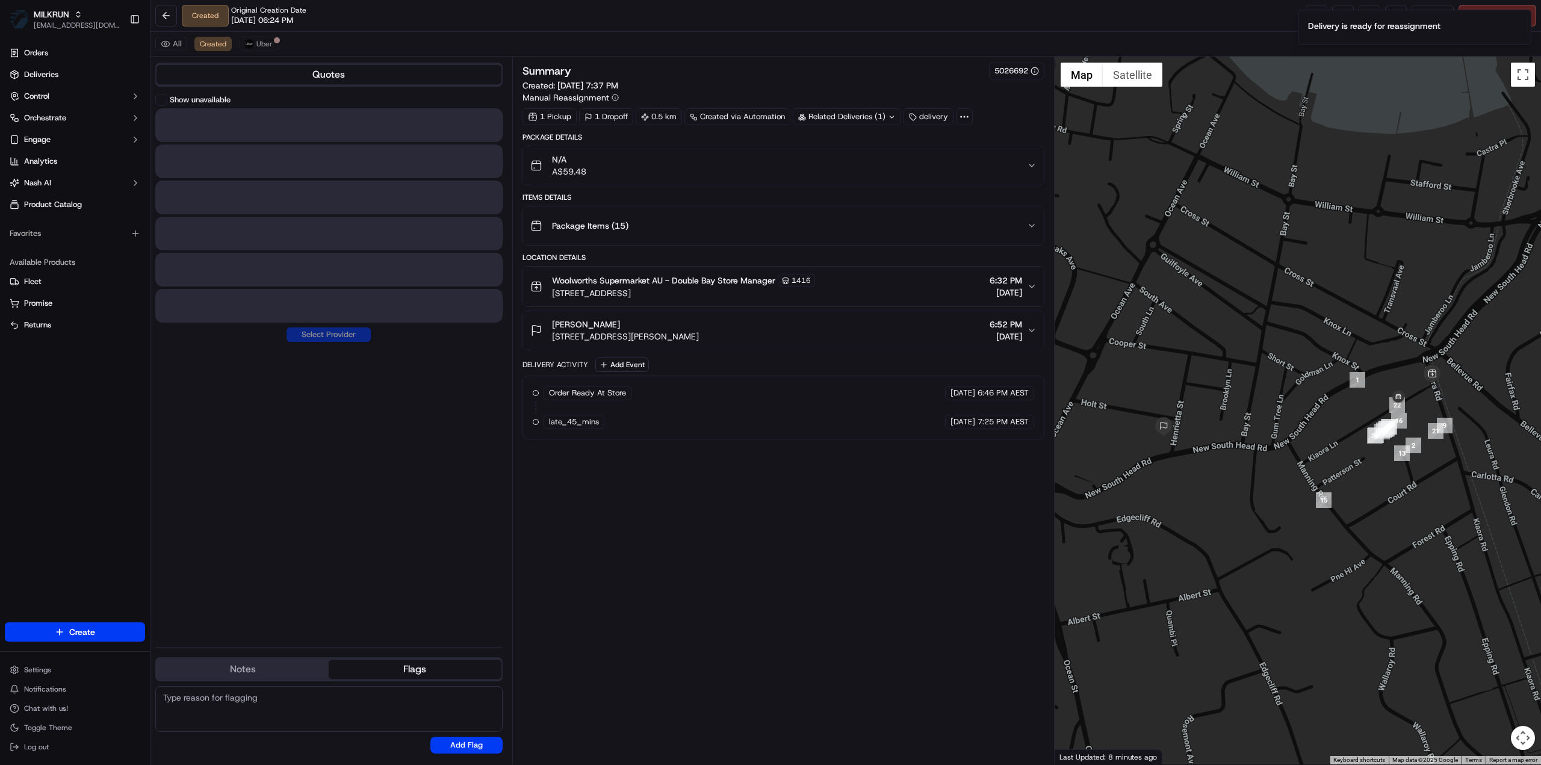
scroll to position [0, 0]
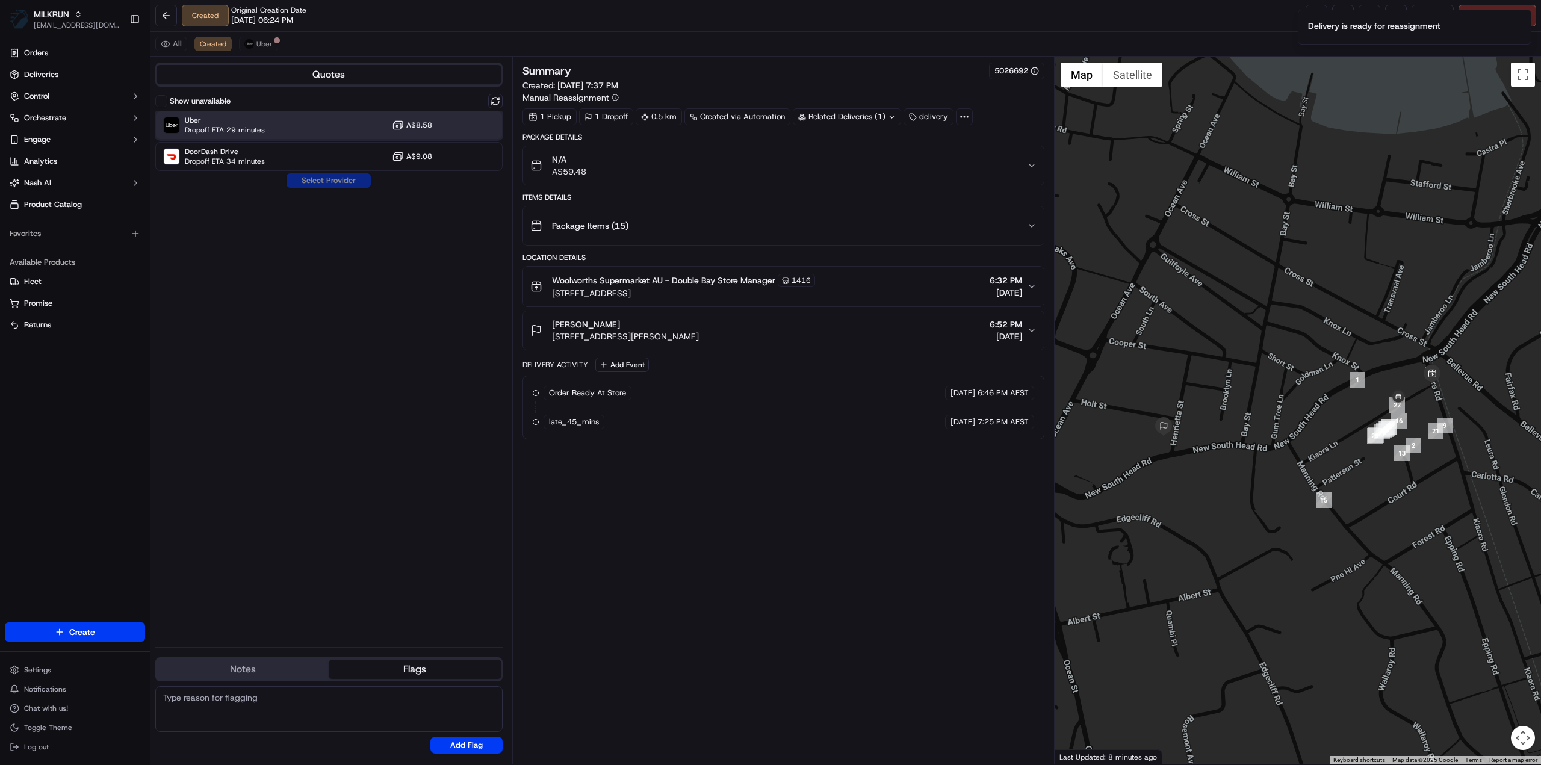
click at [273, 120] on div "Uber Dropoff ETA 29 minutes A$8.58" at bounding box center [328, 125] width 347 height 29
click at [311, 184] on button "Assign Provider" at bounding box center [328, 180] width 85 height 14
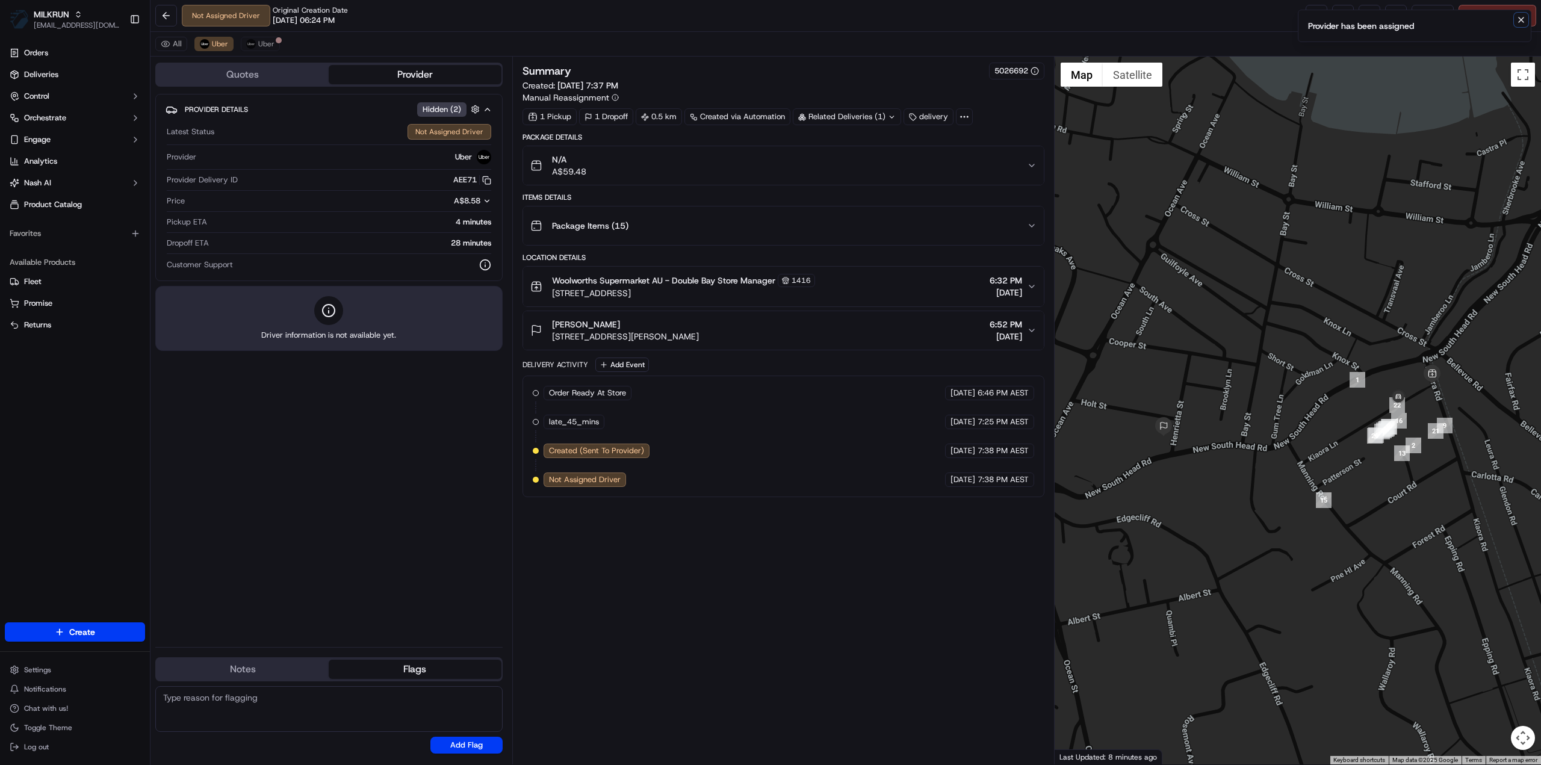
click at [1518, 19] on icon "Notifications (F8)" at bounding box center [1521, 20] width 10 height 10
click at [1316, 18] on link at bounding box center [1316, 16] width 22 height 22
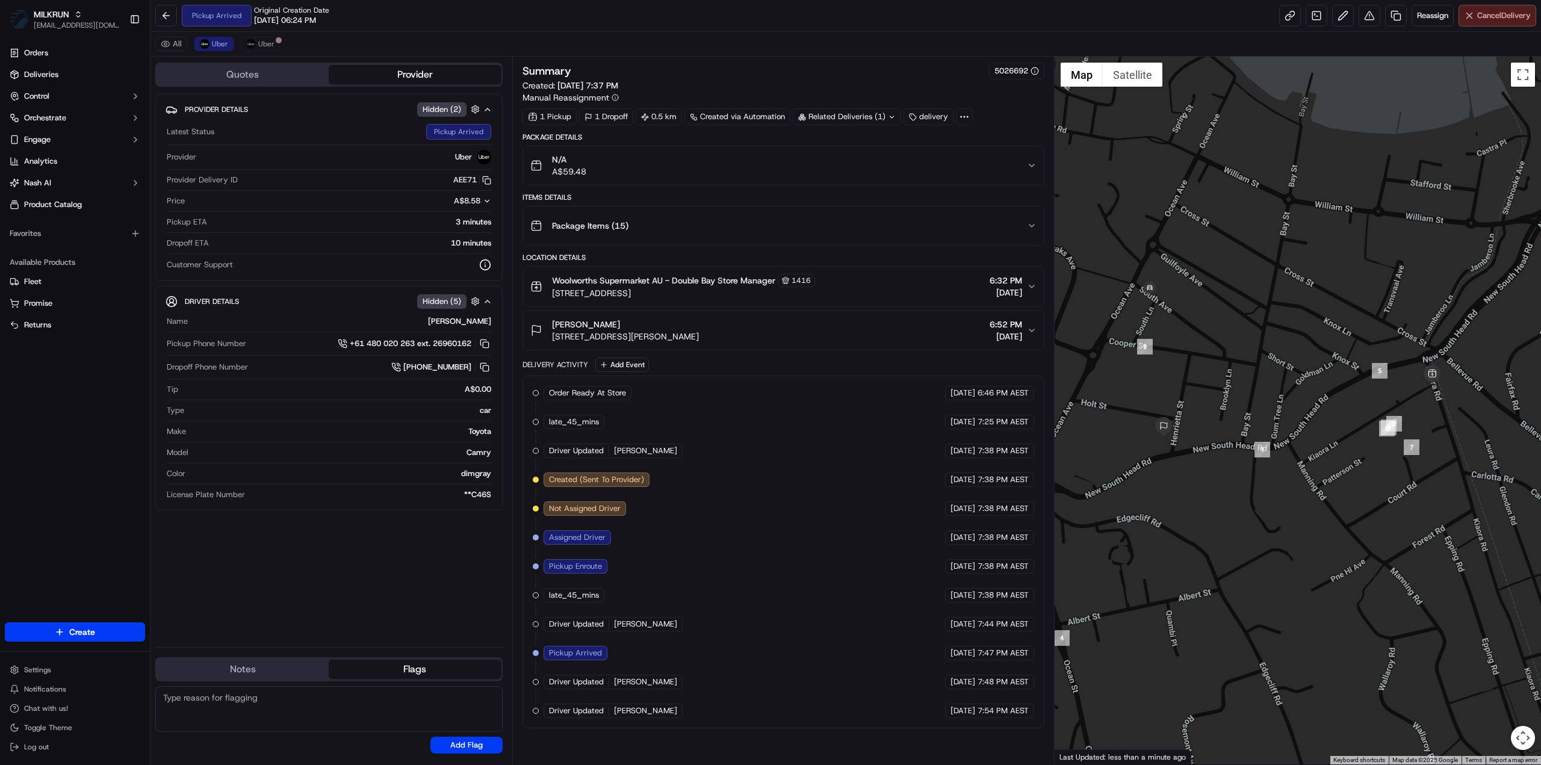
click at [1479, 19] on span "Cancel Delivery" at bounding box center [1504, 15] width 54 height 11
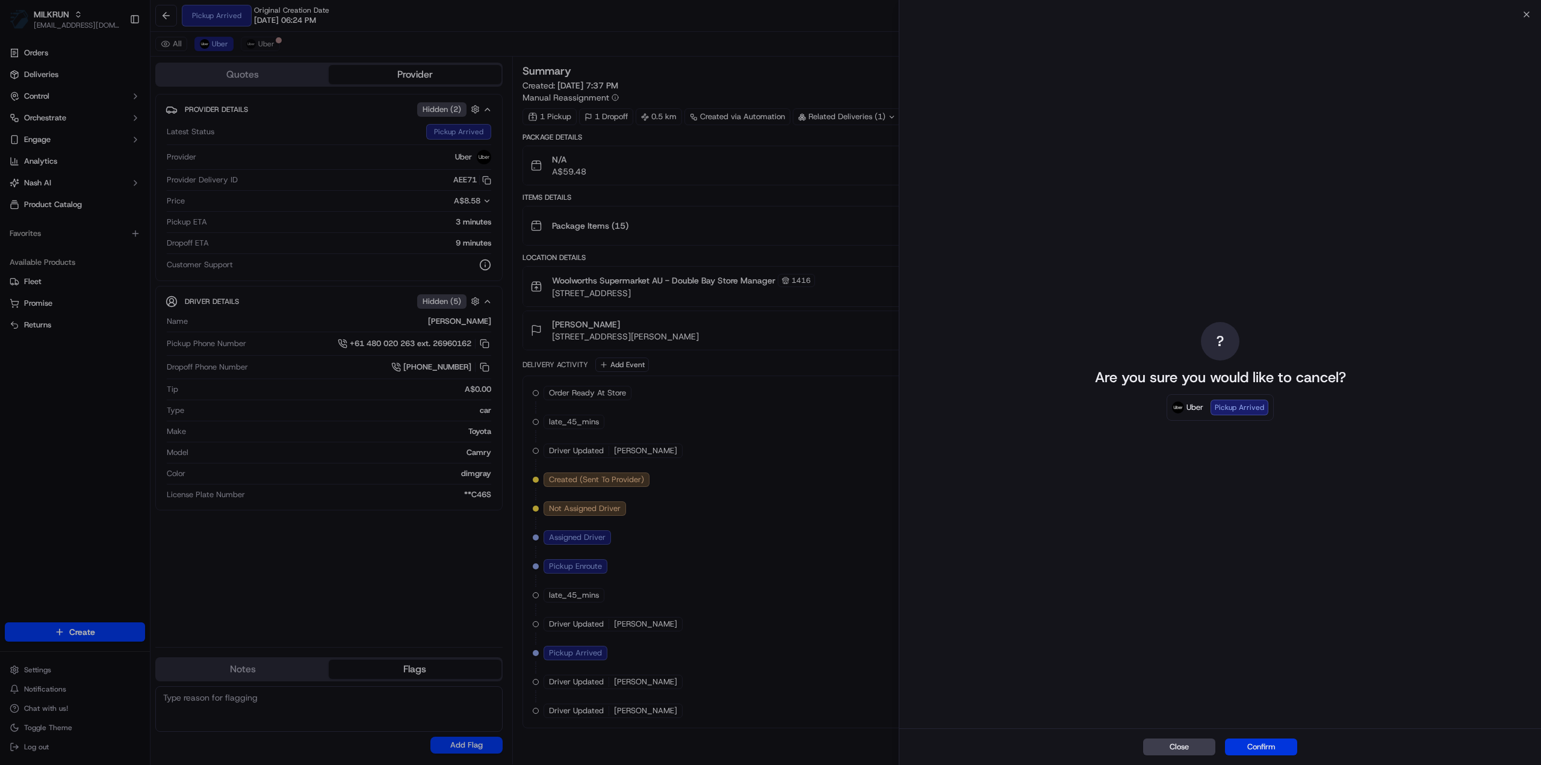
click at [1267, 743] on button "Confirm" at bounding box center [1261, 746] width 72 height 17
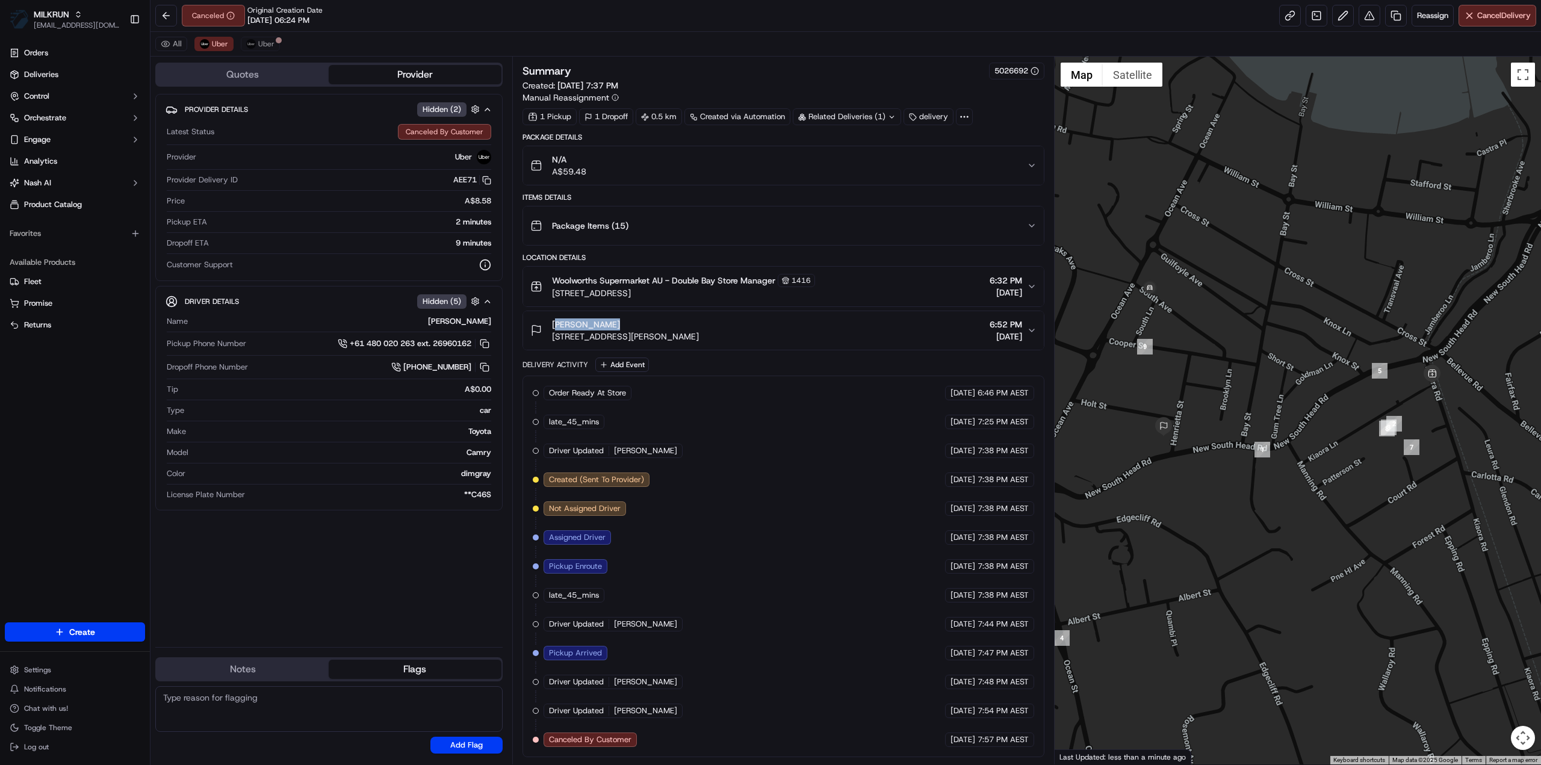
drag, startPoint x: 605, startPoint y: 319, endPoint x: 548, endPoint y: 318, distance: 57.8
click at [548, 318] on div "Daniel Tobin Unit 1/1A Henrietta St, Double Bay, NSW 2028, AU" at bounding box center [614, 330] width 169 height 24
copy span "Daniel Tobin"
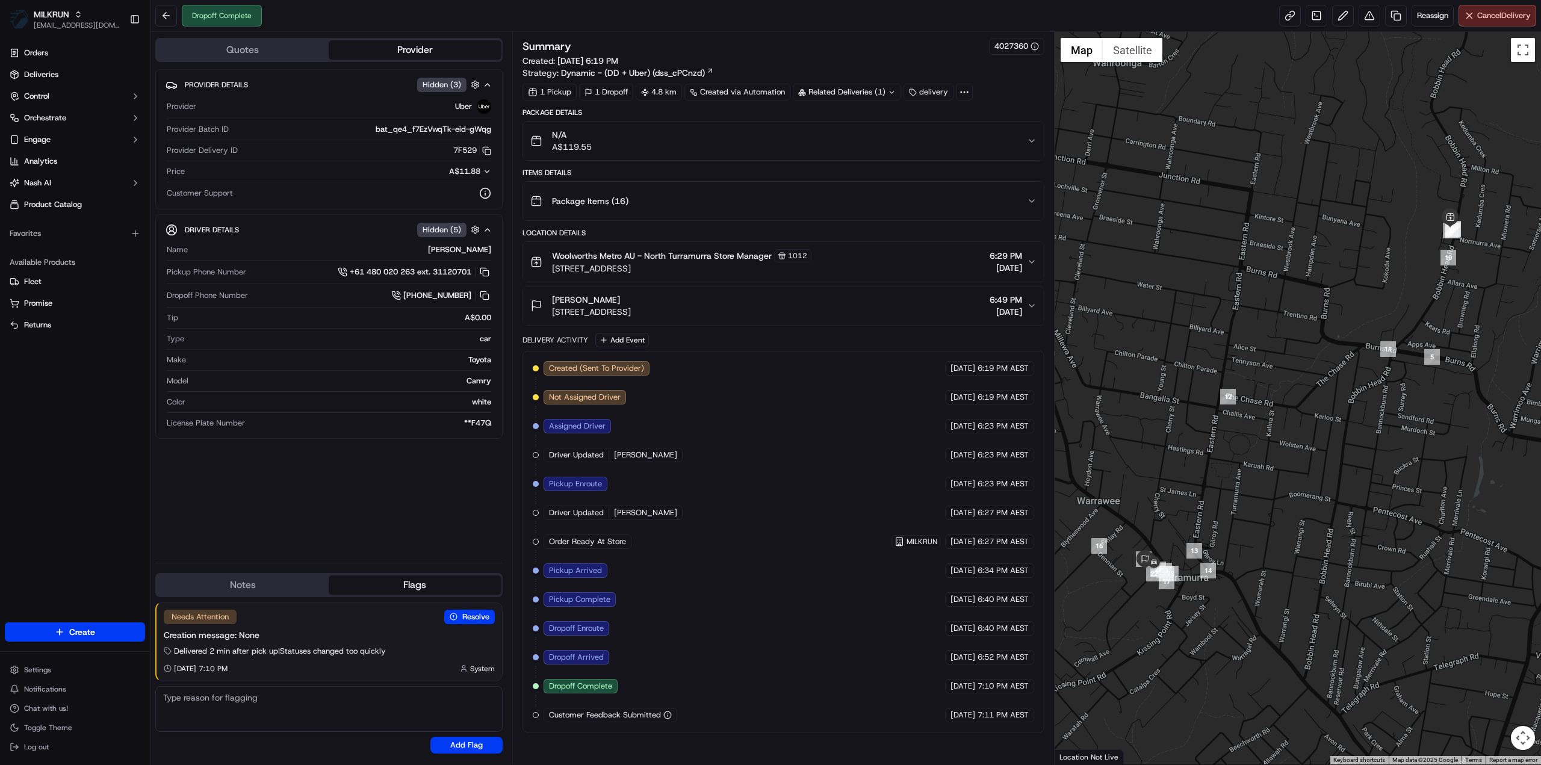
click at [850, 94] on div "Related Deliveries (1)" at bounding box center [847, 92] width 108 height 17
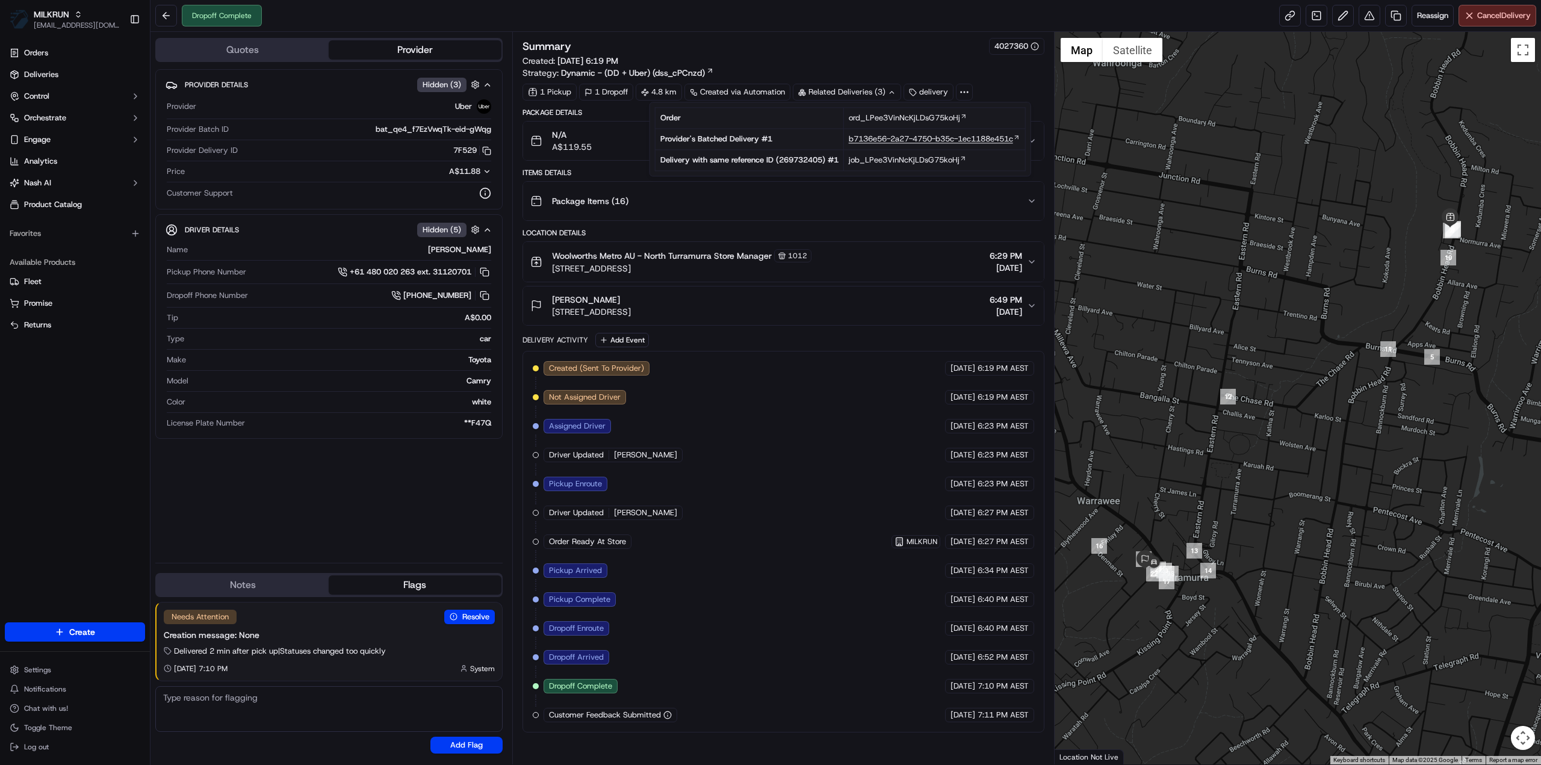
click at [899, 141] on span "b7136e56-2a27-4750-b35c-1ec1188e451c" at bounding box center [931, 139] width 164 height 11
click at [808, 333] on div "Delivery Activity Add Event" at bounding box center [783, 340] width 522 height 14
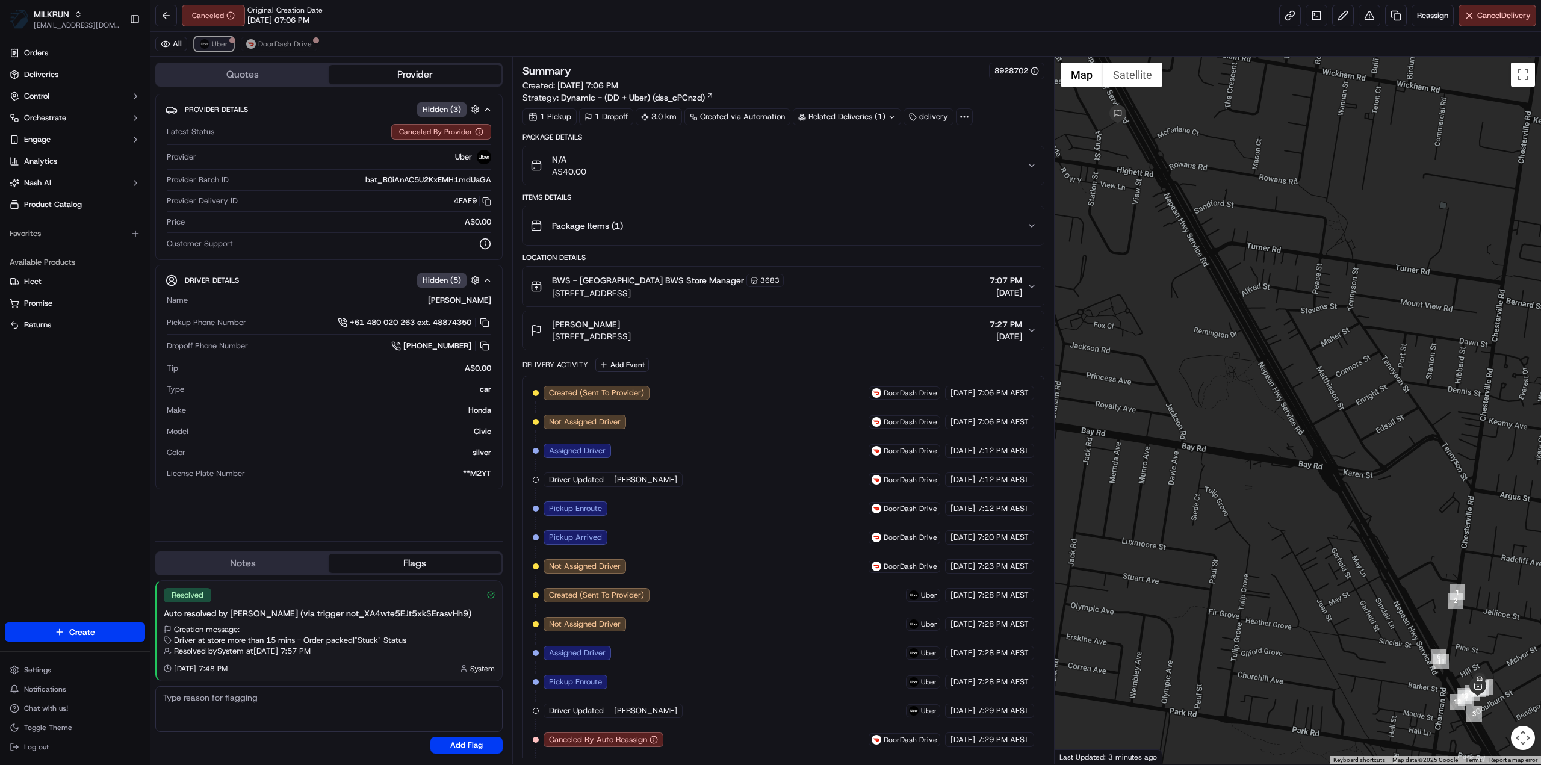
click at [213, 42] on span "Uber" at bounding box center [220, 44] width 16 height 10
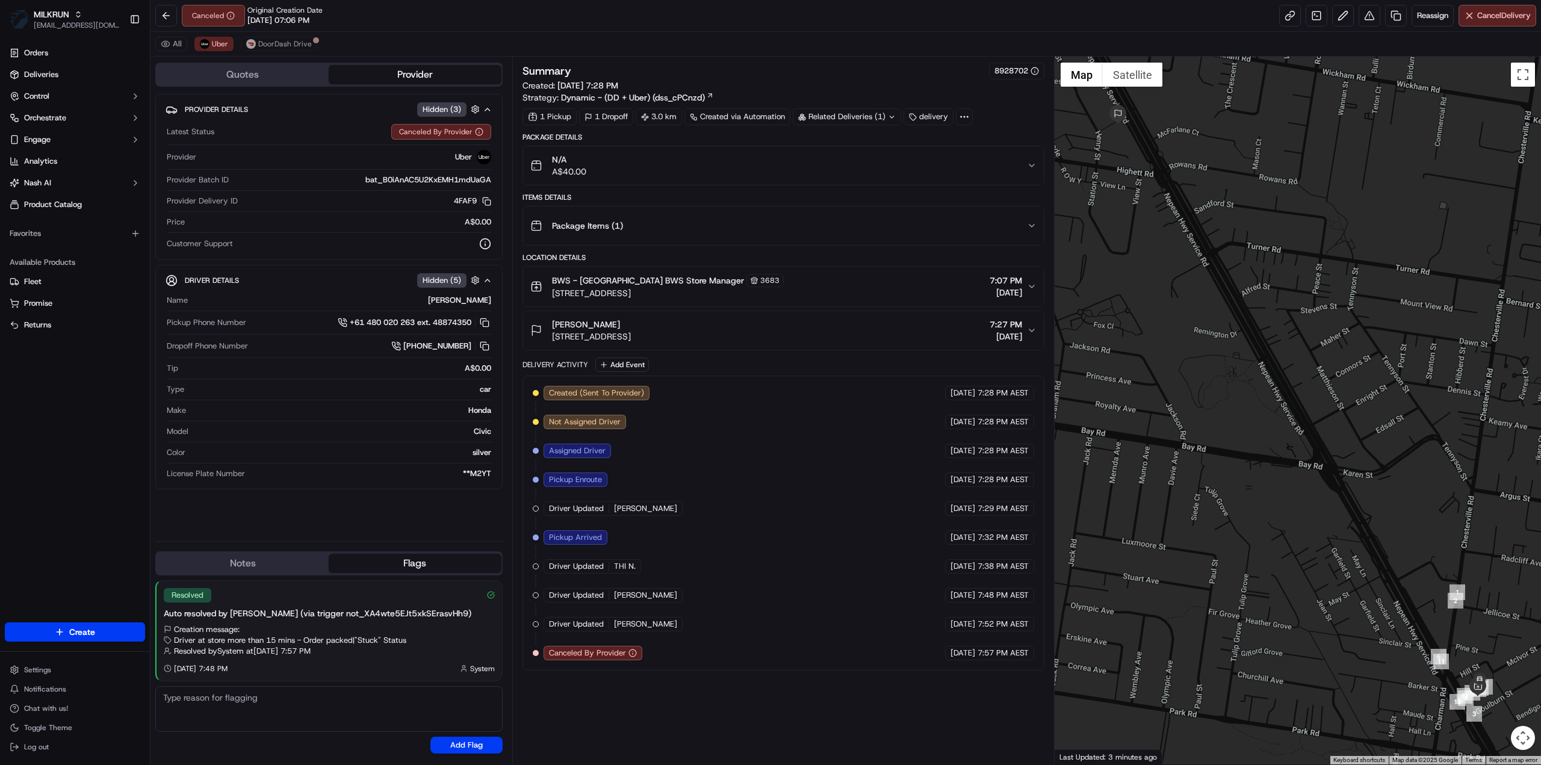
click at [267, 28] on div "Canceled Original Creation Date [DATE] 07:06 PM Reassign Cancel Delivery" at bounding box center [845, 16] width 1390 height 32
click at [280, 44] on span "DoorDash Drive" at bounding box center [285, 44] width 54 height 10
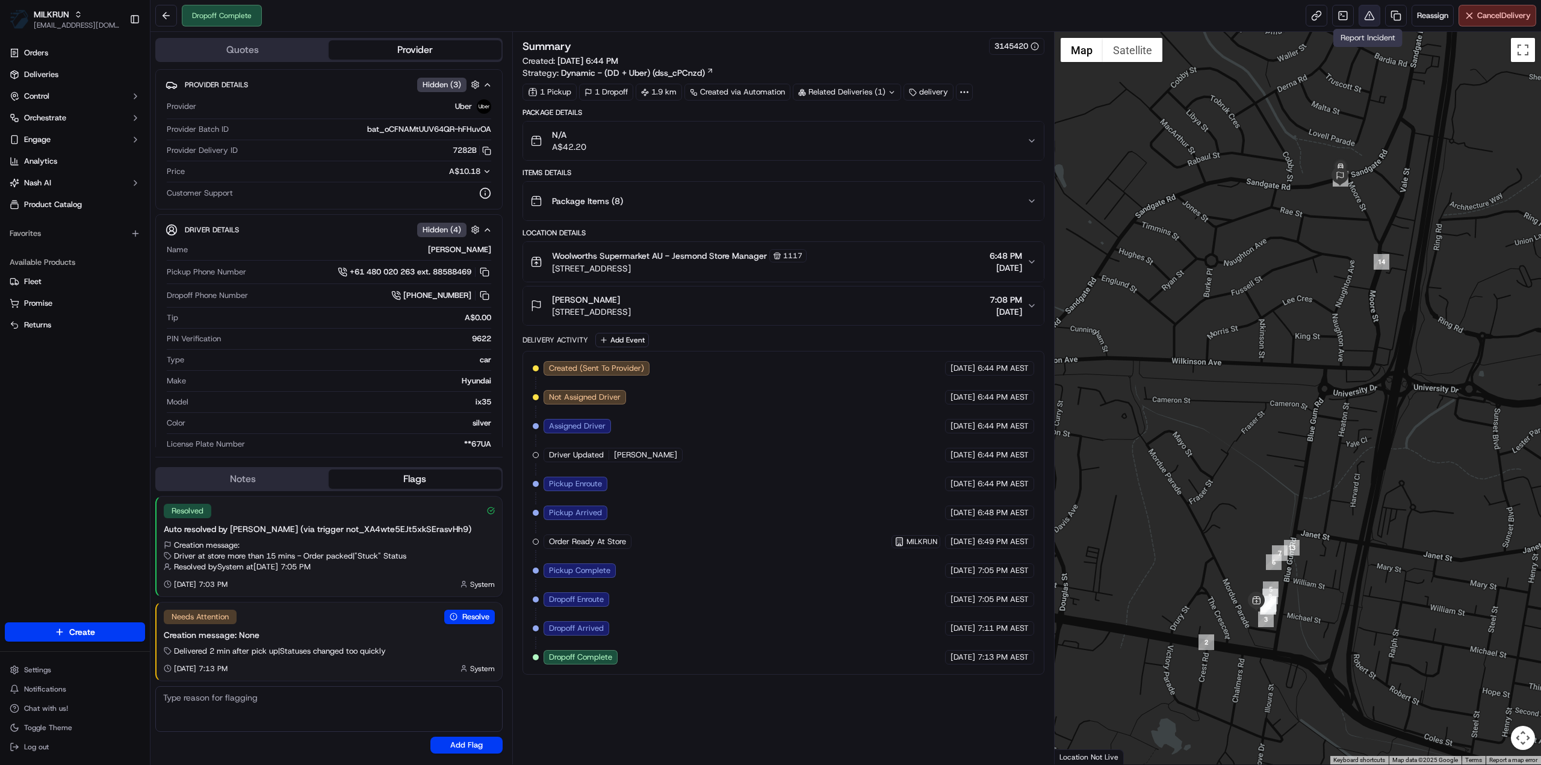
click at [1366, 16] on button at bounding box center [1369, 16] width 22 height 22
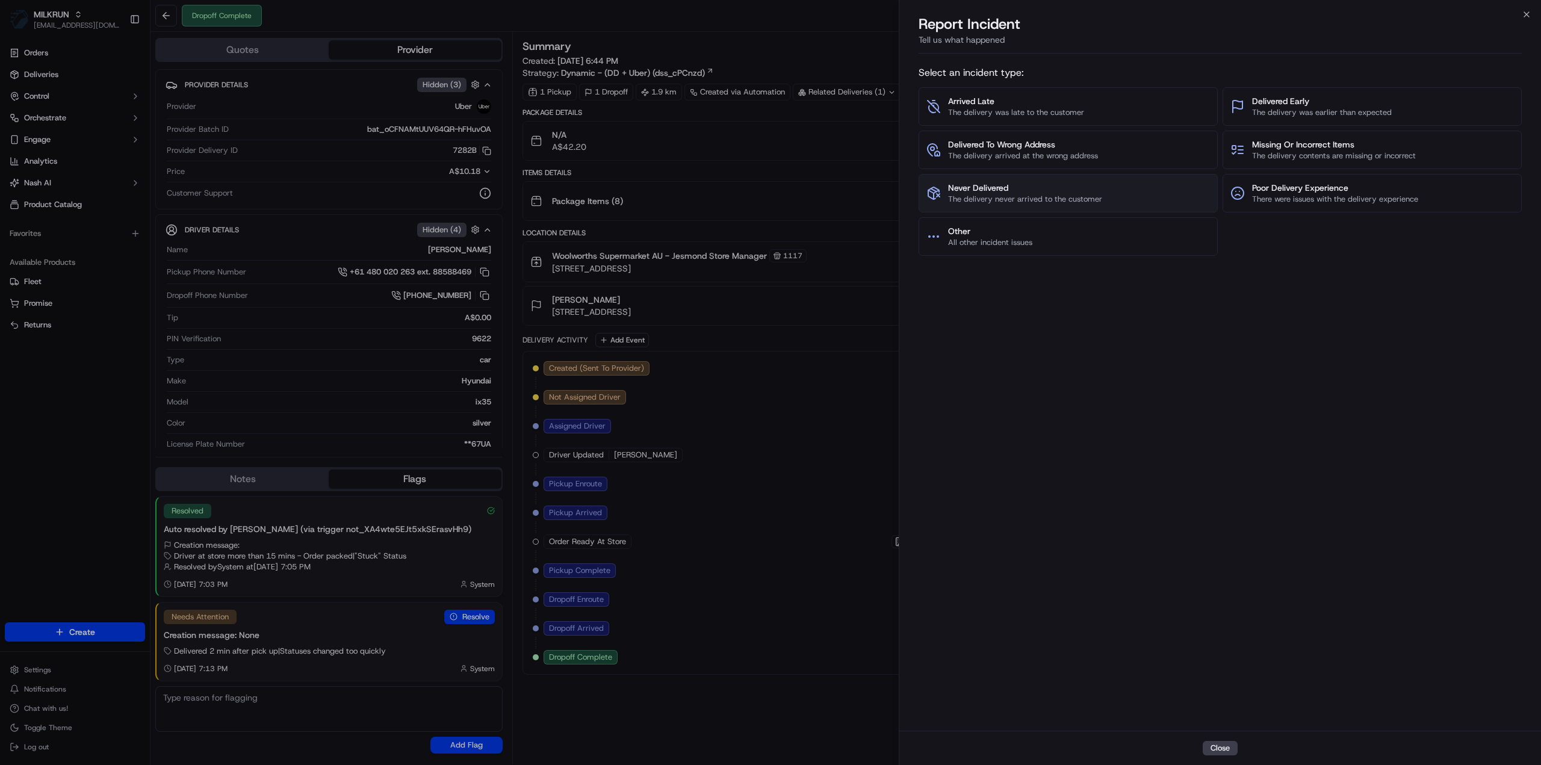
click at [1014, 175] on button "Never Delivered The delivery never arrived to the customer" at bounding box center [1067, 193] width 299 height 39
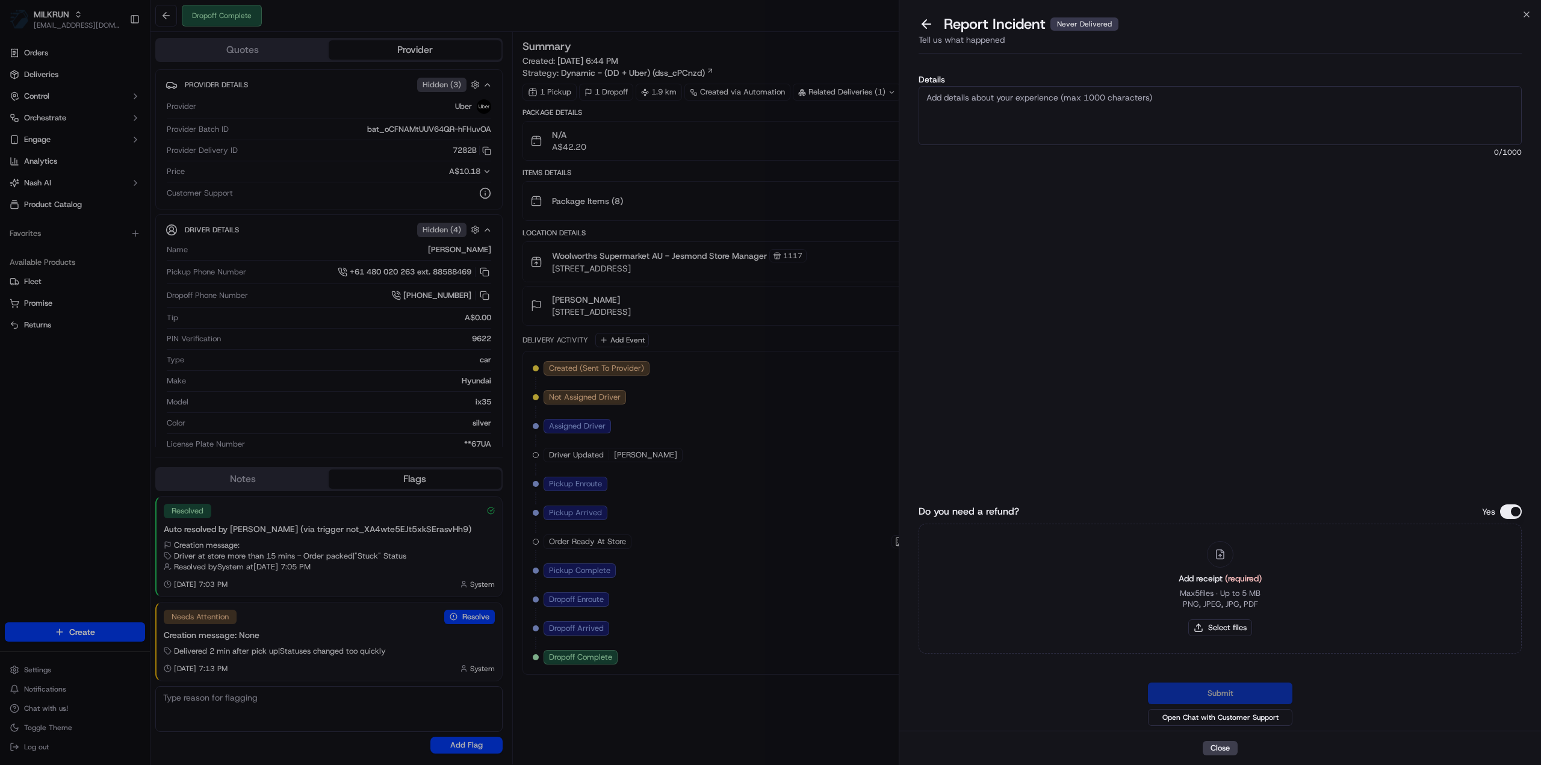
click at [951, 107] on textarea "Details" at bounding box center [1219, 115] width 603 height 59
type textarea "Delivered to incorrect address - Refund 47.70"
click at [1213, 625] on button "Select files" at bounding box center [1220, 627] width 64 height 17
type input "C:\fakepath\[PERSON_NAME] - Invoice.pdf"
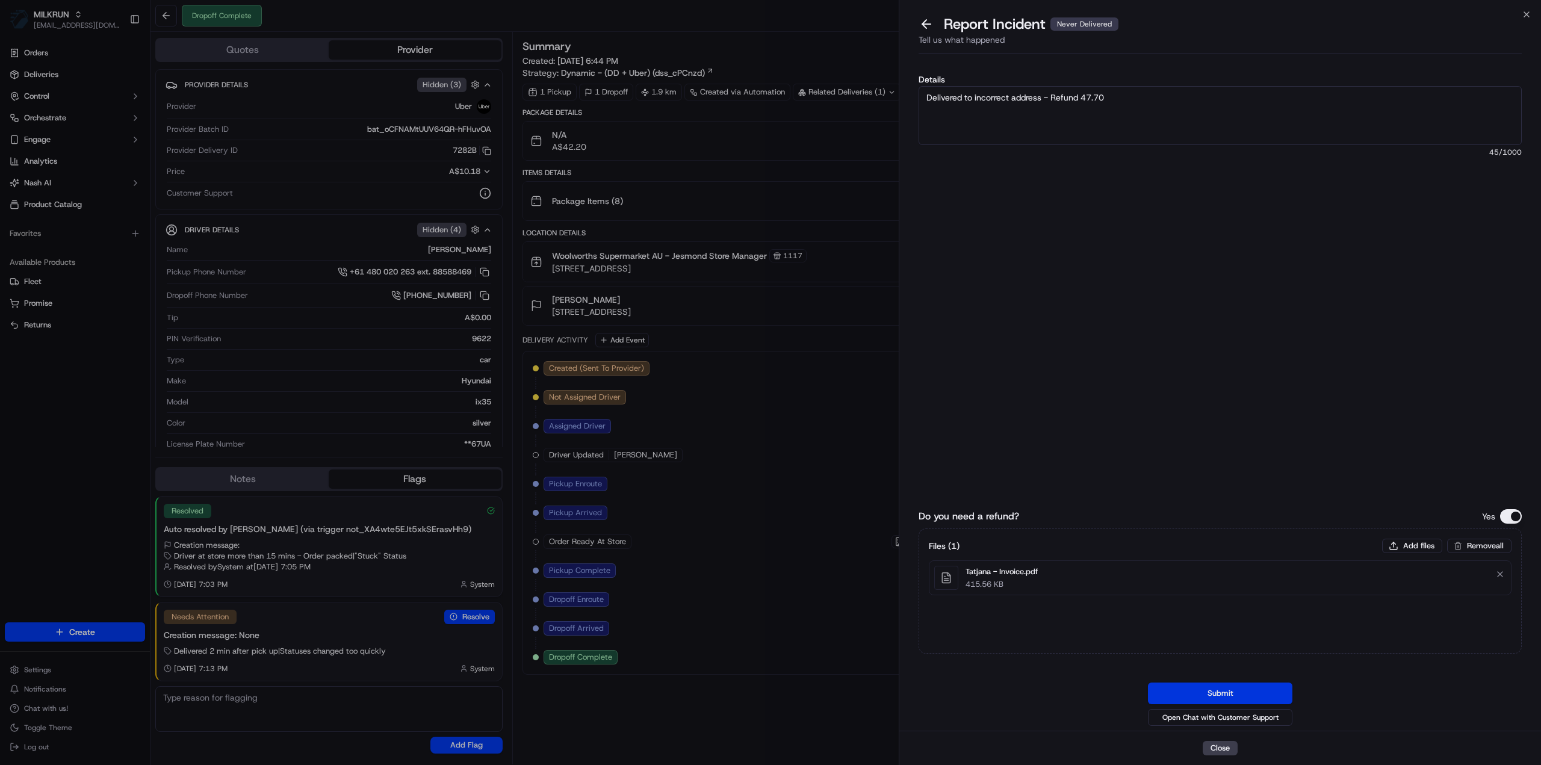
click at [1245, 692] on button "Submit" at bounding box center [1220, 693] width 144 height 22
